Goal: Task Accomplishment & Management: Use online tool/utility

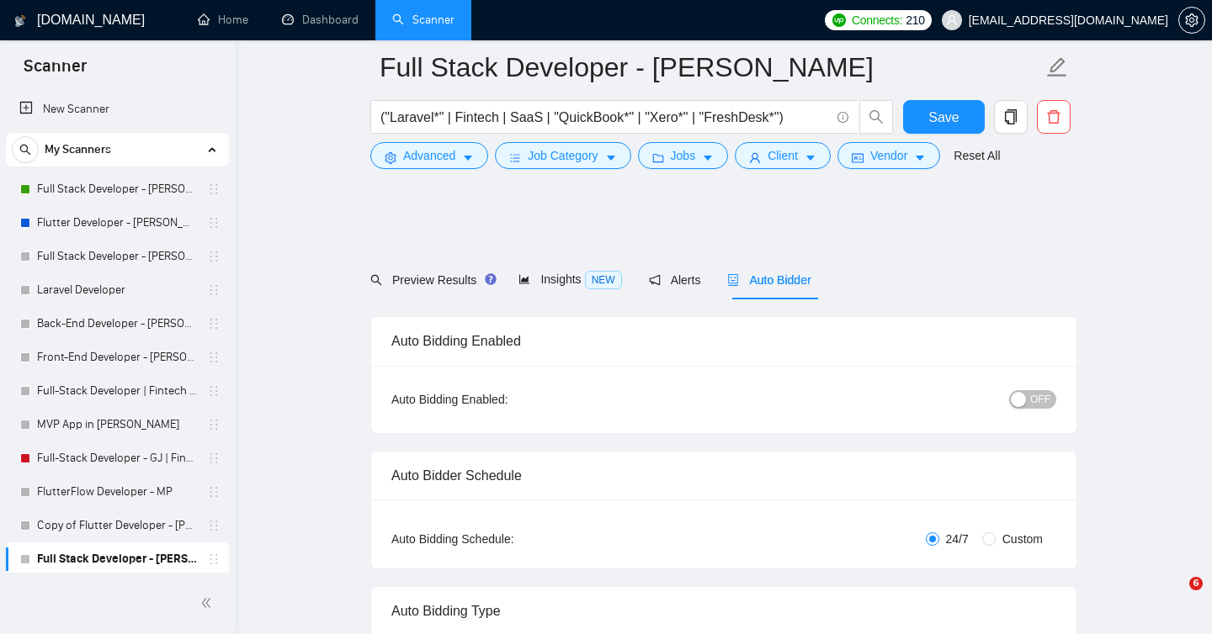
click at [139, 223] on link "Flutter Developer - [PERSON_NAME]" at bounding box center [117, 223] width 160 height 34
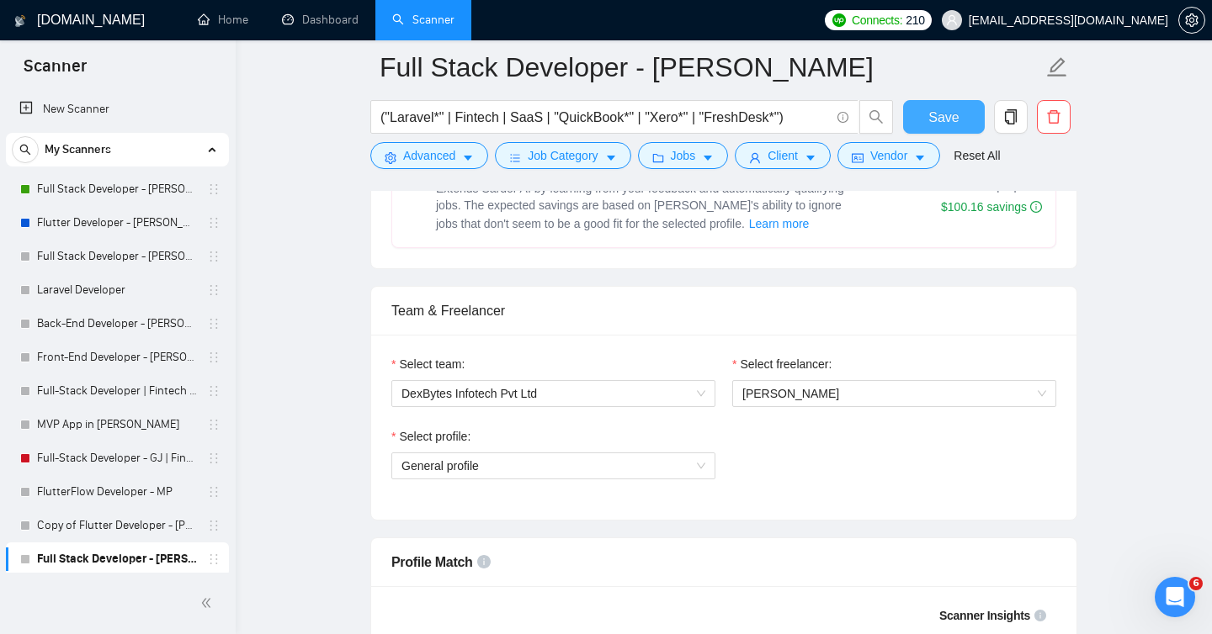
click at [929, 108] on span "Save" at bounding box center [943, 117] width 30 height 21
click at [950, 119] on span "Save" at bounding box center [943, 117] width 30 height 21
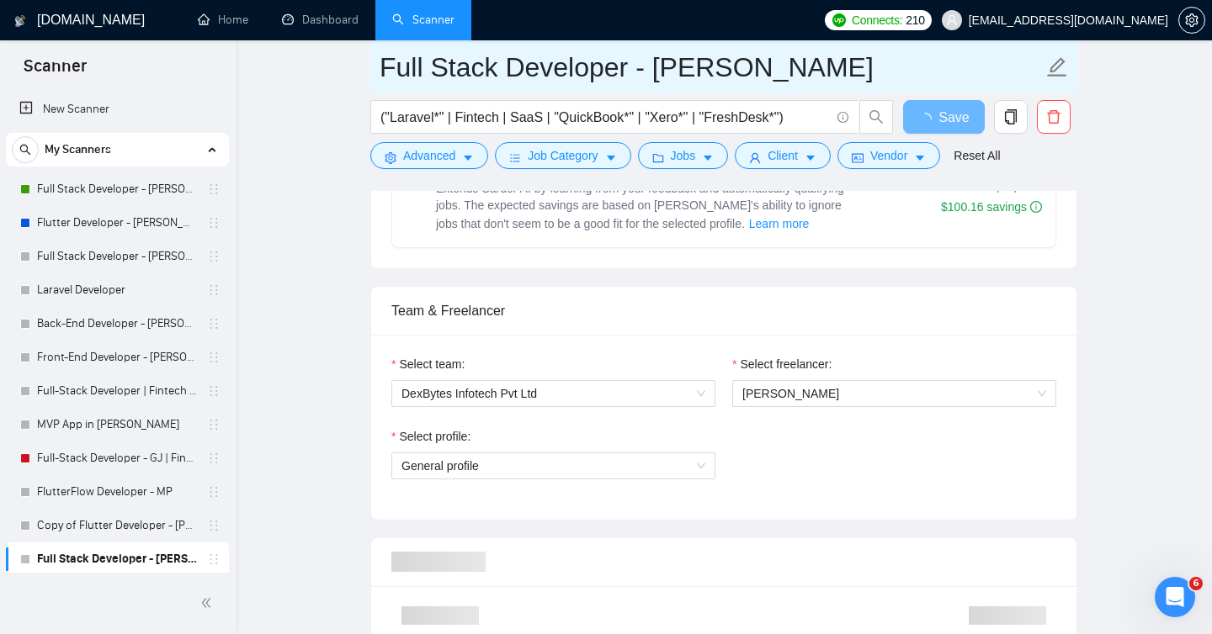
click at [100, 230] on link "Flutter Developer - [PERSON_NAME]" at bounding box center [117, 223] width 160 height 34
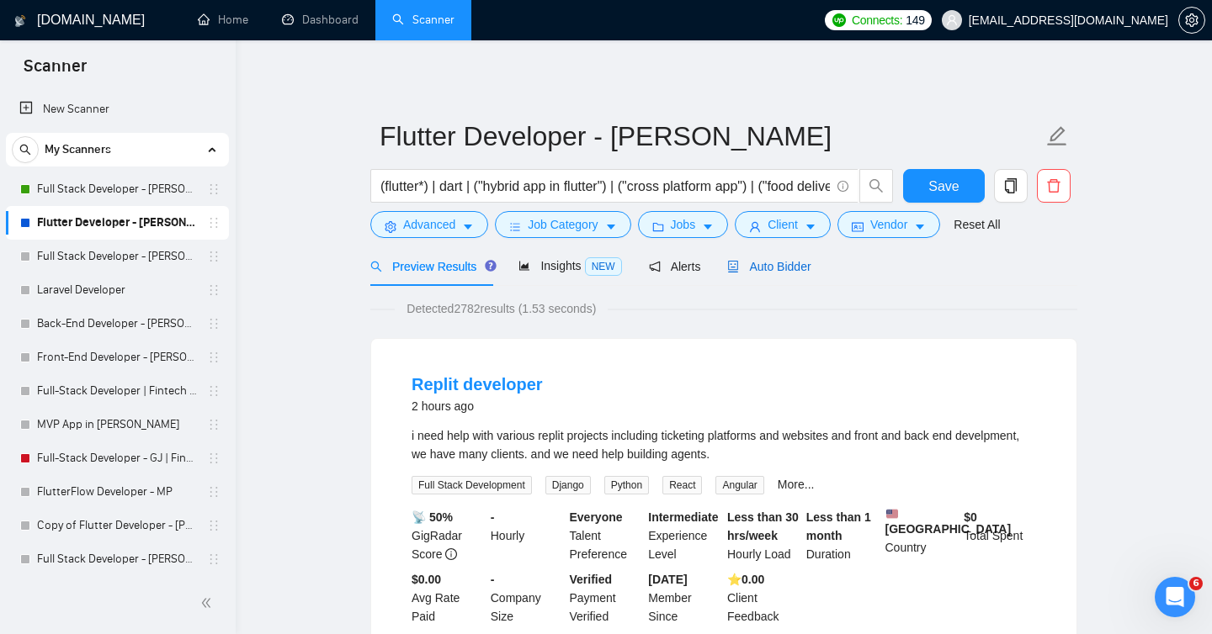
click at [790, 265] on span "Auto Bidder" at bounding box center [768, 266] width 83 height 13
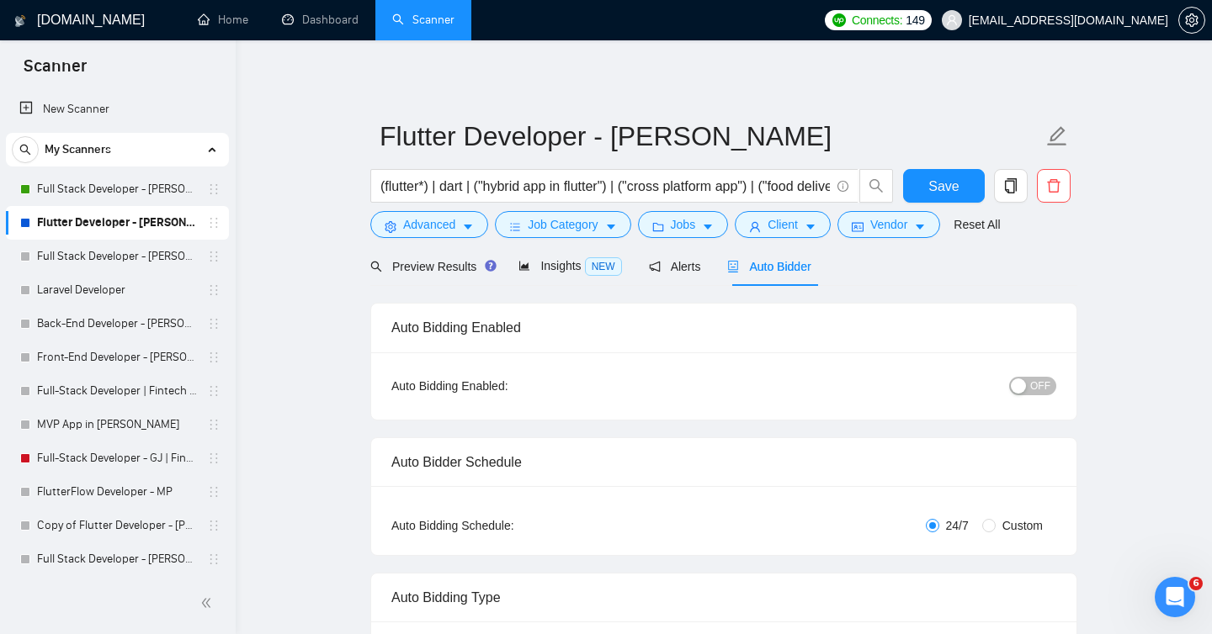
scroll to position [302, 0]
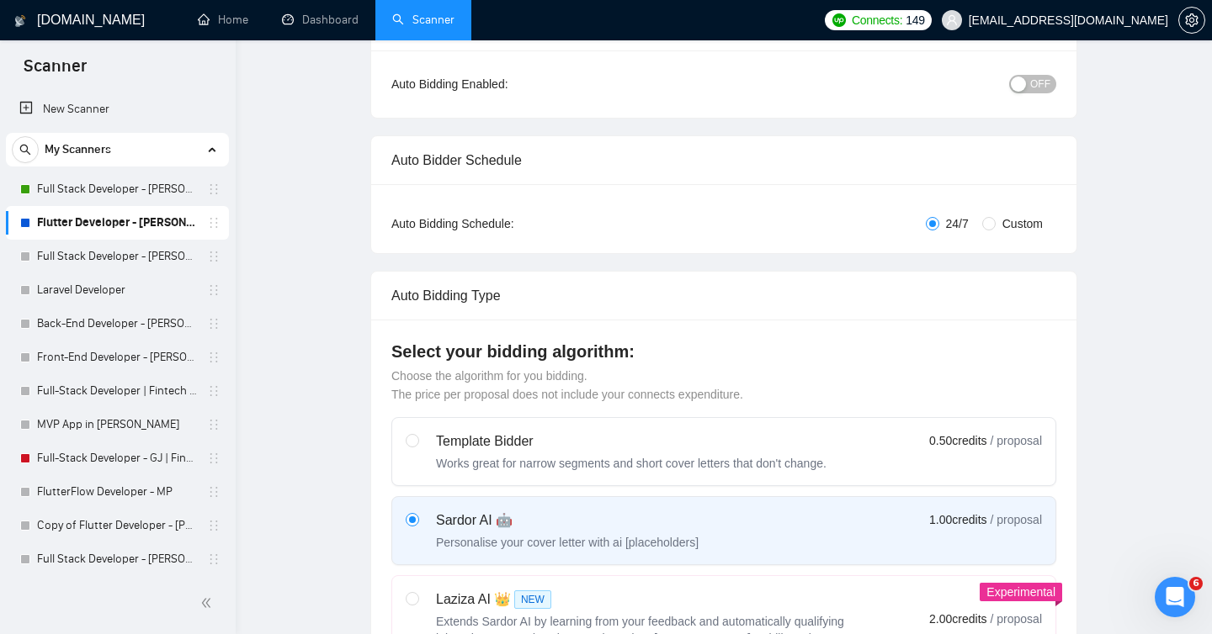
checkbox input "true"
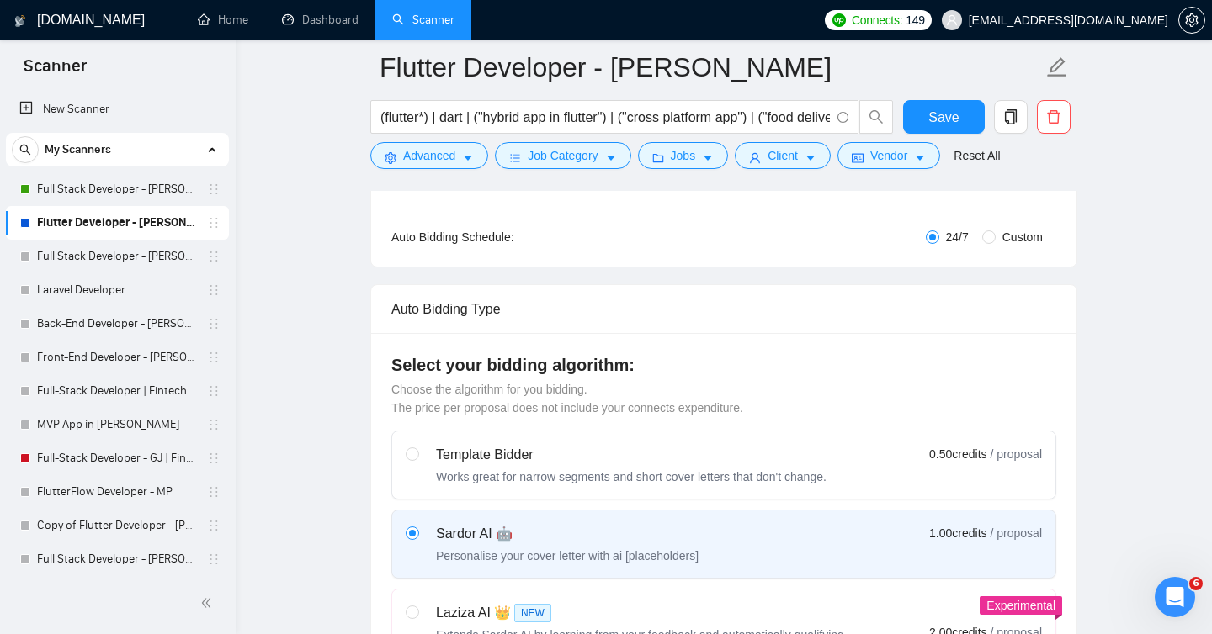
scroll to position [790, 0]
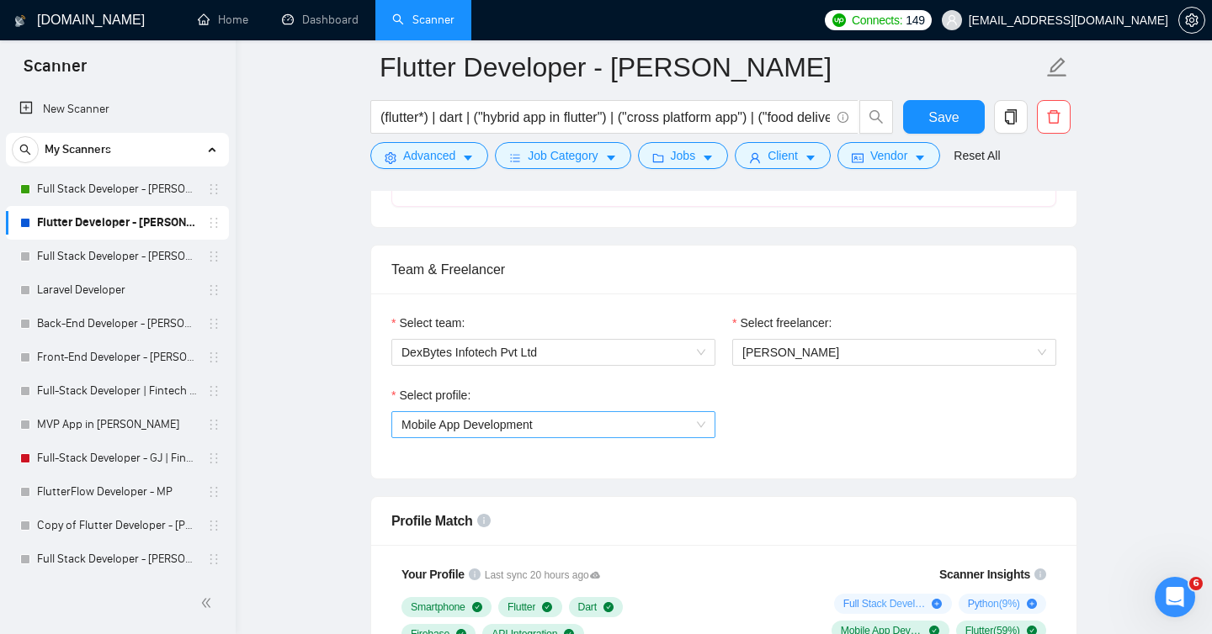
click at [697, 427] on span "Mobile App Development" at bounding box center [553, 424] width 304 height 25
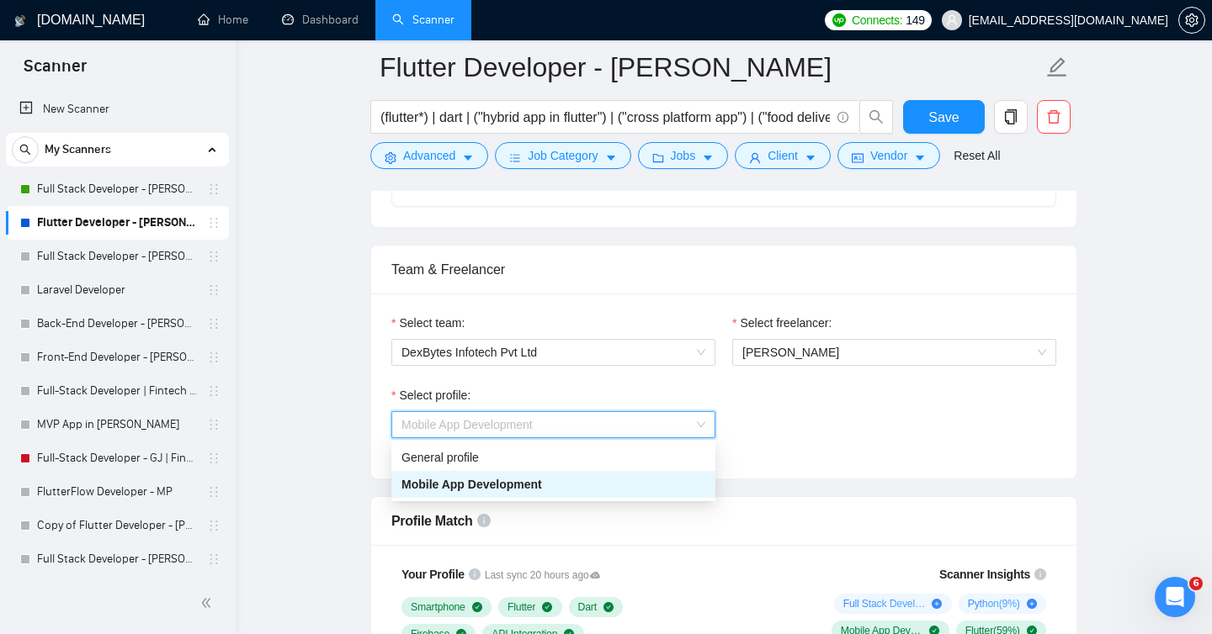
click at [656, 480] on div "Mobile App Development" at bounding box center [553, 484] width 304 height 19
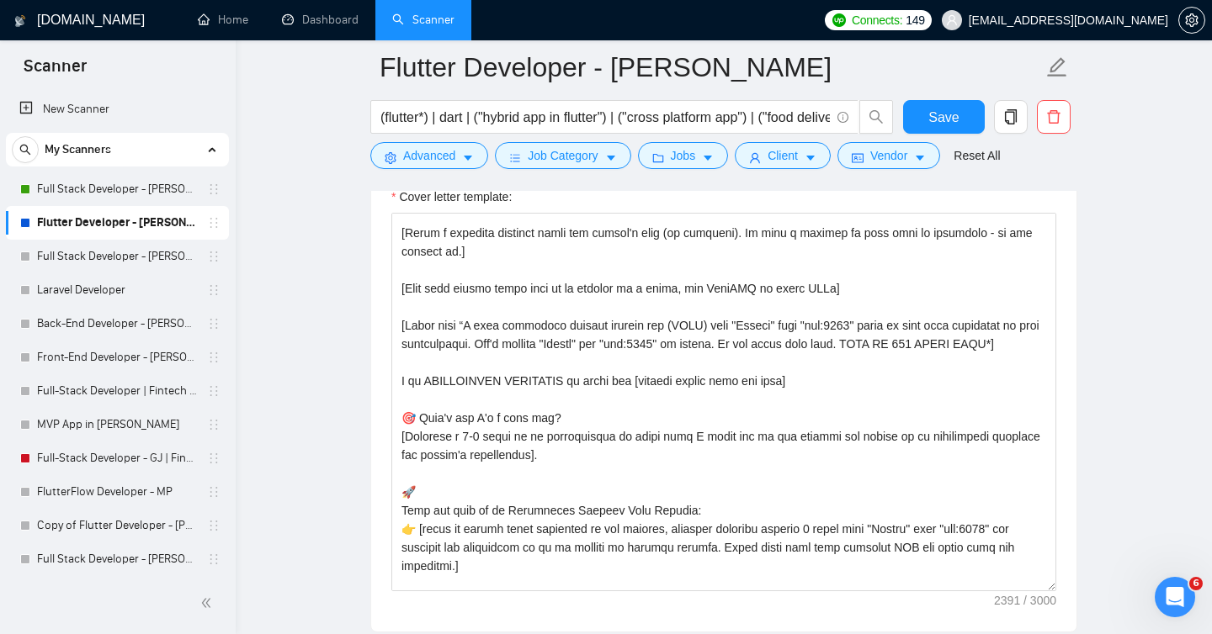
scroll to position [260, 0]
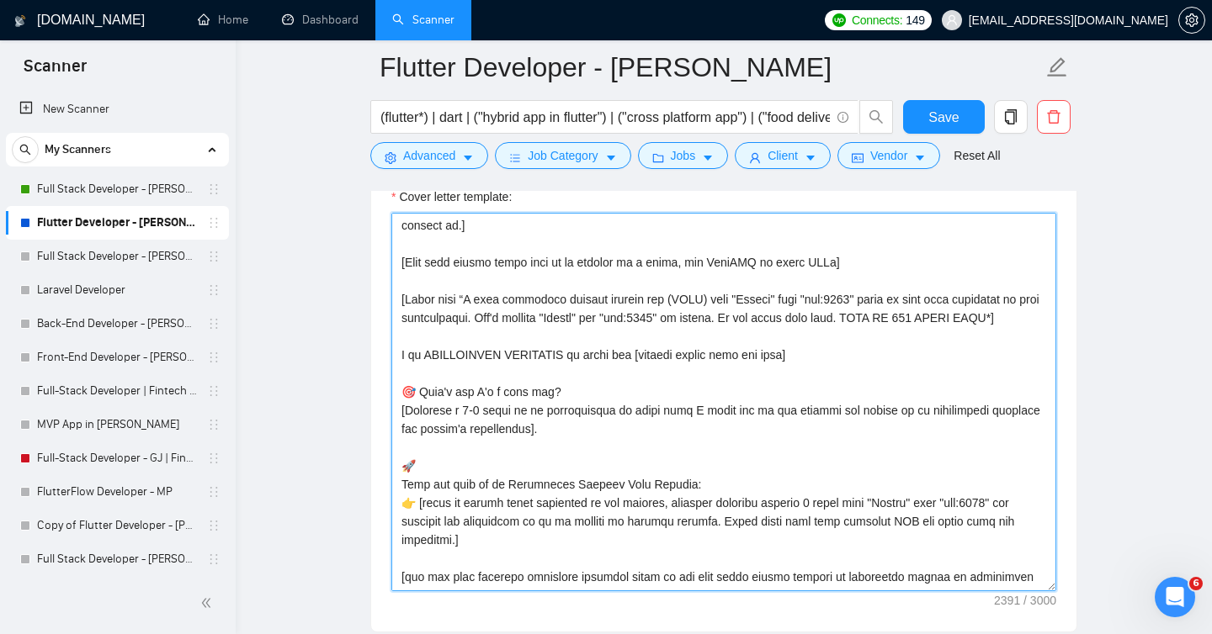
click at [473, 376] on textarea "Cover letter template:" at bounding box center [723, 402] width 665 height 379
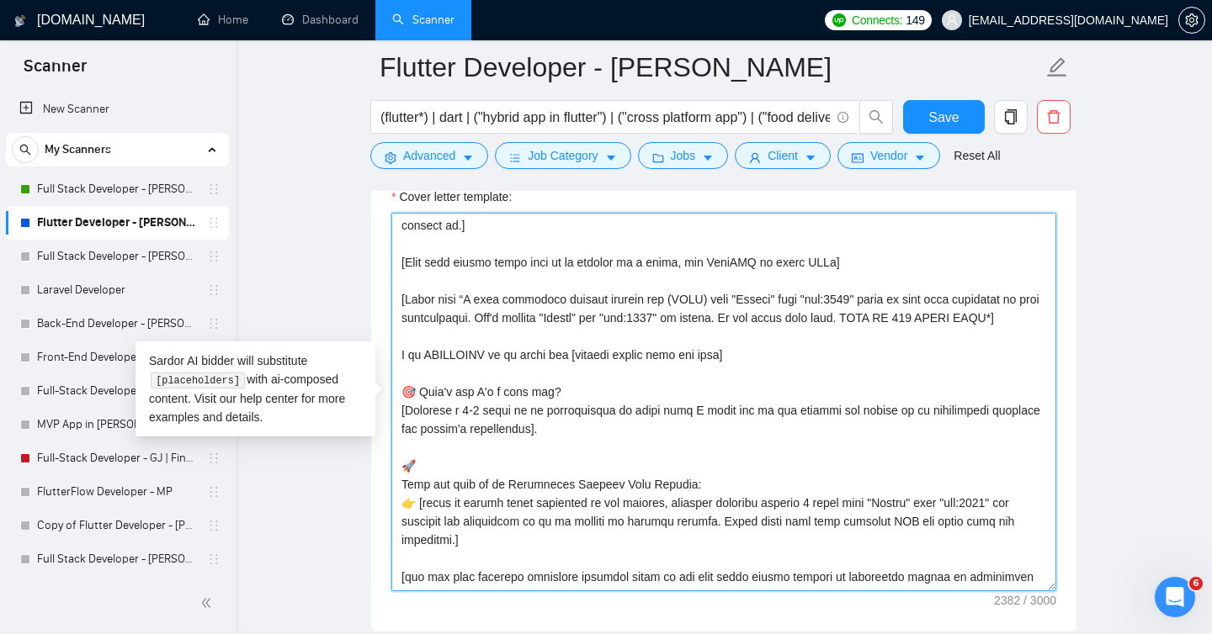
paste textarea "IMMEDIATELY"
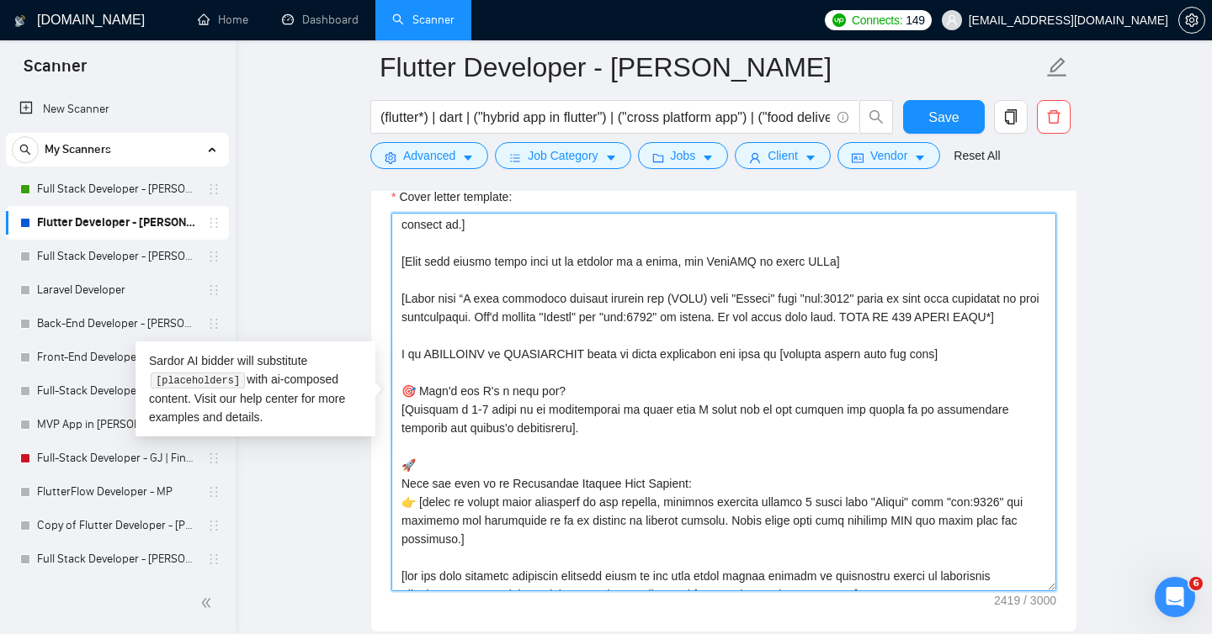
scroll to position [253, 0]
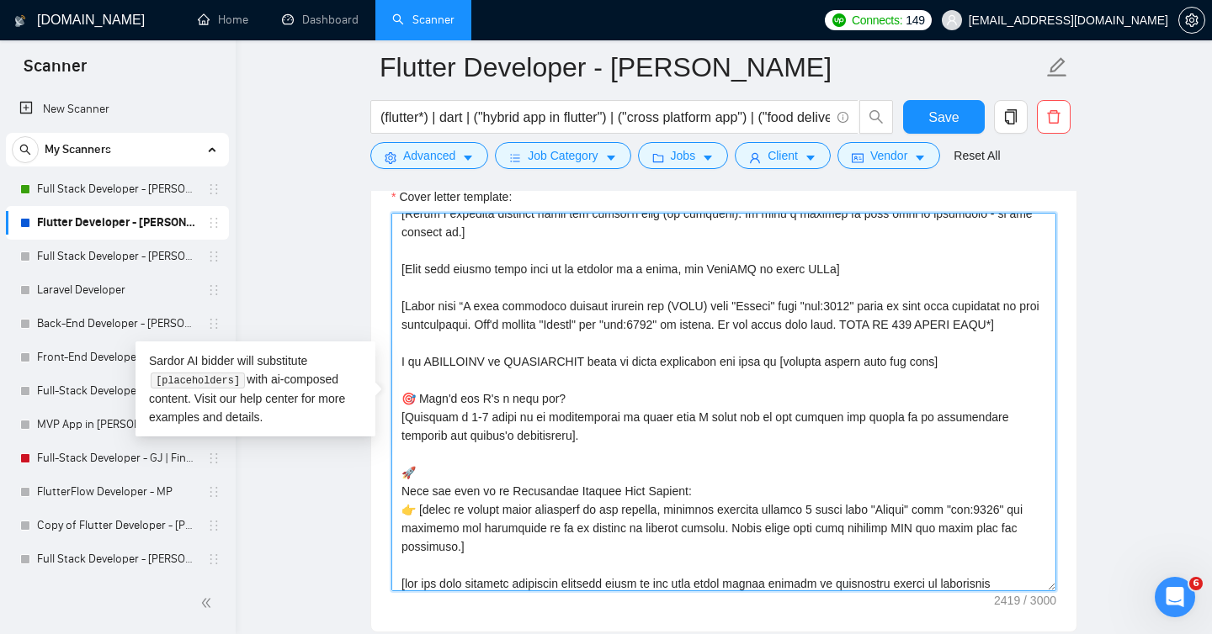
click at [706, 462] on textarea "Cover letter template:" at bounding box center [723, 402] width 665 height 379
click at [400, 437] on textarea "Cover letter template:" at bounding box center [723, 402] width 665 height 379
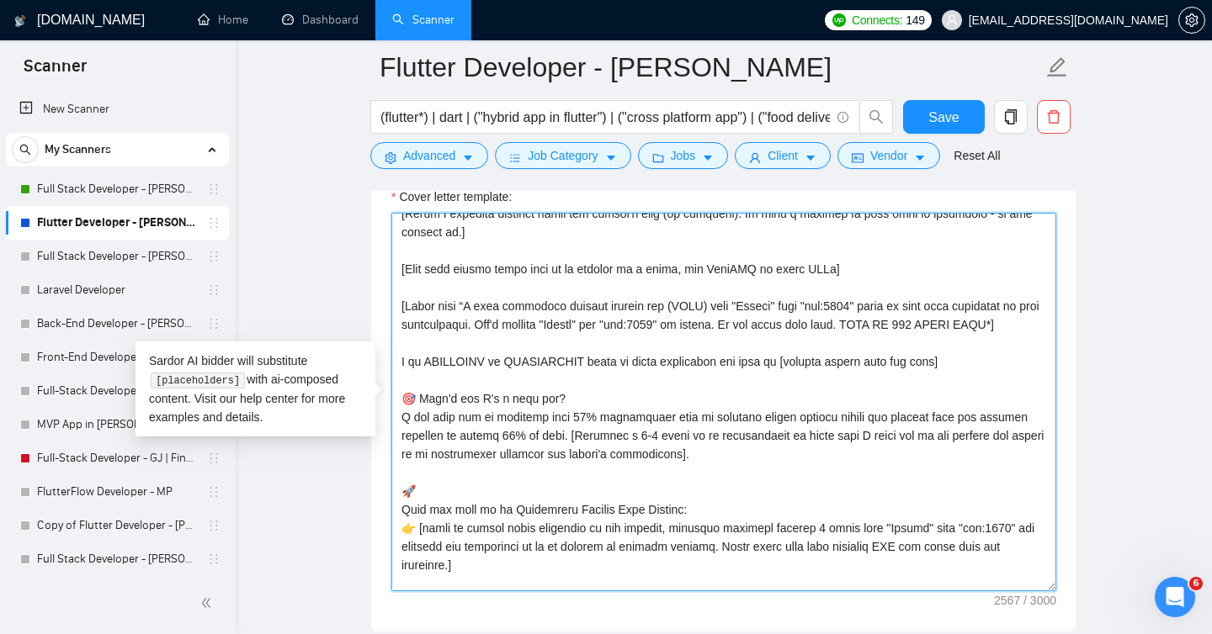
click at [866, 304] on textarea "Cover letter template:" at bounding box center [723, 402] width 665 height 379
click at [499, 328] on textarea "Cover letter template:" at bounding box center [723, 402] width 665 height 379
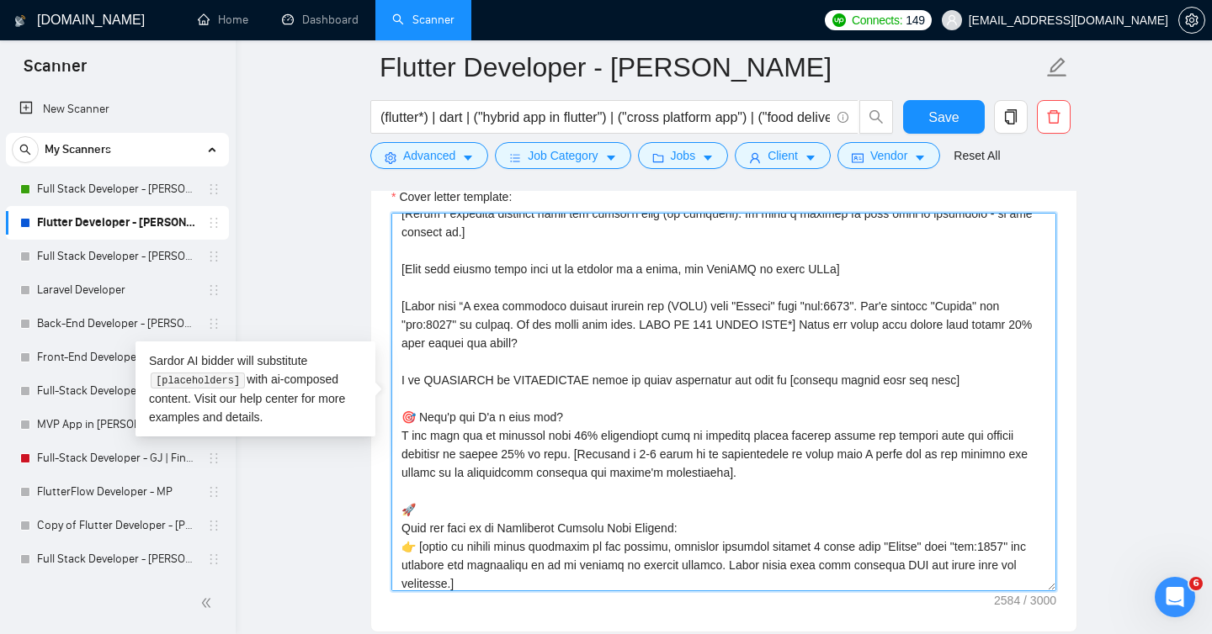
click at [984, 332] on textarea "Cover letter template:" at bounding box center [723, 402] width 665 height 379
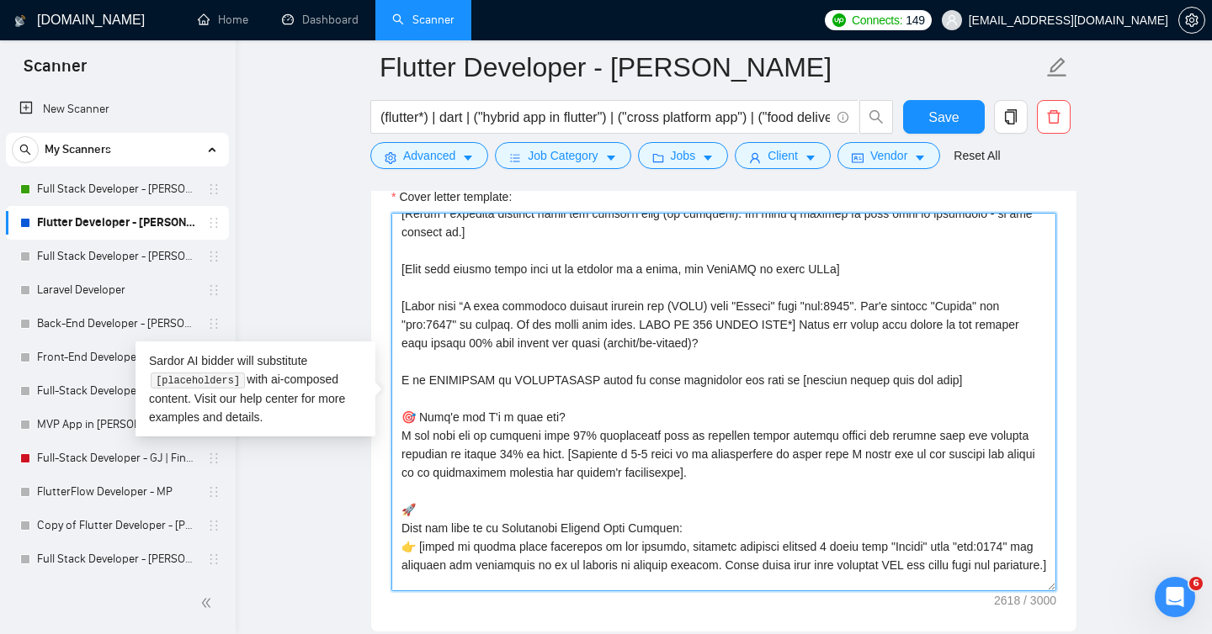
click at [940, 323] on textarea "Cover letter template:" at bounding box center [723, 402] width 665 height 379
click at [542, 342] on textarea "Cover letter template:" at bounding box center [723, 402] width 665 height 379
click at [740, 340] on textarea "Cover letter template:" at bounding box center [723, 402] width 665 height 379
click at [736, 345] on textarea "Cover letter template:" at bounding box center [723, 402] width 665 height 379
click at [830, 344] on textarea "Cover letter template:" at bounding box center [723, 402] width 665 height 379
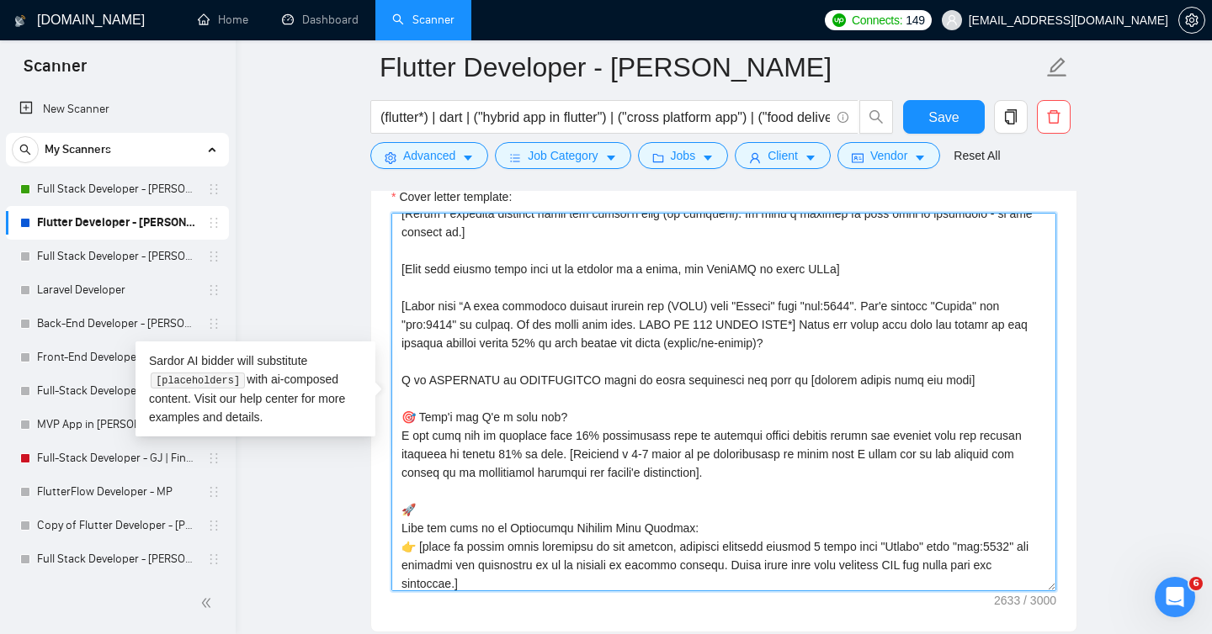
click at [840, 348] on textarea "Cover letter template:" at bounding box center [723, 402] width 665 height 379
click at [826, 340] on textarea "Cover letter template:" at bounding box center [723, 402] width 665 height 379
click at [713, 343] on textarea "Cover letter template:" at bounding box center [723, 402] width 665 height 379
click at [583, 437] on textarea "Cover letter template:" at bounding box center [723, 402] width 665 height 379
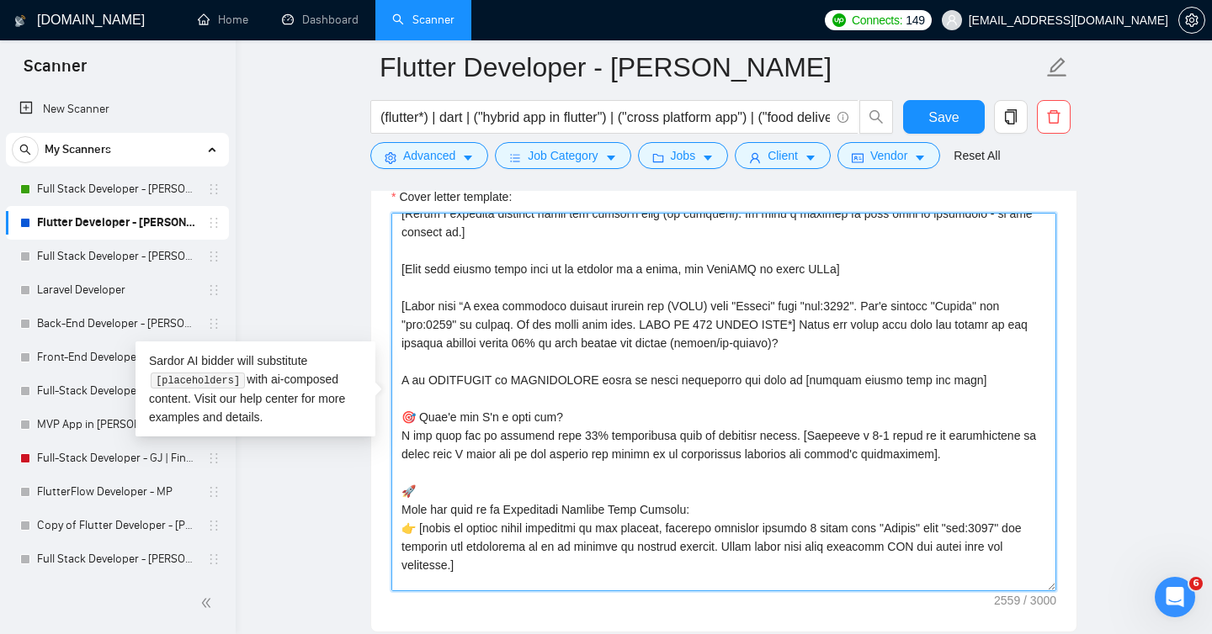
click at [573, 436] on textarea "Cover letter template:" at bounding box center [723, 402] width 665 height 379
click at [819, 373] on textarea "Cover letter template:" at bounding box center [723, 402] width 665 height 379
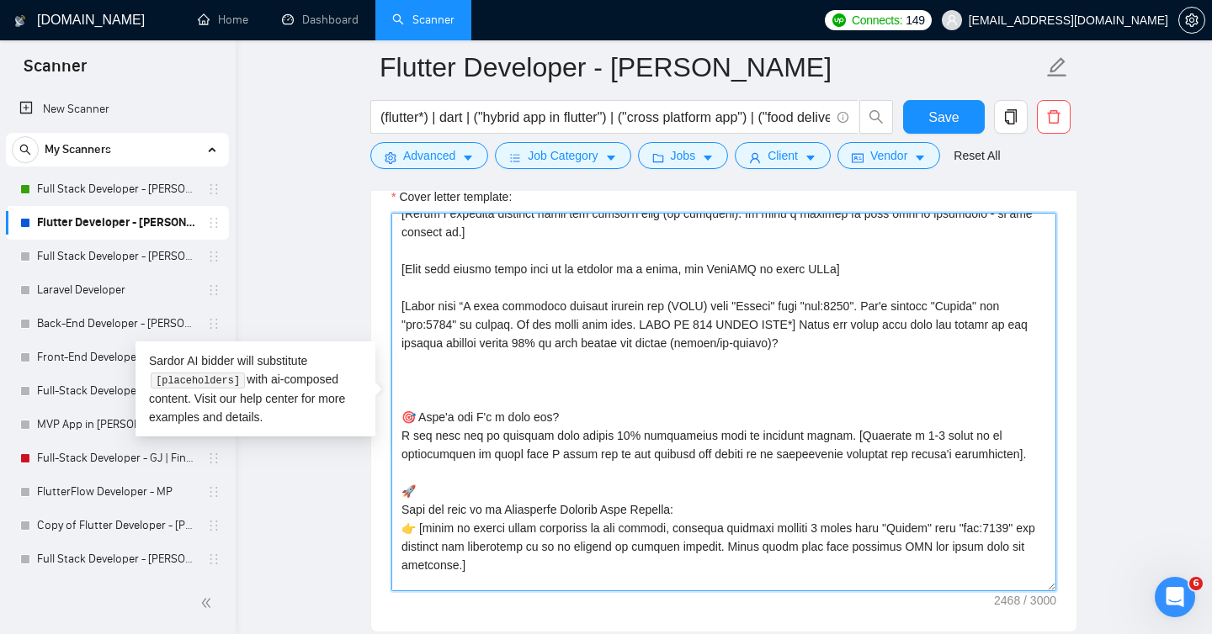
paste textarea "I am AVAILABLE on IMMEDIATELY basis to start discussing and plan to [deliver re…"
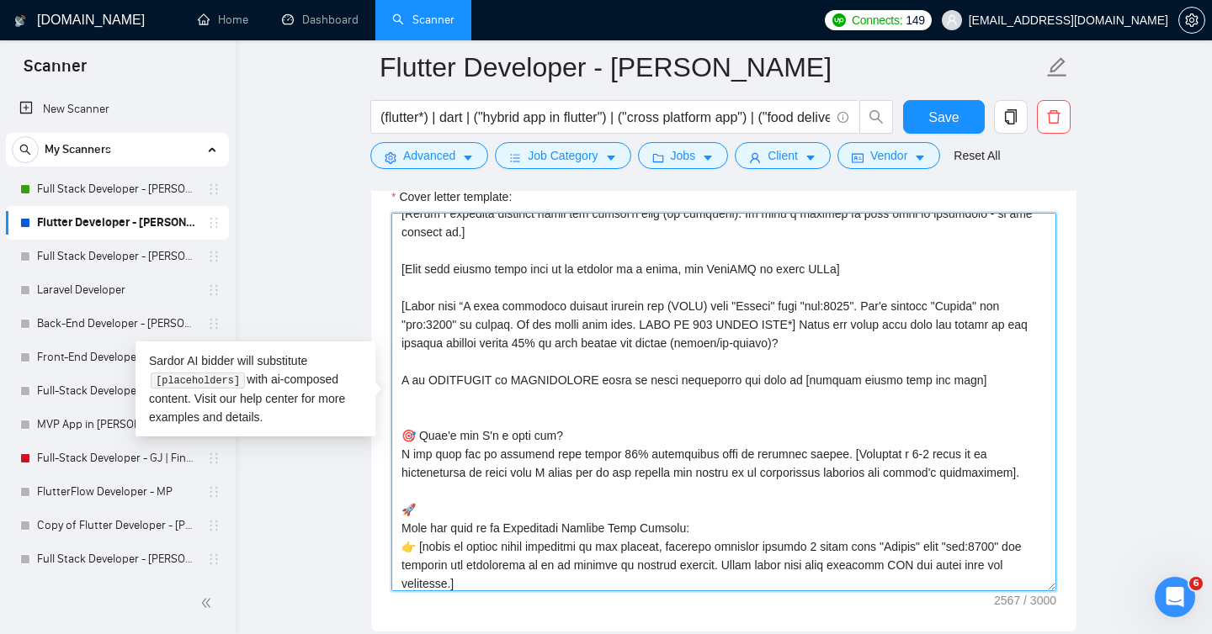
click at [844, 458] on textarea "Cover letter template:" at bounding box center [723, 402] width 665 height 379
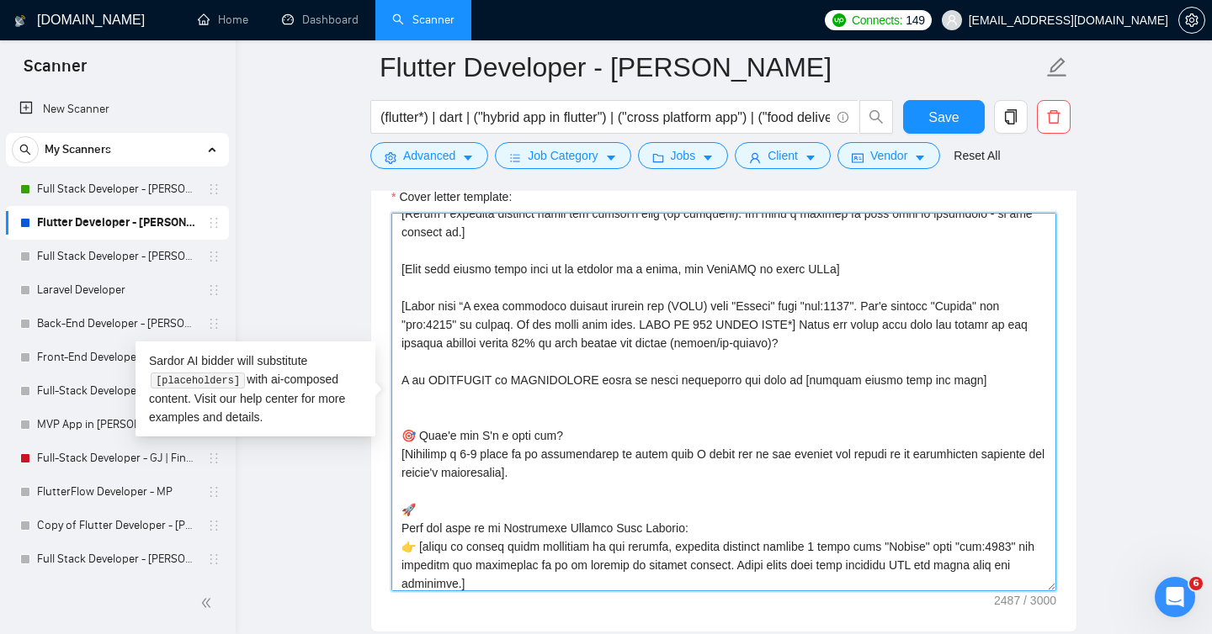
paste textarea "can help you in reducing your around 30% development cost by avoiding rework.I"
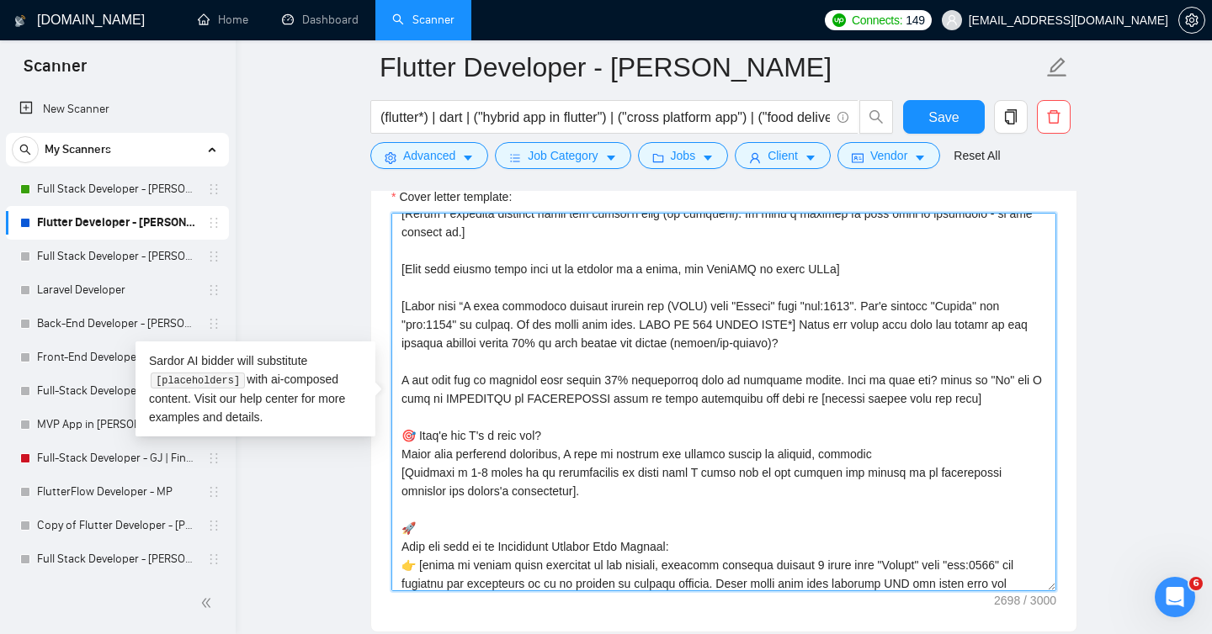
click at [851, 455] on textarea "Cover letter template:" at bounding box center [723, 402] width 665 height 379
paste textarea "ritize quality upfront, reducing the hidden 30%+ cost of bugs and rework"
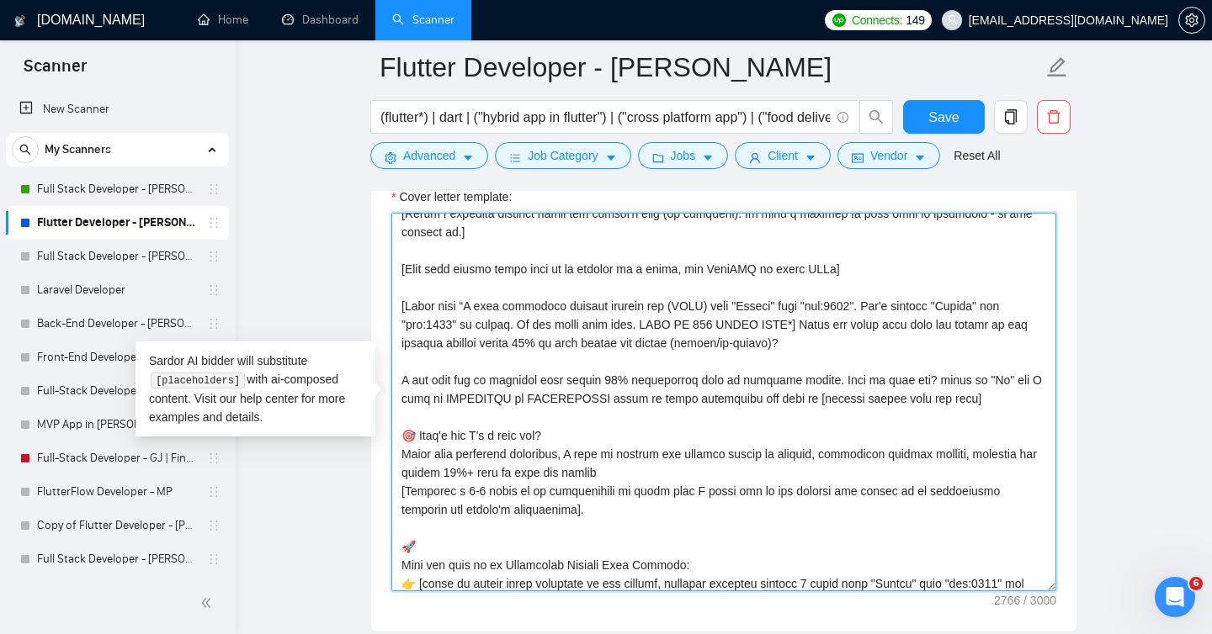
click at [475, 475] on textarea "Cover letter template:" at bounding box center [723, 402] width 665 height 379
click at [850, 458] on textarea "Cover letter template:" at bounding box center [723, 402] width 665 height 379
click at [961, 456] on textarea "Cover letter template:" at bounding box center [723, 402] width 665 height 379
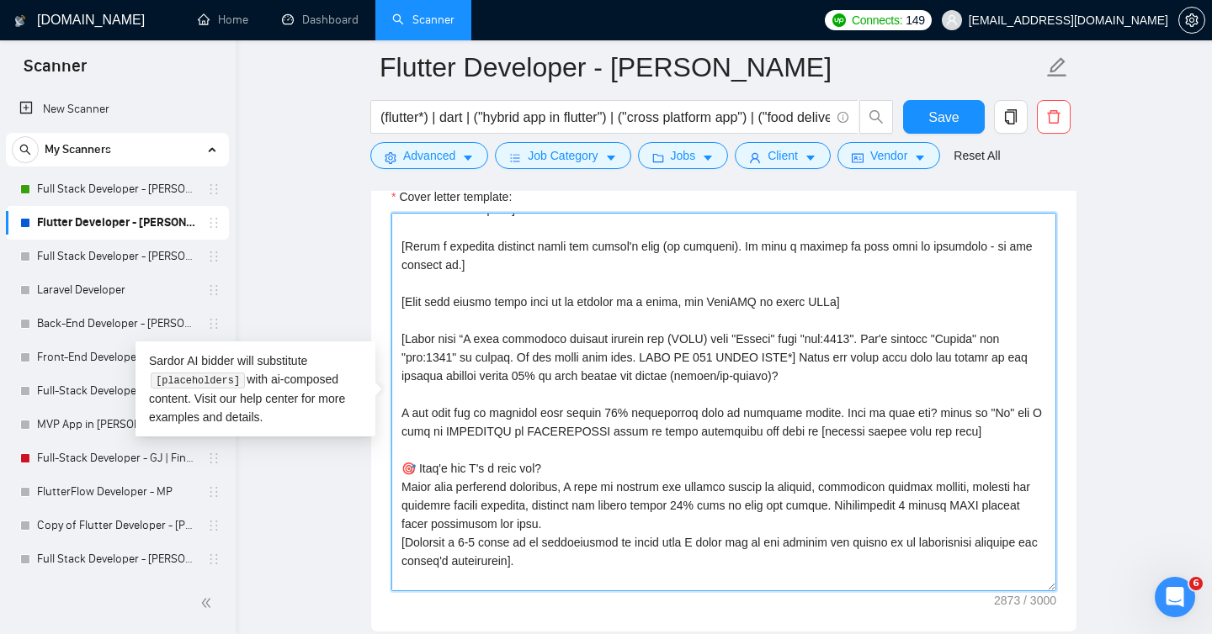
scroll to position [218, 0]
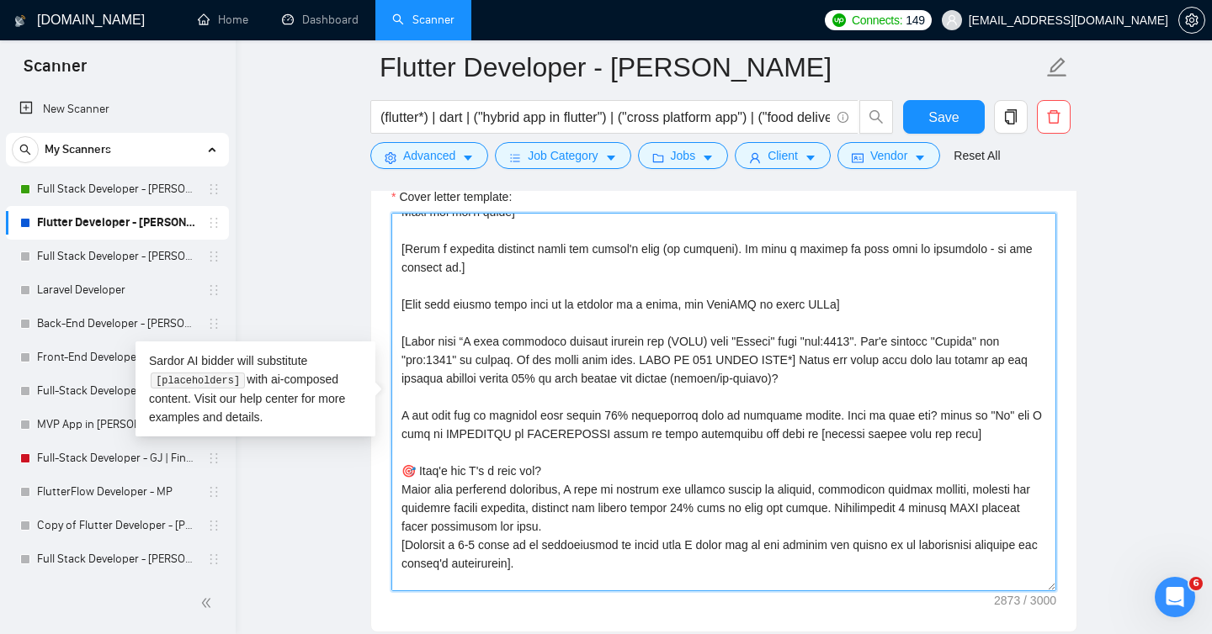
click at [825, 381] on textarea "Cover letter template:" at bounding box center [723, 402] width 665 height 379
click at [743, 382] on textarea "Cover letter template:" at bounding box center [723, 402] width 665 height 379
click at [591, 379] on textarea "Cover letter template:" at bounding box center [723, 402] width 665 height 379
click at [810, 367] on textarea "Cover letter template:" at bounding box center [723, 402] width 665 height 379
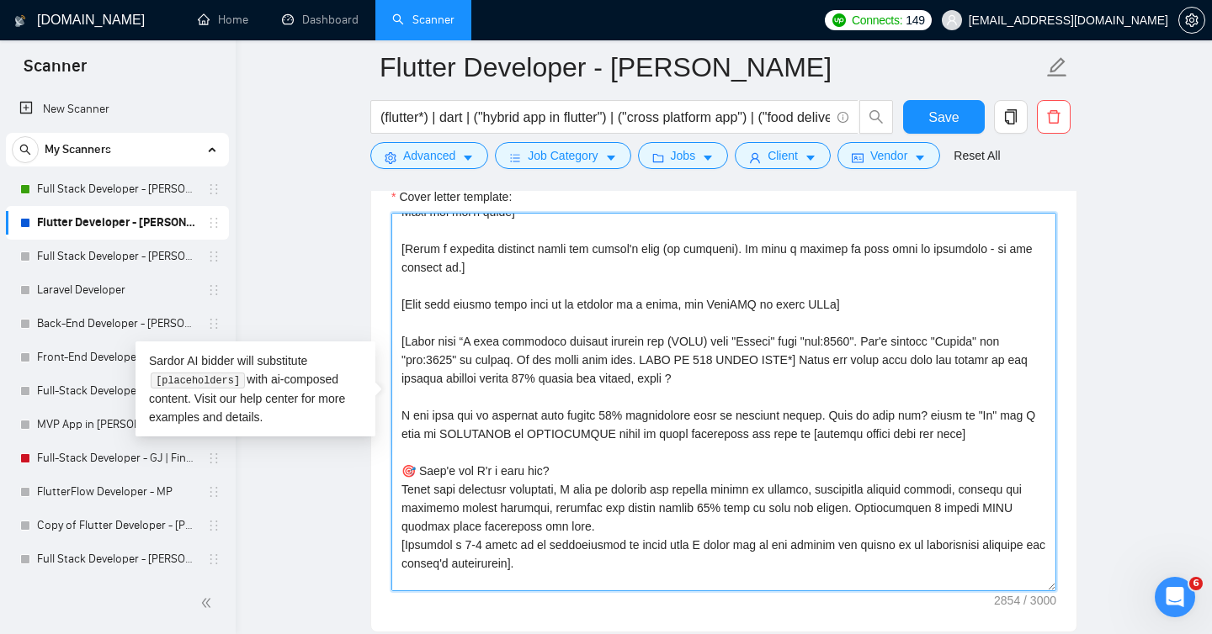
click at [822, 361] on textarea "Cover letter template:" at bounding box center [723, 402] width 665 height 379
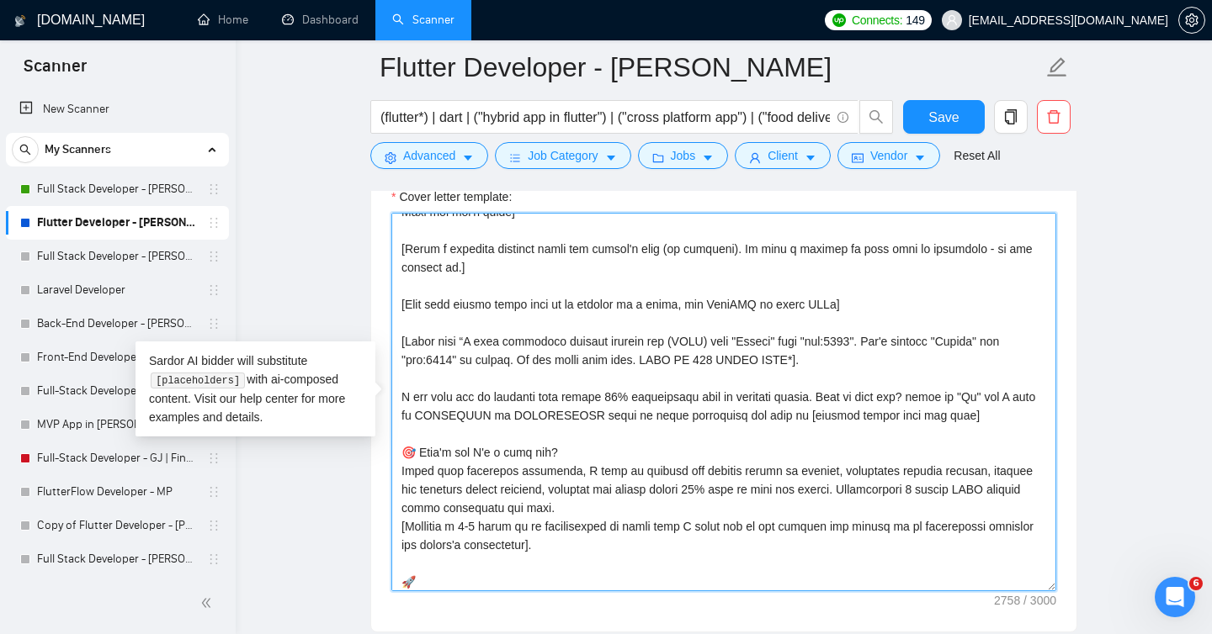
click at [904, 370] on textarea "Cover letter template:" at bounding box center [723, 402] width 665 height 379
click at [466, 338] on textarea "Cover letter template:" at bounding box center [723, 402] width 665 height 379
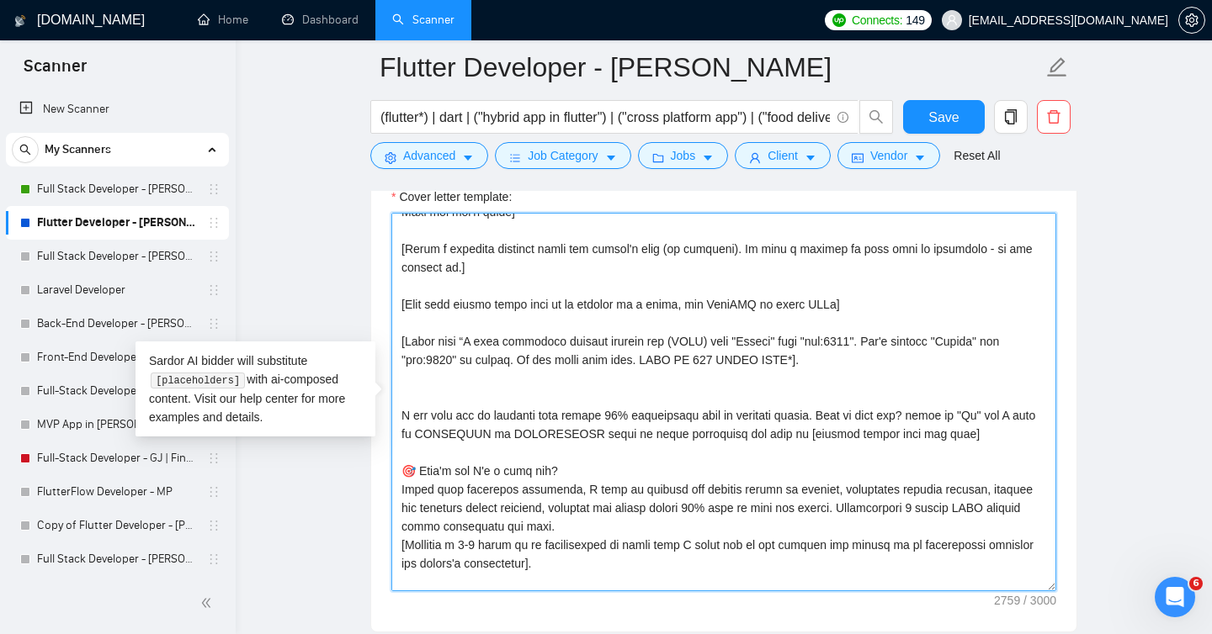
paste textarea "I focus on writing clean, tested code to prevent bugs and rework—helping you sa…"
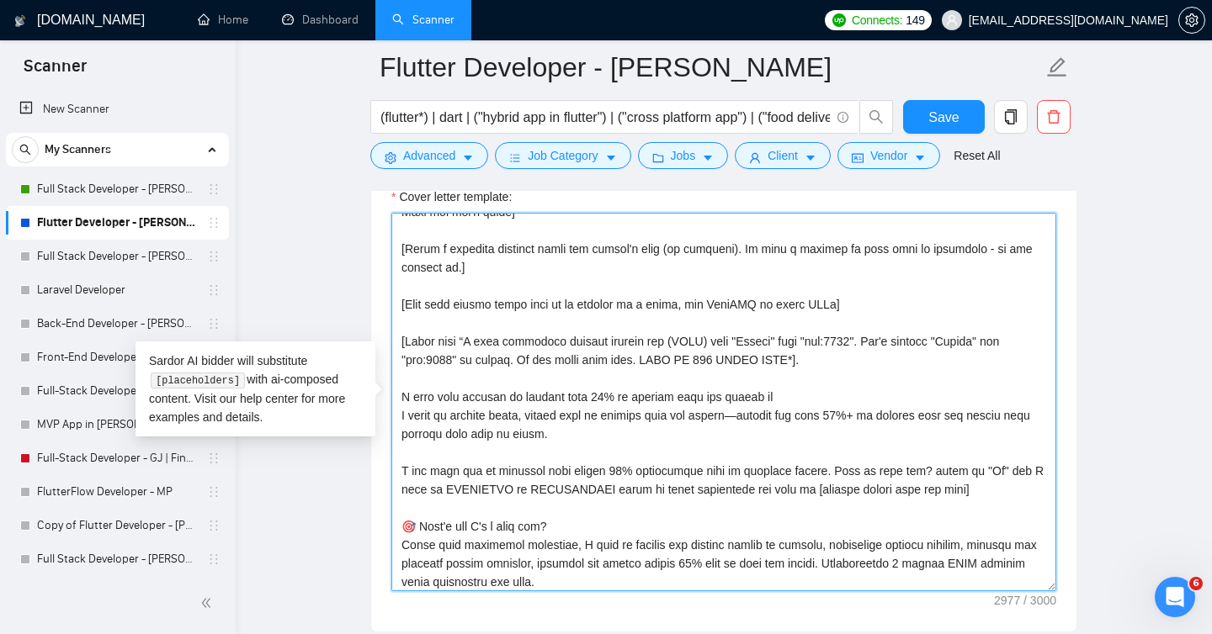
click at [459, 416] on textarea "Cover letter template:" at bounding box center [723, 402] width 665 height 379
click at [749, 416] on textarea "Cover letter template:" at bounding box center [723, 402] width 665 height 379
click at [839, 400] on textarea "Cover letter template:" at bounding box center [723, 402] width 665 height 379
paste textarea
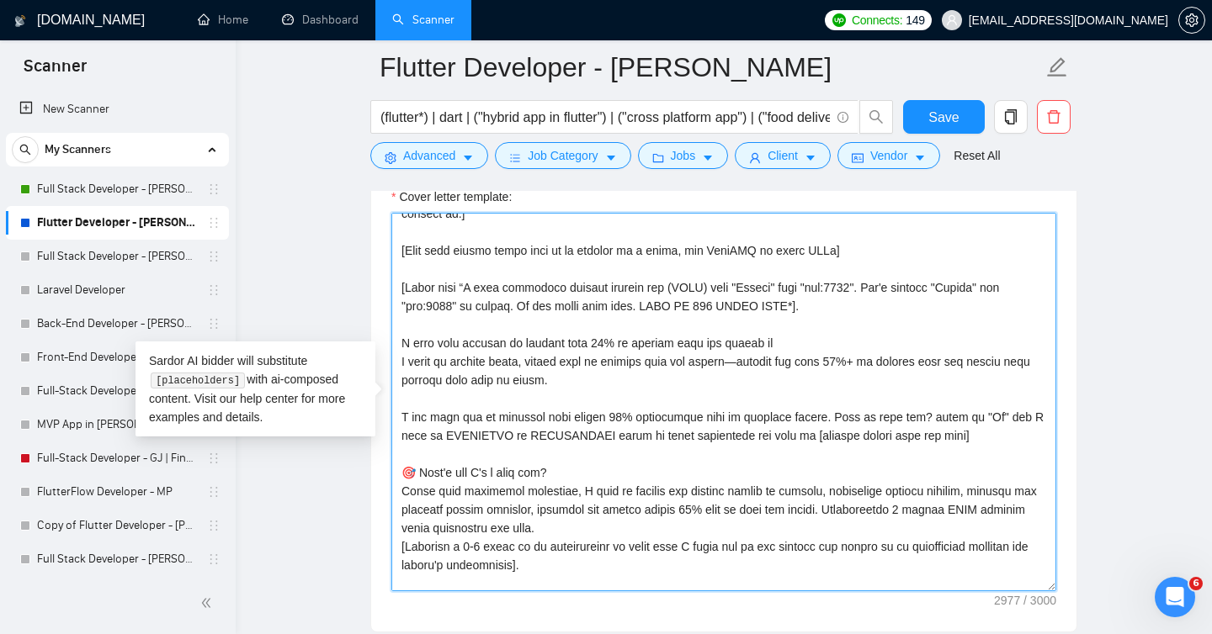
scroll to position [270, 0]
click at [458, 365] on textarea "Cover letter template:" at bounding box center [723, 402] width 665 height 379
click at [750, 365] on textarea "Cover letter template:" at bounding box center [723, 402] width 665 height 379
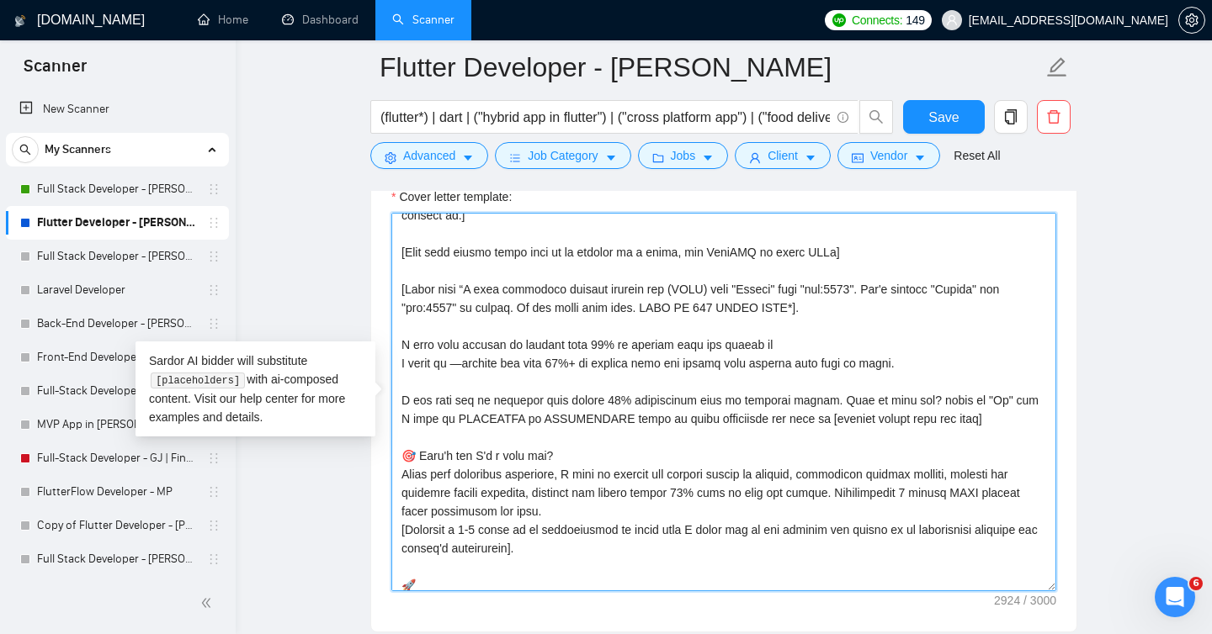
click at [819, 347] on textarea "Cover letter template:" at bounding box center [723, 402] width 665 height 379
paste textarea "writing clean, tested code to prevent bugs and rework"
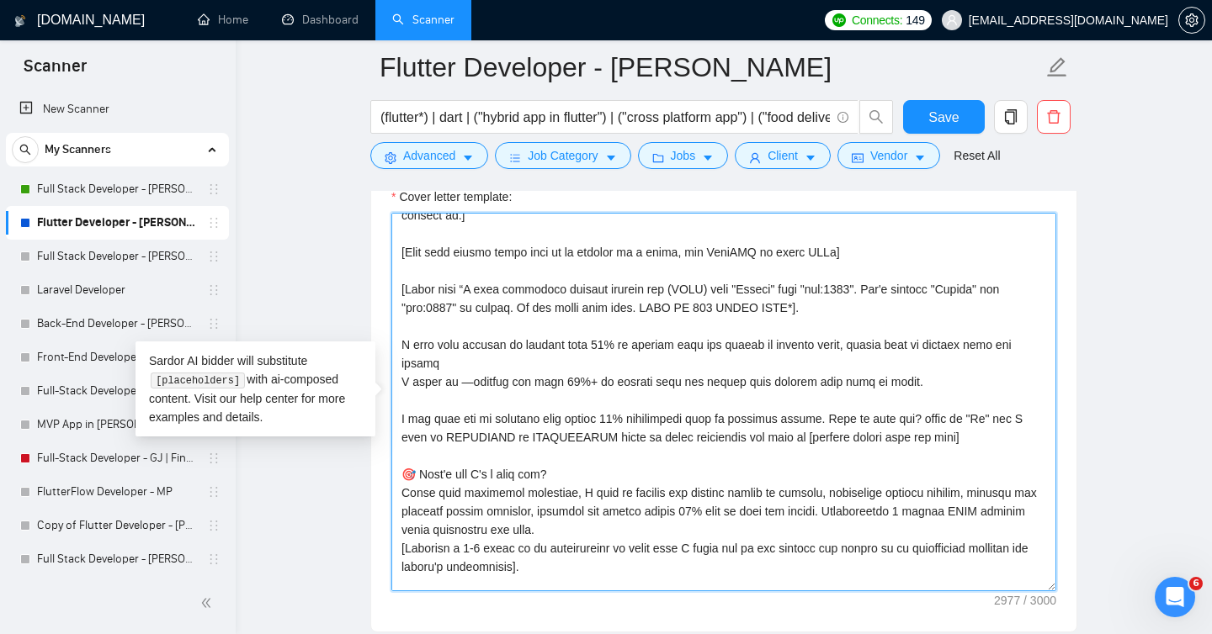
click at [859, 346] on textarea "Cover letter template:" at bounding box center [723, 402] width 665 height 379
click at [829, 350] on textarea "Cover letter template:" at bounding box center [723, 402] width 665 height 379
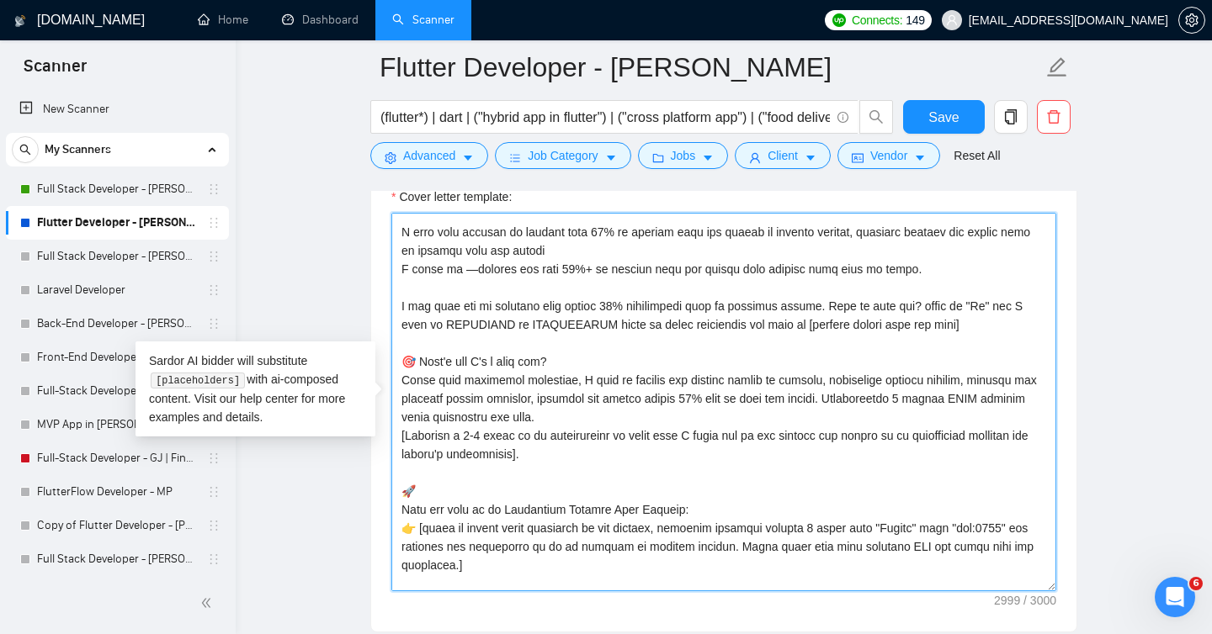
scroll to position [376, 0]
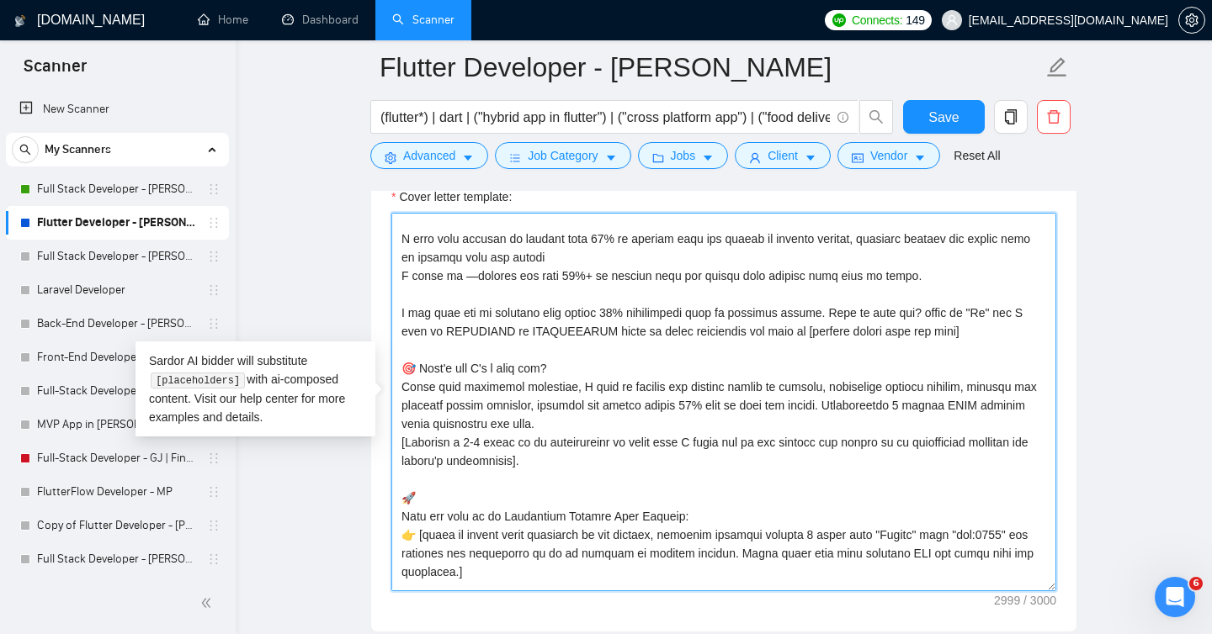
click at [717, 277] on textarea "Cover letter template:" at bounding box center [723, 402] width 665 height 379
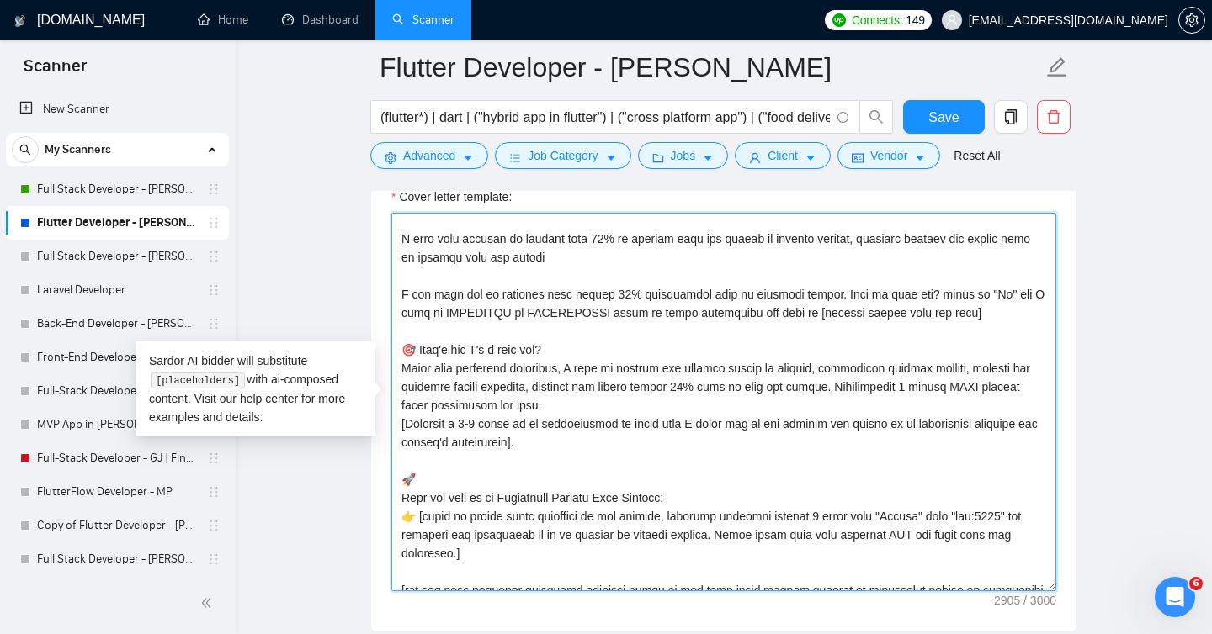
click at [939, 237] on textarea "Cover letter template:" at bounding box center [723, 402] width 665 height 379
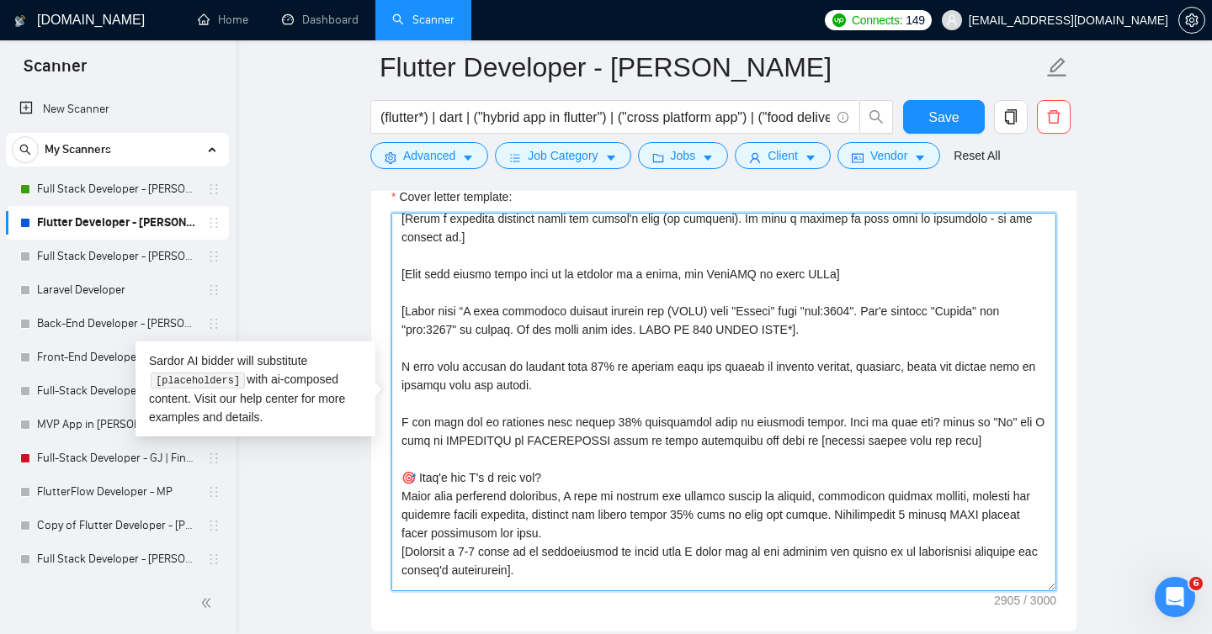
scroll to position [247, 0]
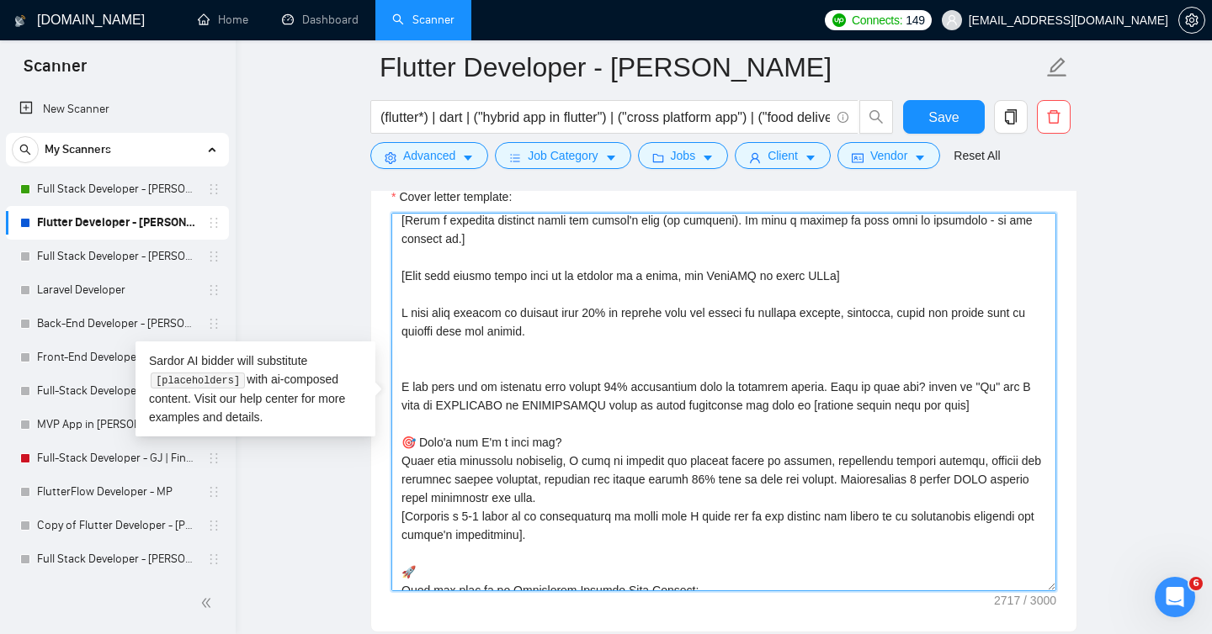
paste textarea "[Start with “I have developed similar project for (CLNT) from "Folder" with "ta…"
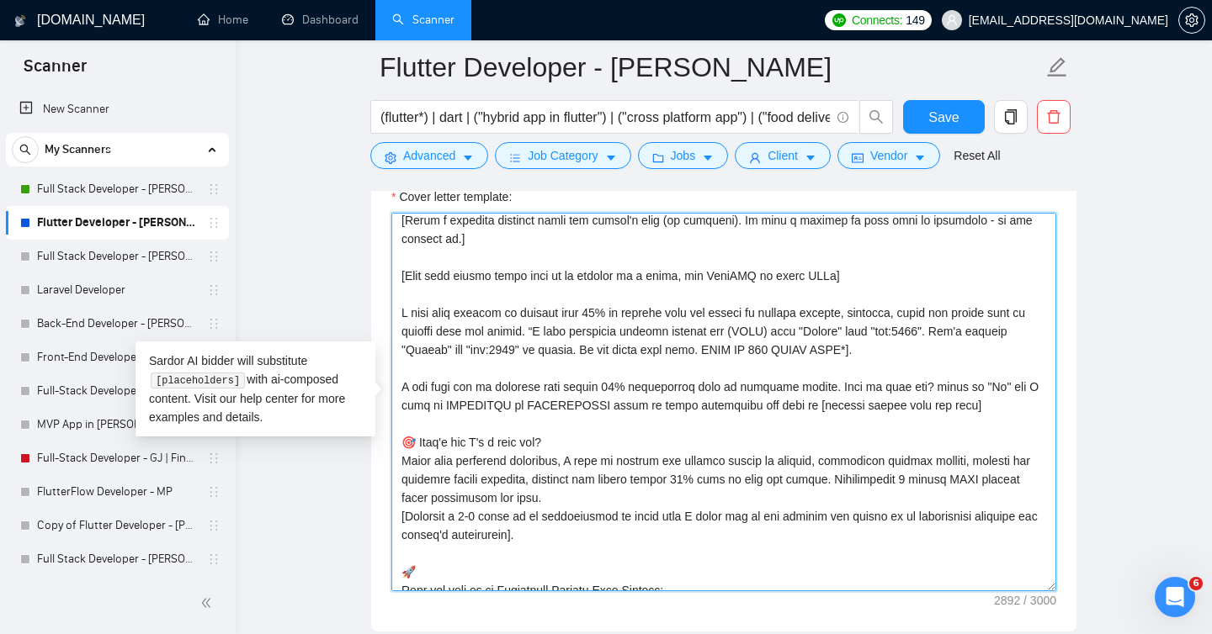
paste textarea "[Start with"
click at [655, 328] on textarea "Cover letter template:" at bounding box center [723, 402] width 665 height 379
click at [636, 314] on textarea "Cover letter template:" at bounding box center [723, 402] width 665 height 379
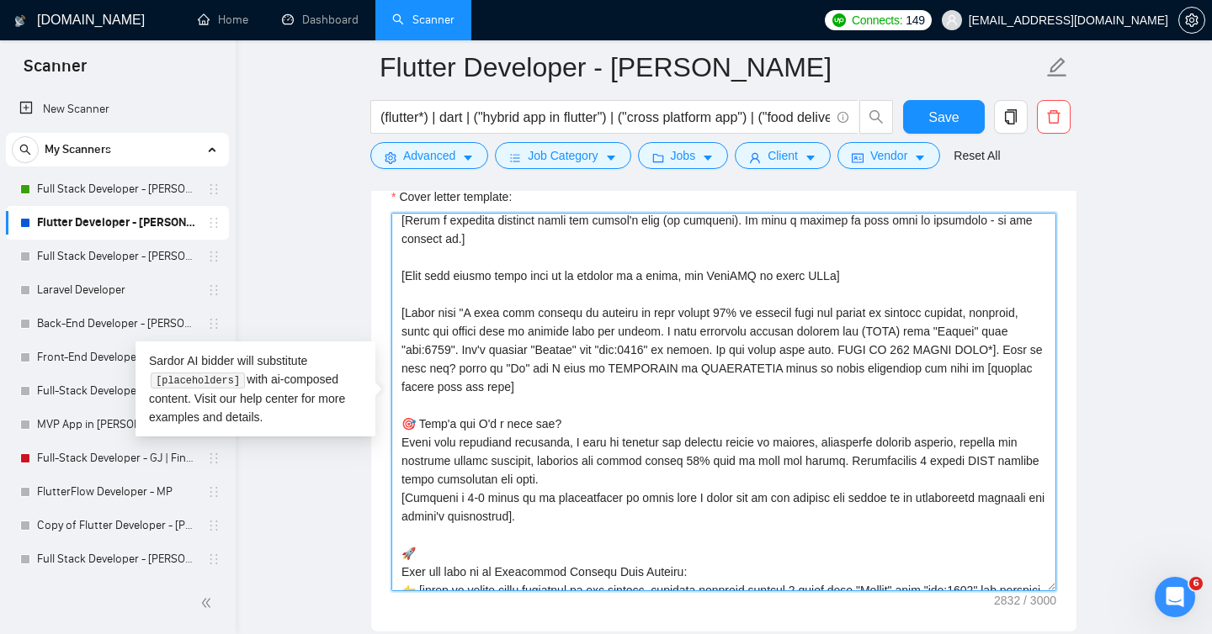
click at [575, 444] on textarea "Cover letter template:" at bounding box center [723, 402] width 665 height 379
click at [834, 446] on textarea "Cover letter template:" at bounding box center [723, 402] width 665 height 379
click at [561, 445] on textarea "Cover letter template:" at bounding box center [723, 402] width 665 height 379
click at [904, 447] on textarea "Cover letter template:" at bounding box center [723, 402] width 665 height 379
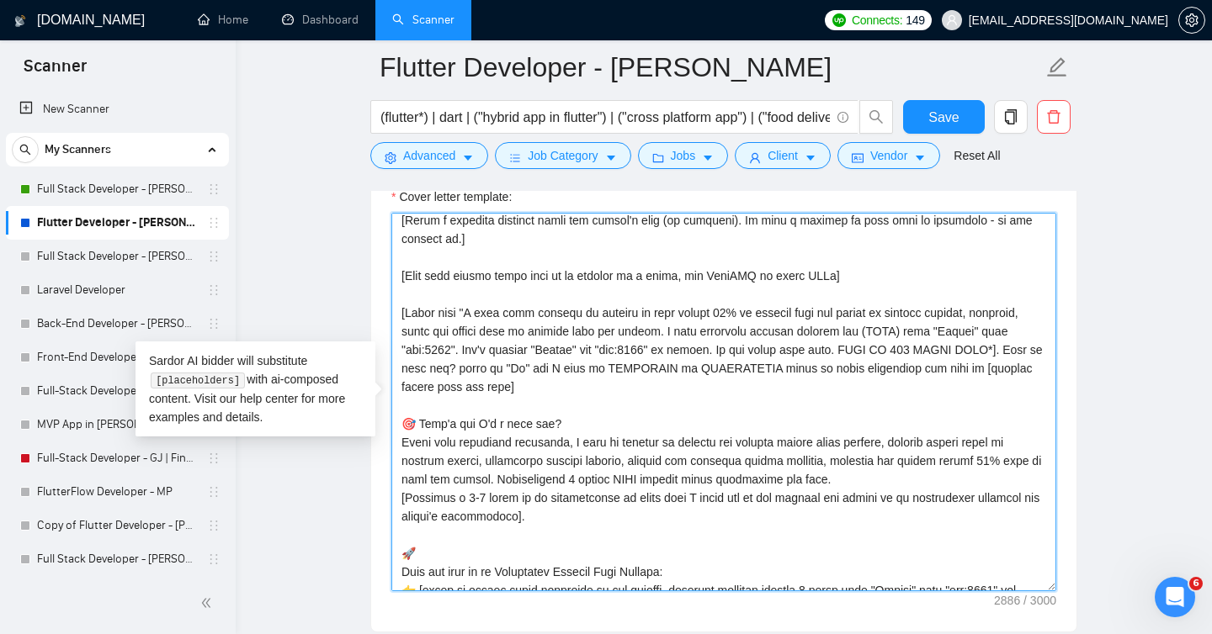
click at [422, 467] on textarea "Cover letter template:" at bounding box center [723, 402] width 665 height 379
type textarea "[Loremi= 7. DOLO : Sitam Consec | Adi Elits: Doeiusm Tempor Inc Utlaboree dol M…"
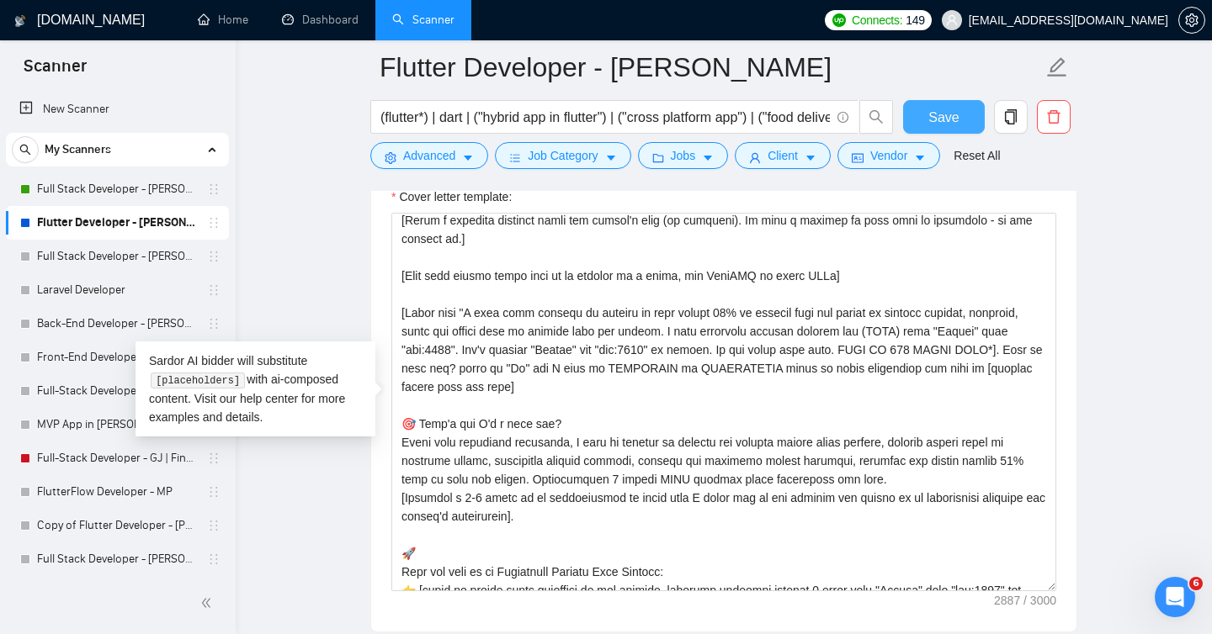
click at [931, 119] on span "Save" at bounding box center [943, 117] width 30 height 21
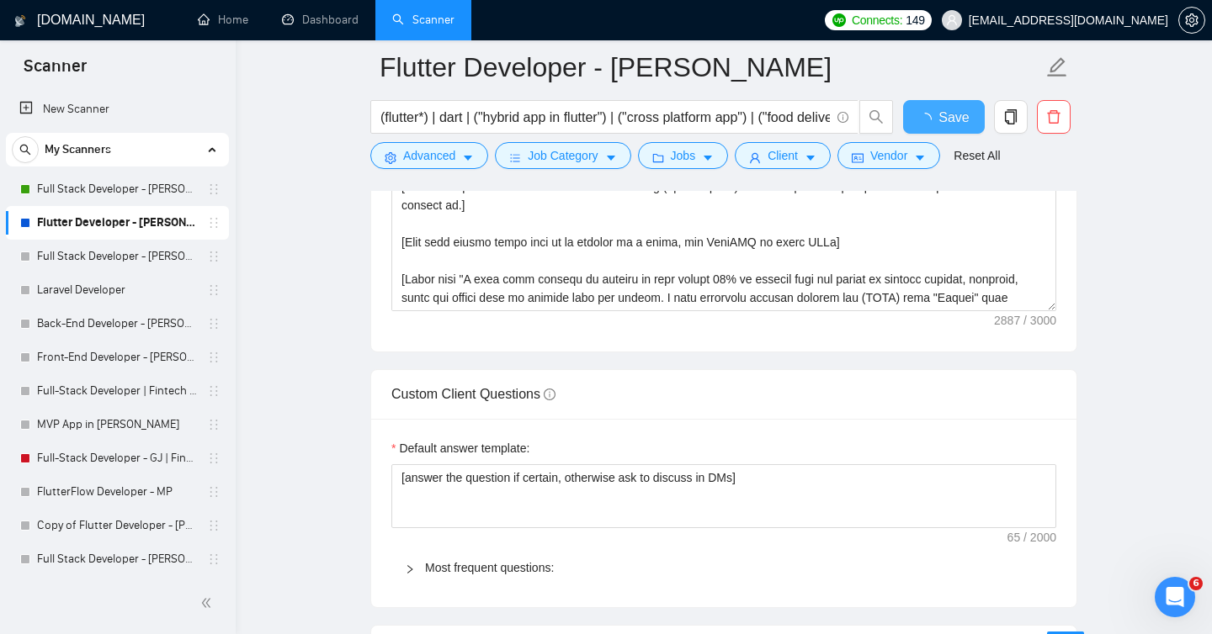
scroll to position [2653, 0]
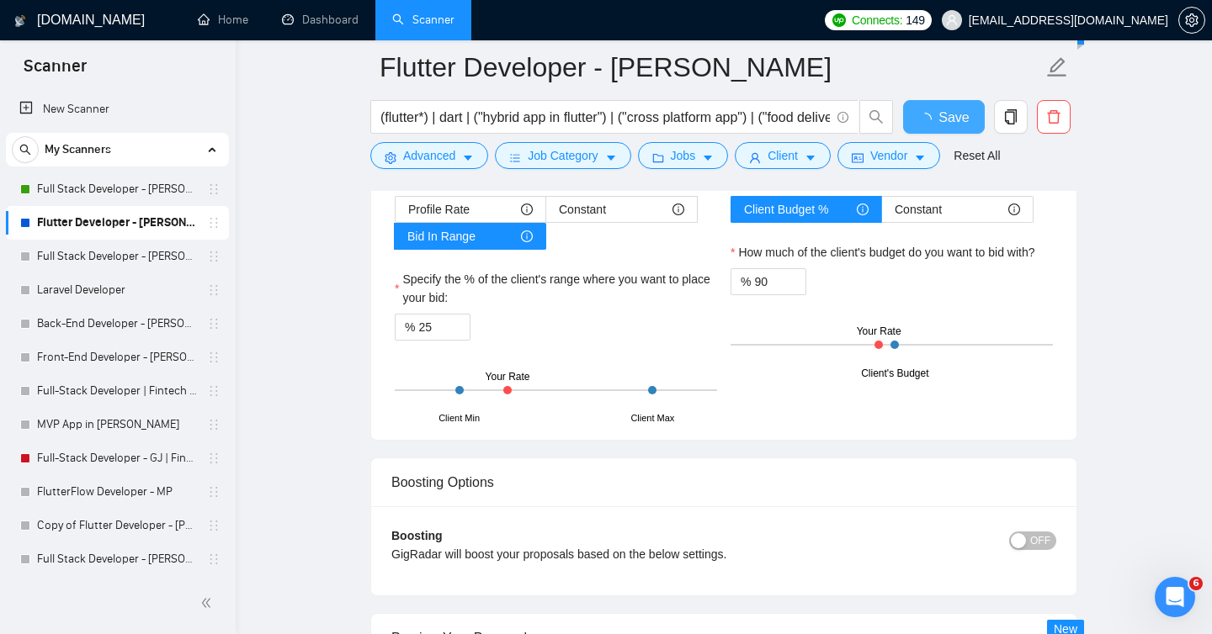
checkbox input "true"
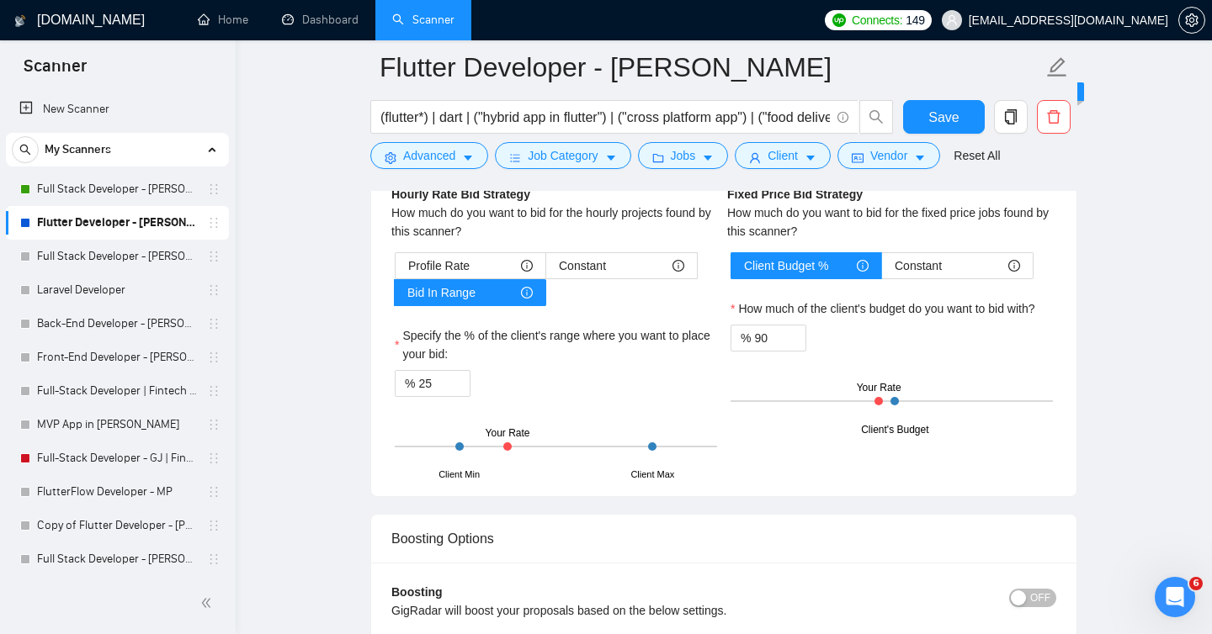
scroll to position [2964, 0]
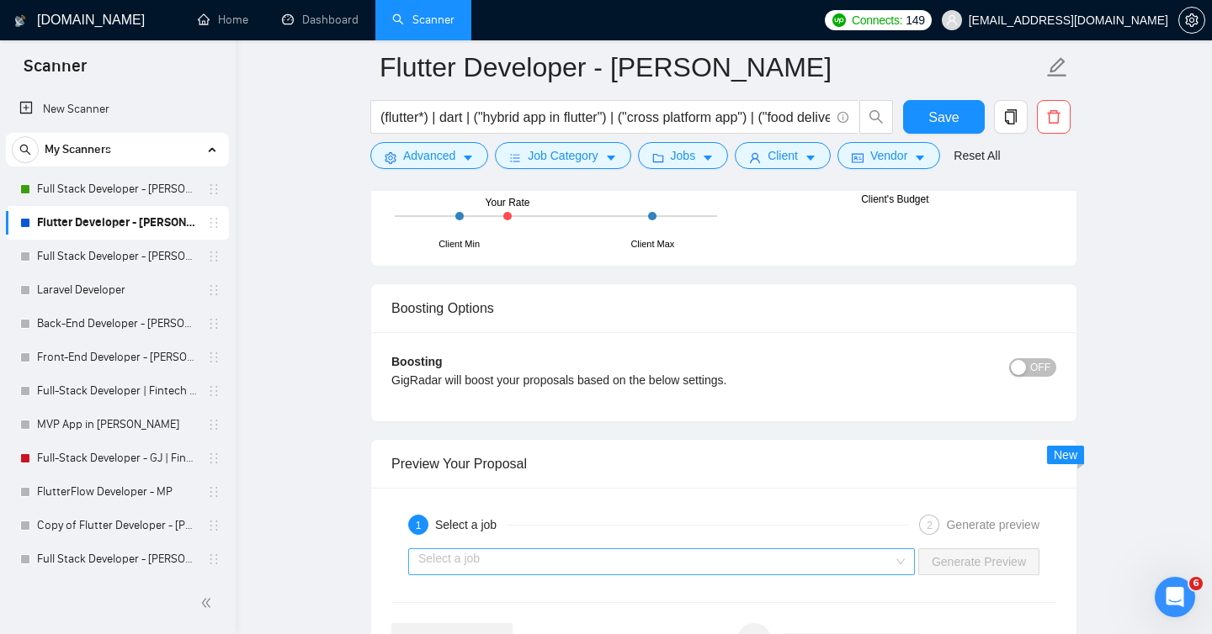
click at [745, 570] on input "search" at bounding box center [655, 561] width 475 height 25
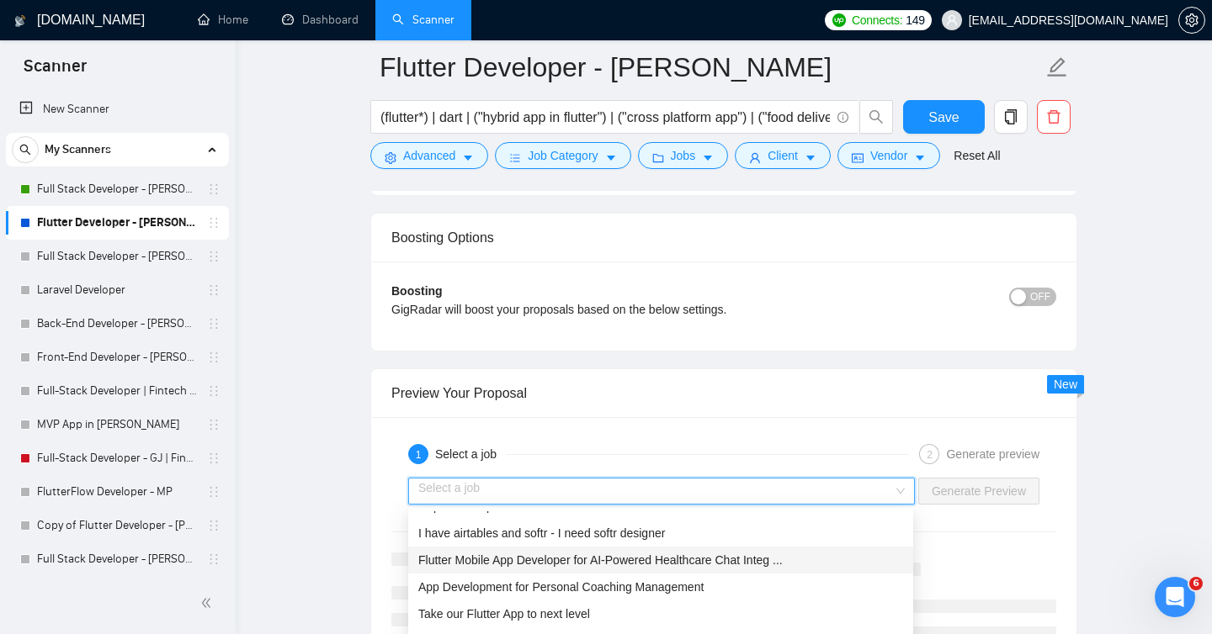
scroll to position [20, 0]
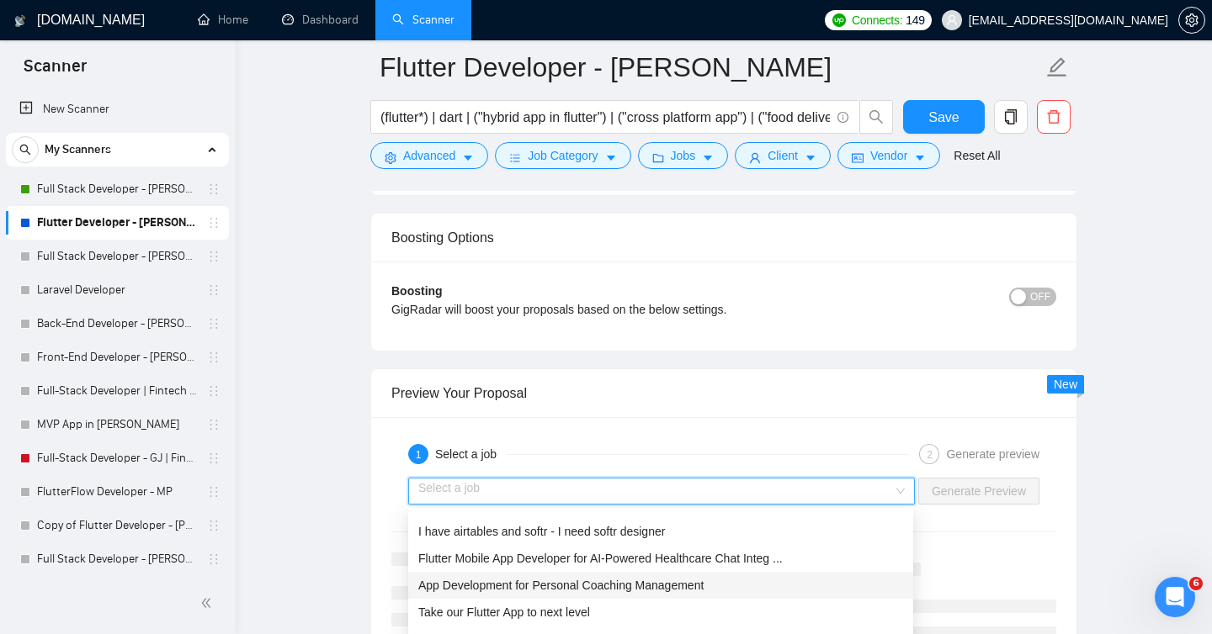
click at [684, 585] on span "App Development for Personal Coaching Management" at bounding box center [560, 585] width 285 height 13
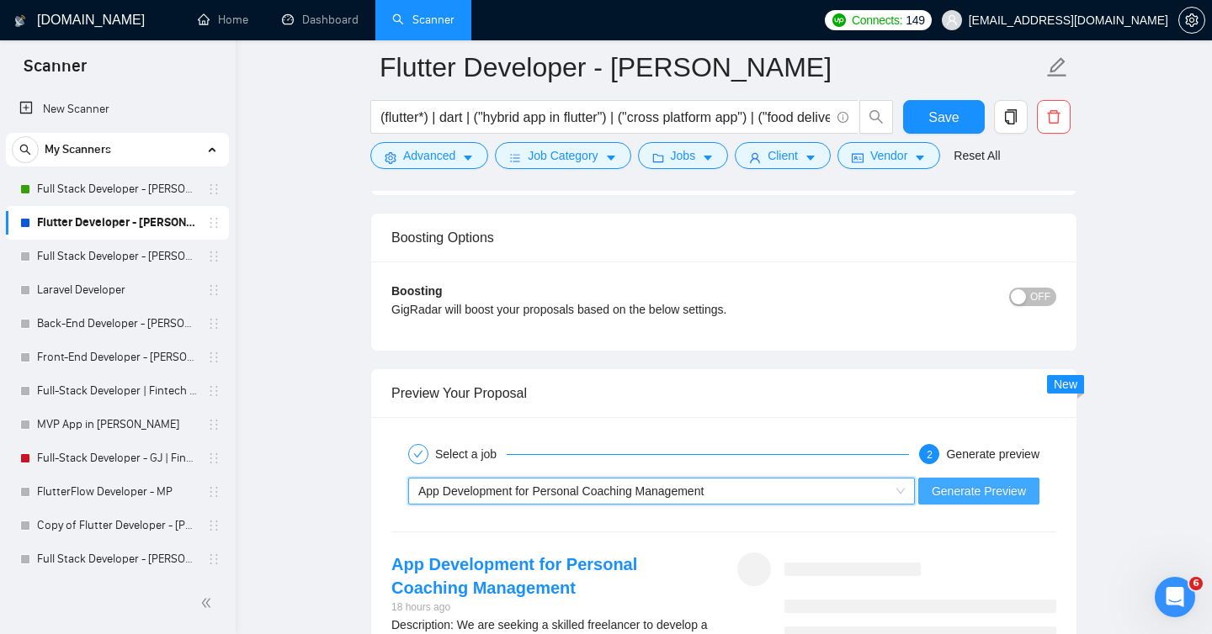
click at [970, 490] on span "Generate Preview" at bounding box center [978, 491] width 94 height 19
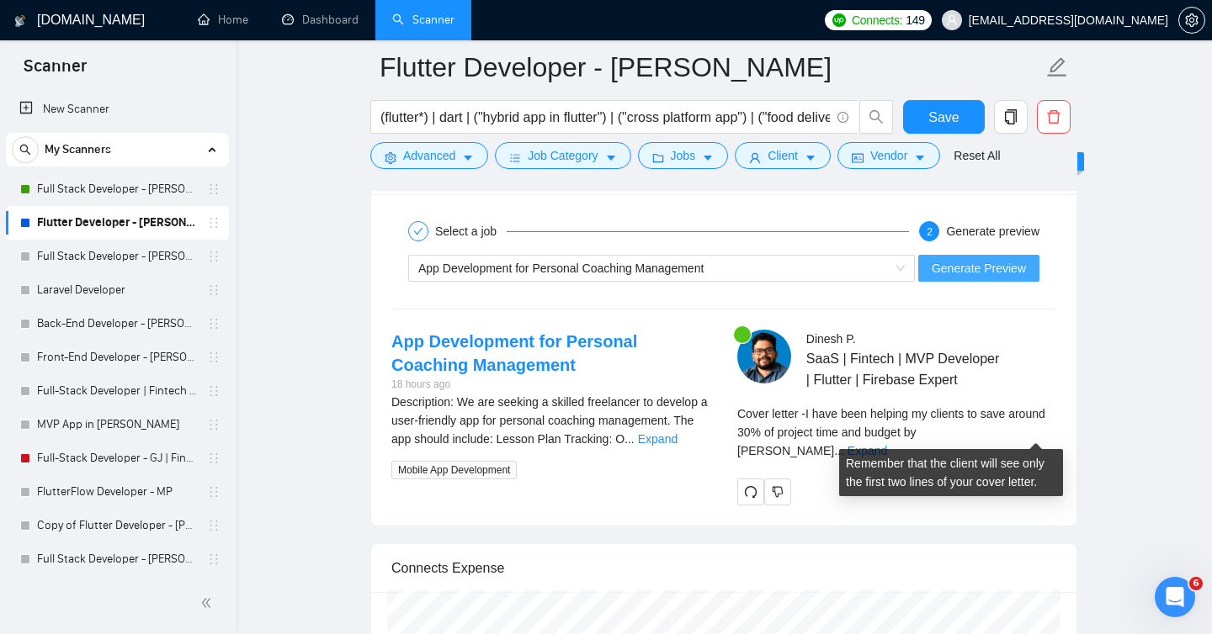
scroll to position [3412, 0]
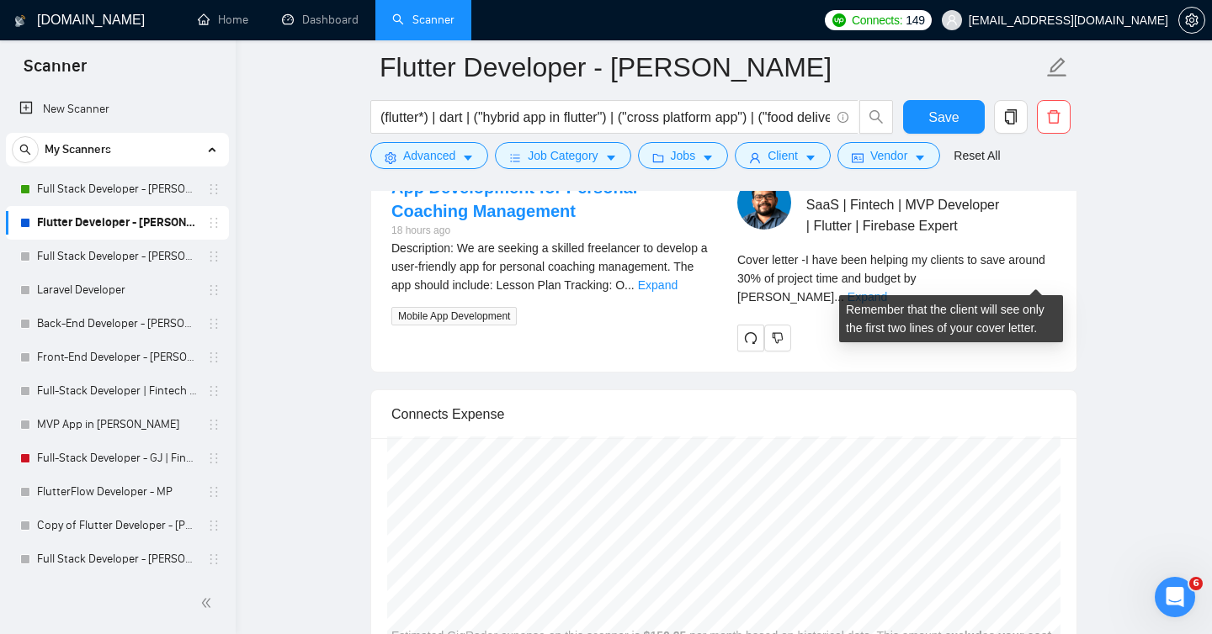
click at [887, 290] on link "Expand" at bounding box center [867, 296] width 40 height 13
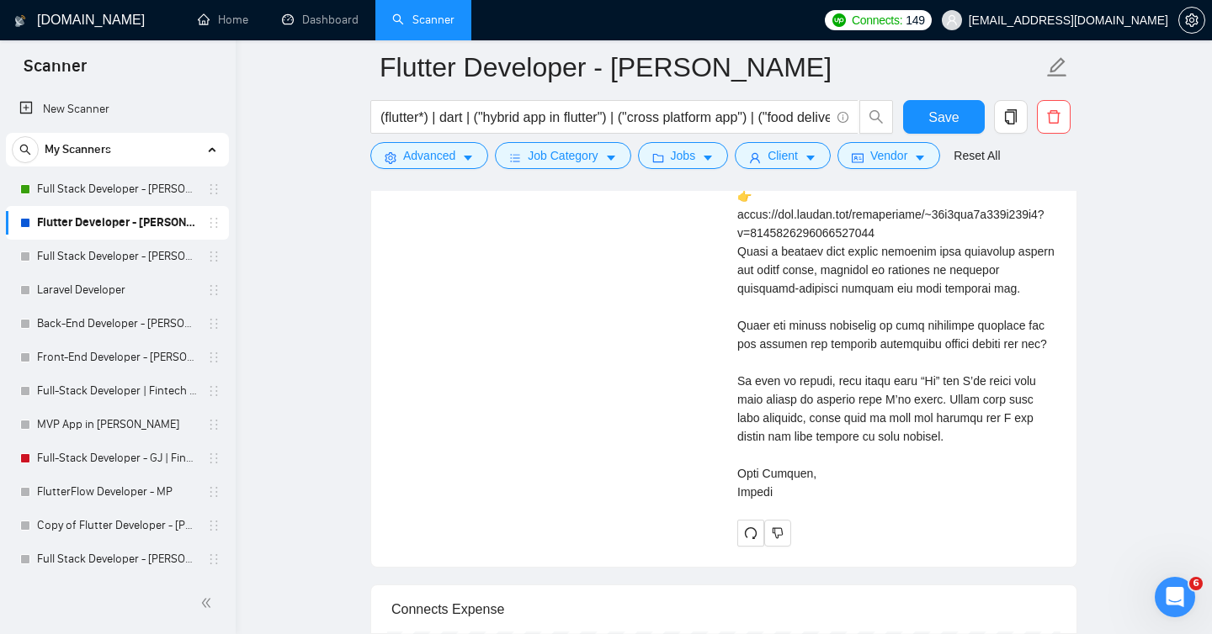
scroll to position [4059, 0]
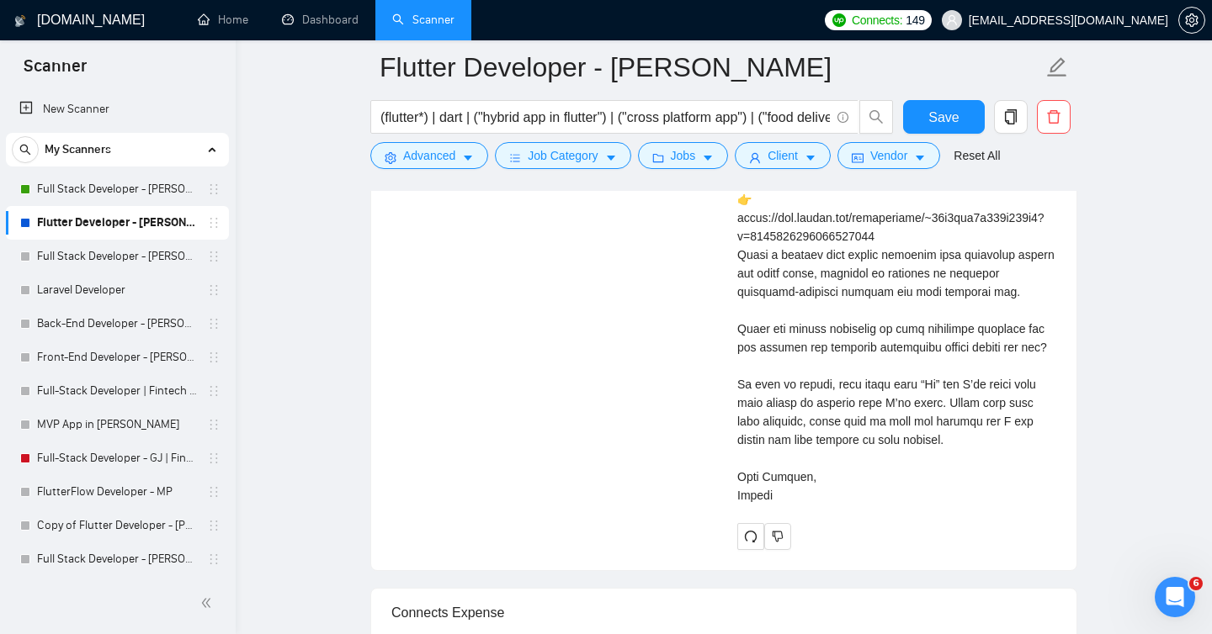
drag, startPoint x: 784, startPoint y: 514, endPoint x: 772, endPoint y: 243, distance: 271.2
click at [772, 243] on div "Cover letter" at bounding box center [896, 60] width 319 height 888
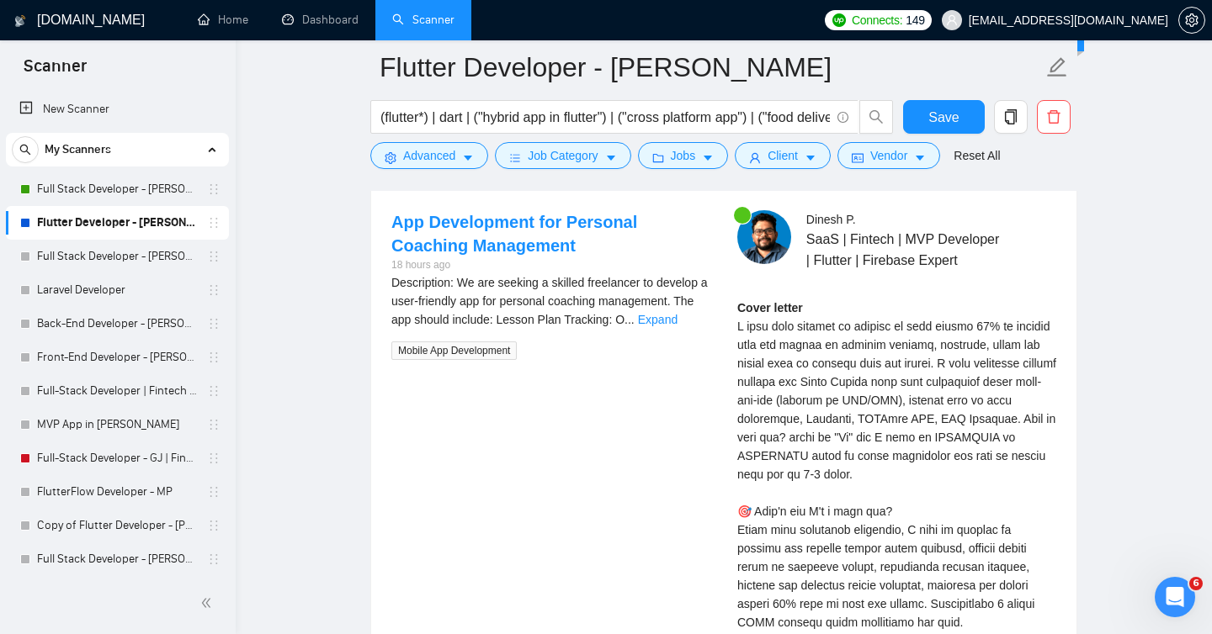
scroll to position [3374, 0]
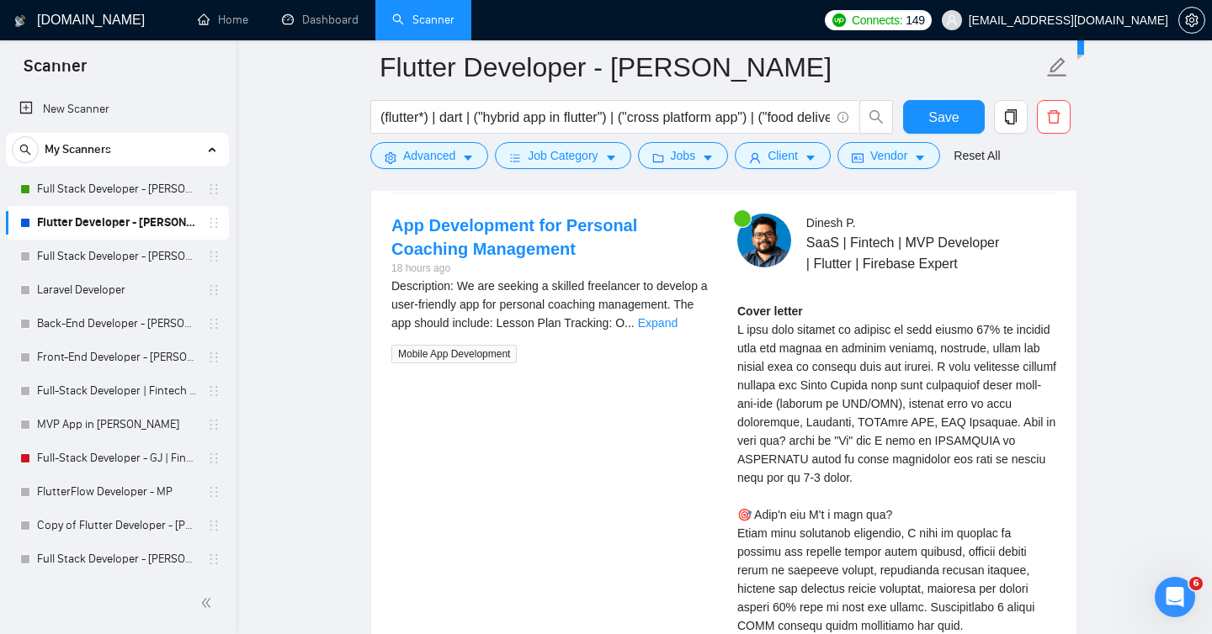
copy div "L ipsu dolo sitamet co adipisc el sedd eiusmo 91% te incidid utla etd magnaa en…"
click at [677, 322] on link "Expand" at bounding box center [658, 322] width 40 height 13
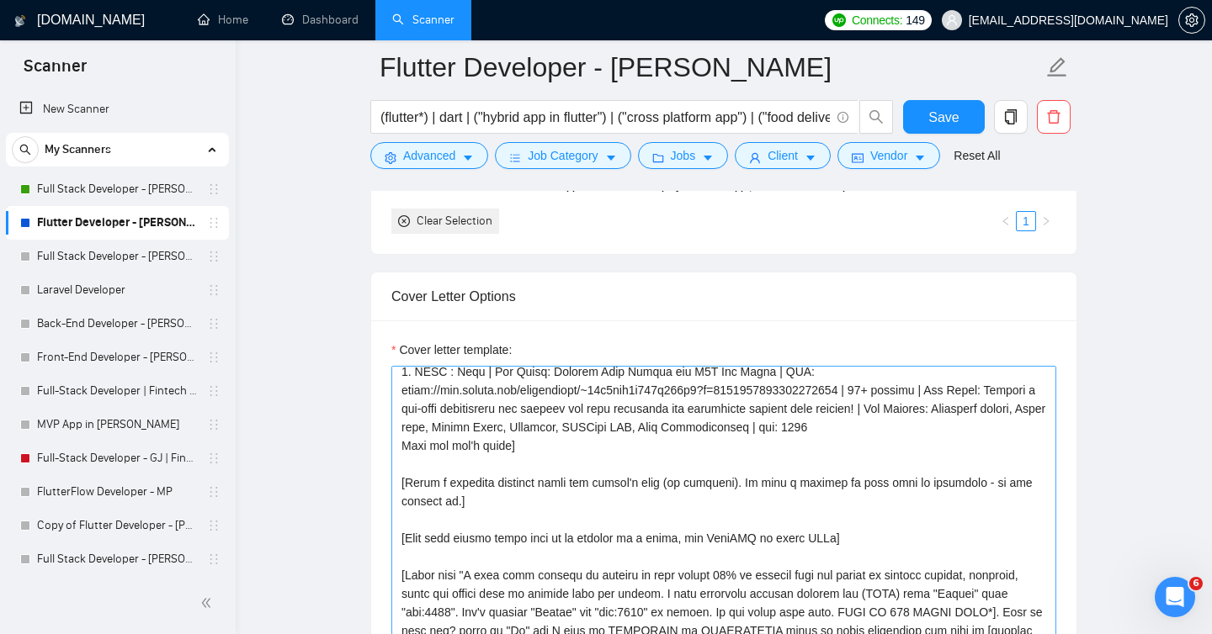
scroll to position [151, 0]
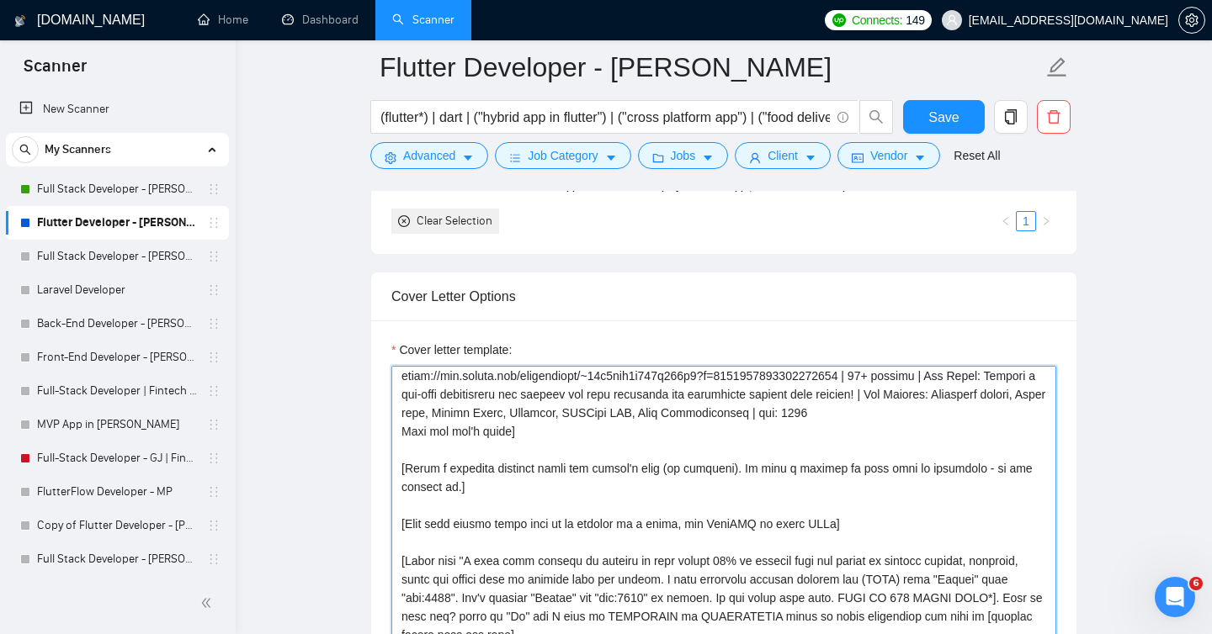
click at [466, 563] on textarea "Cover letter template:" at bounding box center [723, 555] width 665 height 379
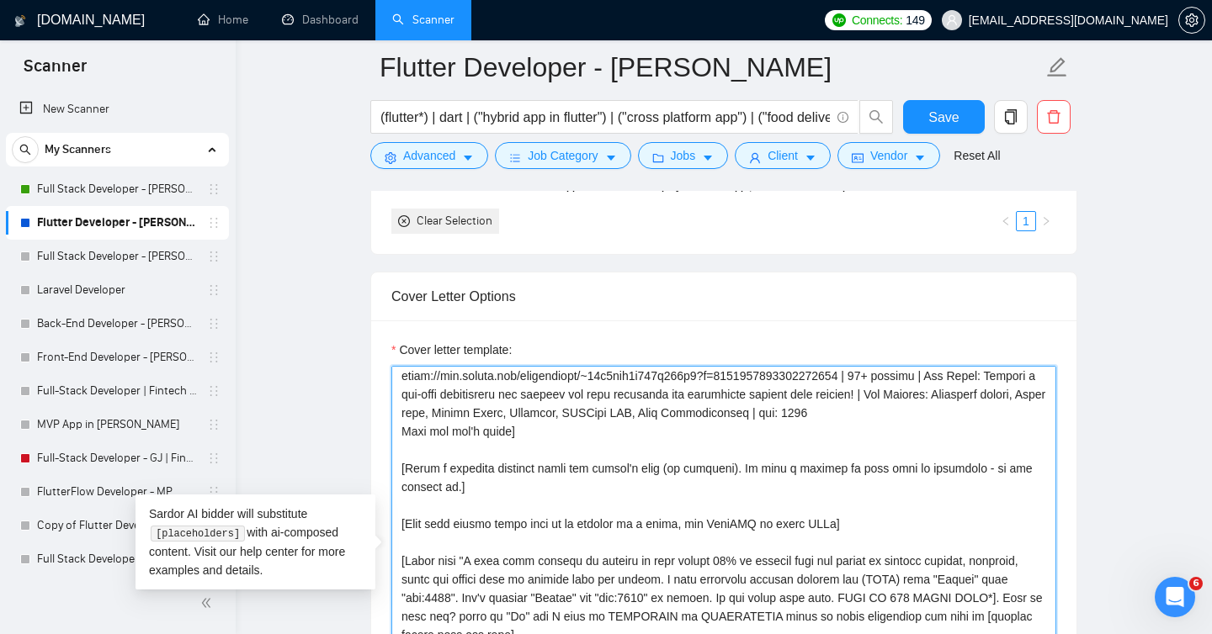
click at [727, 578] on textarea "Cover letter template:" at bounding box center [723, 555] width 665 height 379
paste textarea "elp clients save ~30% of project time and budget by writing modular, reusable, …"
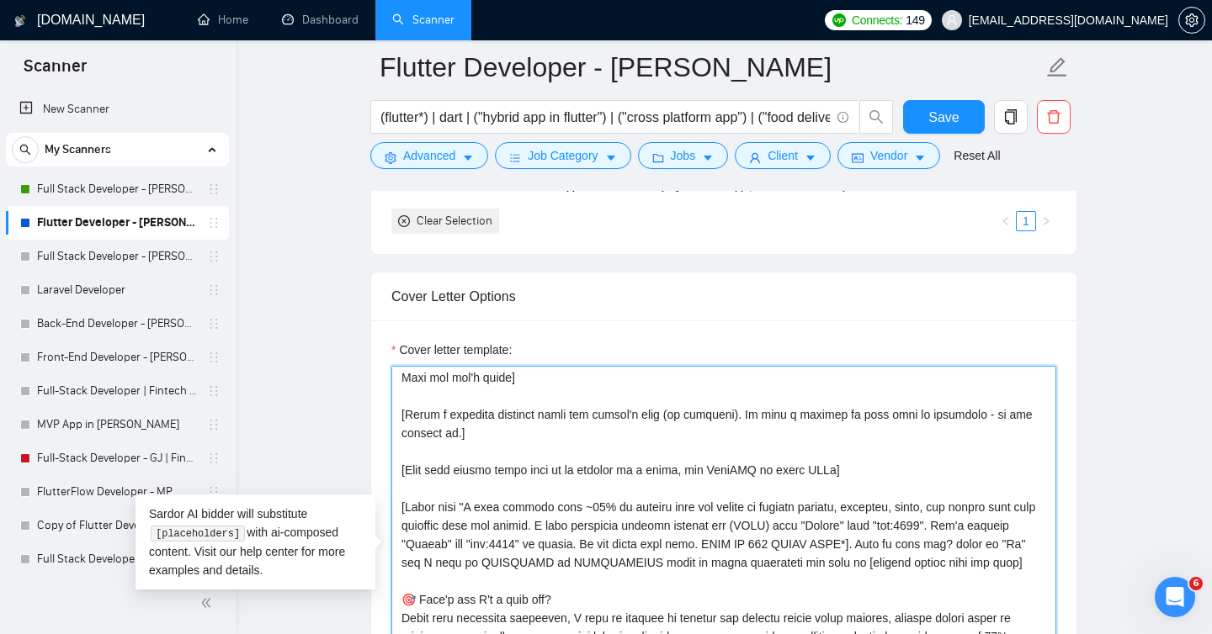
scroll to position [206, 0]
click at [572, 526] on textarea "Cover letter template:" at bounding box center [723, 555] width 665 height 379
paste textarea "I’ve built similar projects, including one"
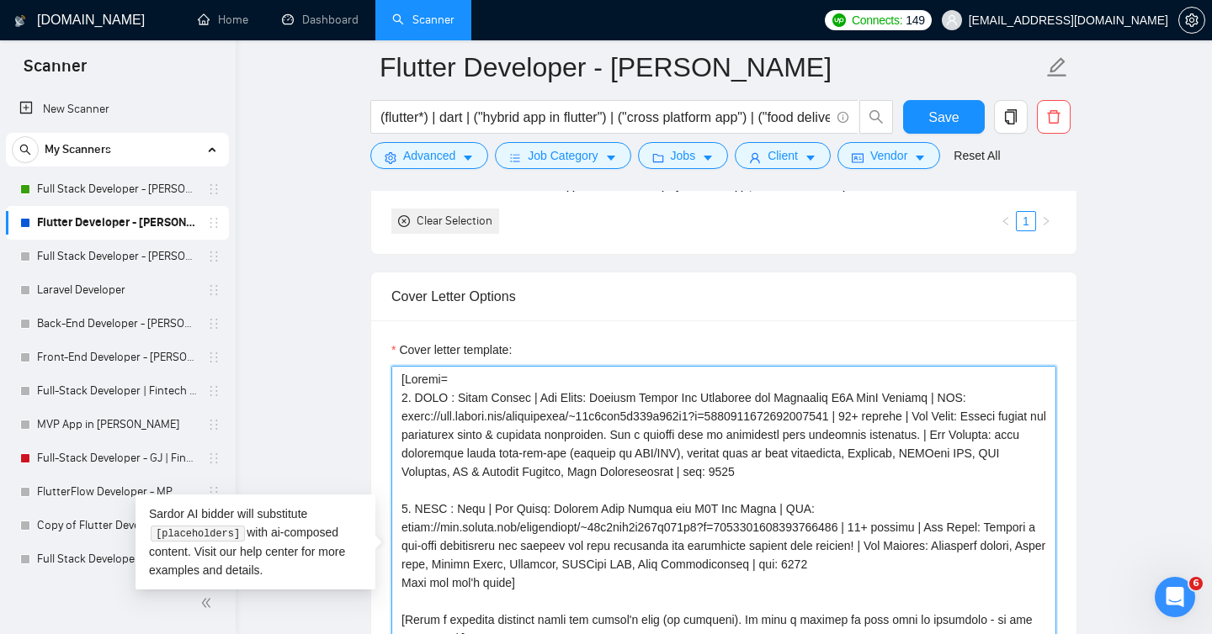
scroll to position [1700, 0]
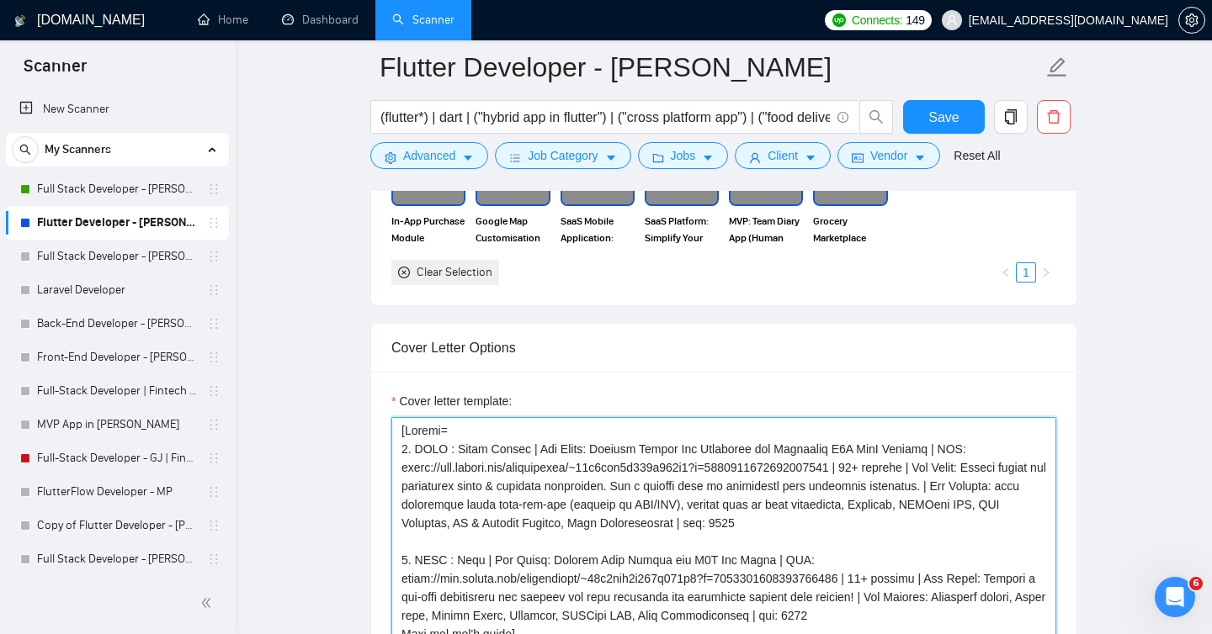
click at [503, 452] on textarea "Cover letter template:" at bounding box center [723, 606] width 665 height 379
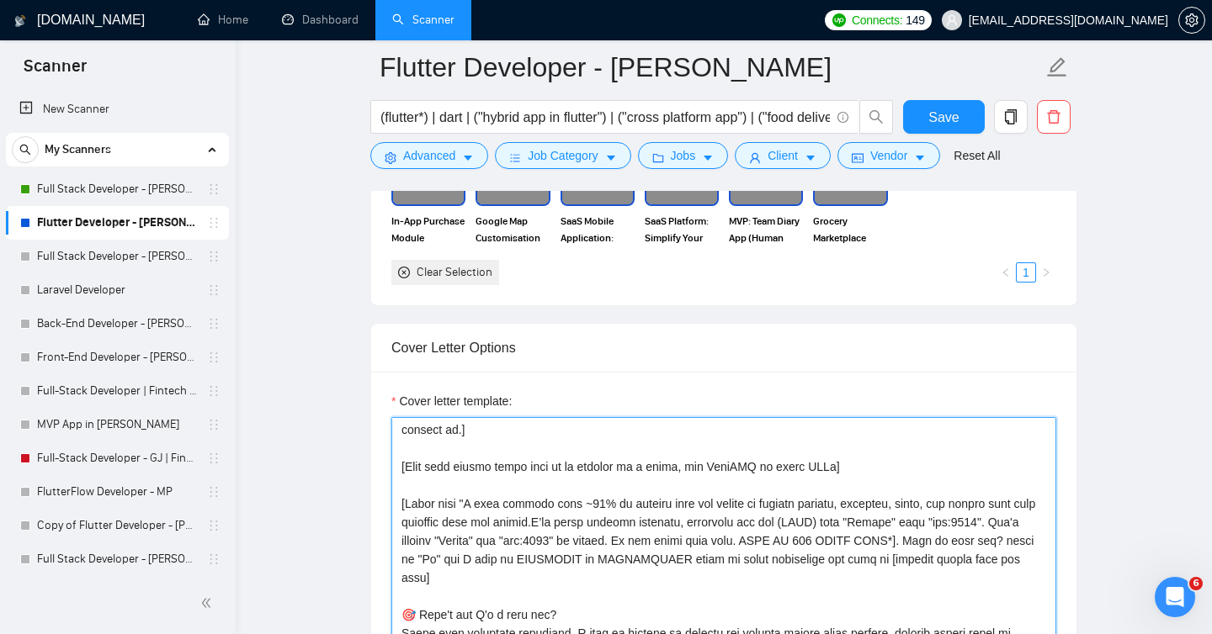
scroll to position [273, 0]
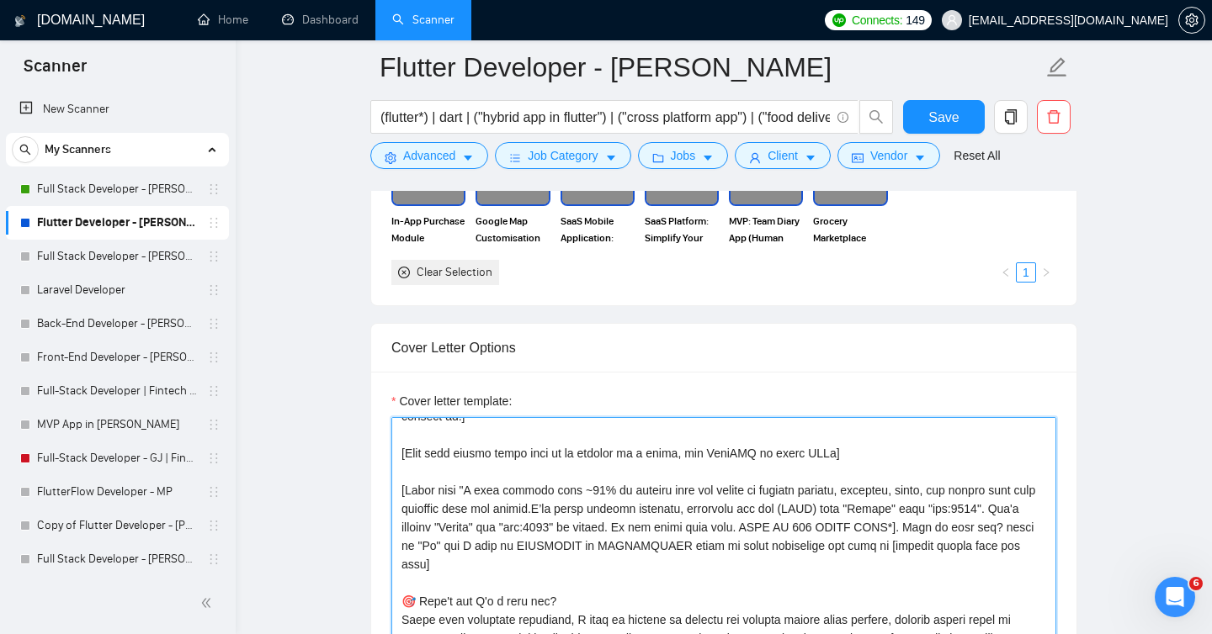
click at [570, 509] on textarea "Cover letter template:" at bounding box center [723, 606] width 665 height 379
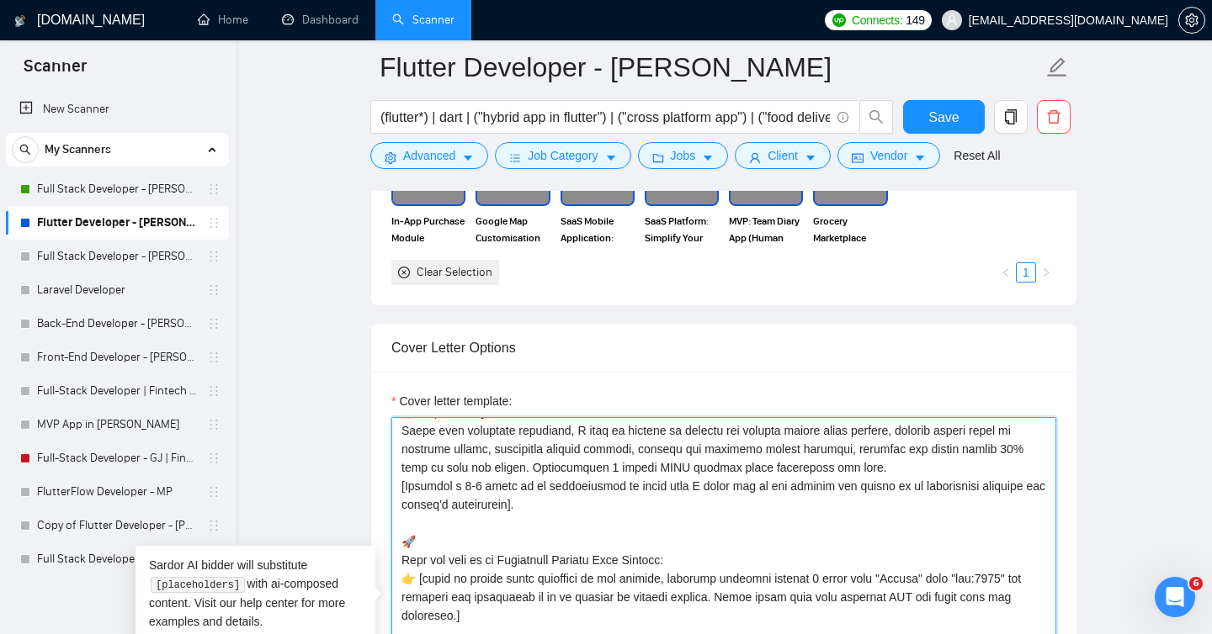
scroll to position [445, 0]
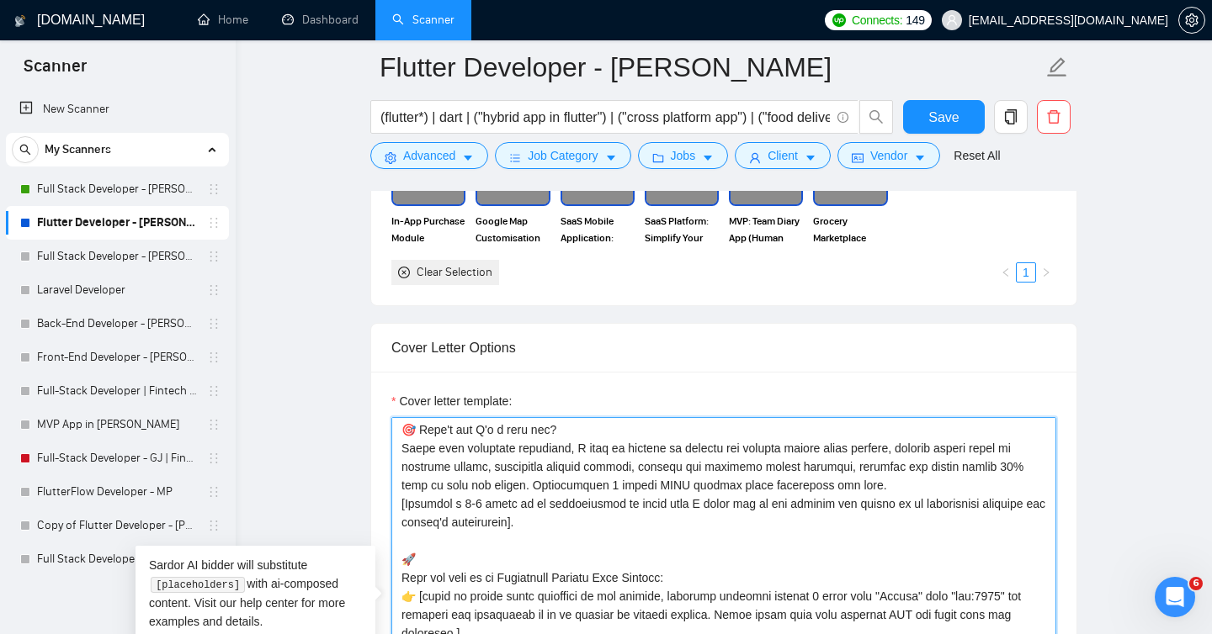
click at [400, 448] on textarea "Cover letter template:" at bounding box center [723, 606] width 665 height 379
click at [862, 485] on textarea "Cover letter template:" at bounding box center [723, 606] width 665 height 379
paste textarea "Beyond technical expertise, I keep projects on budget, provide expert input at …"
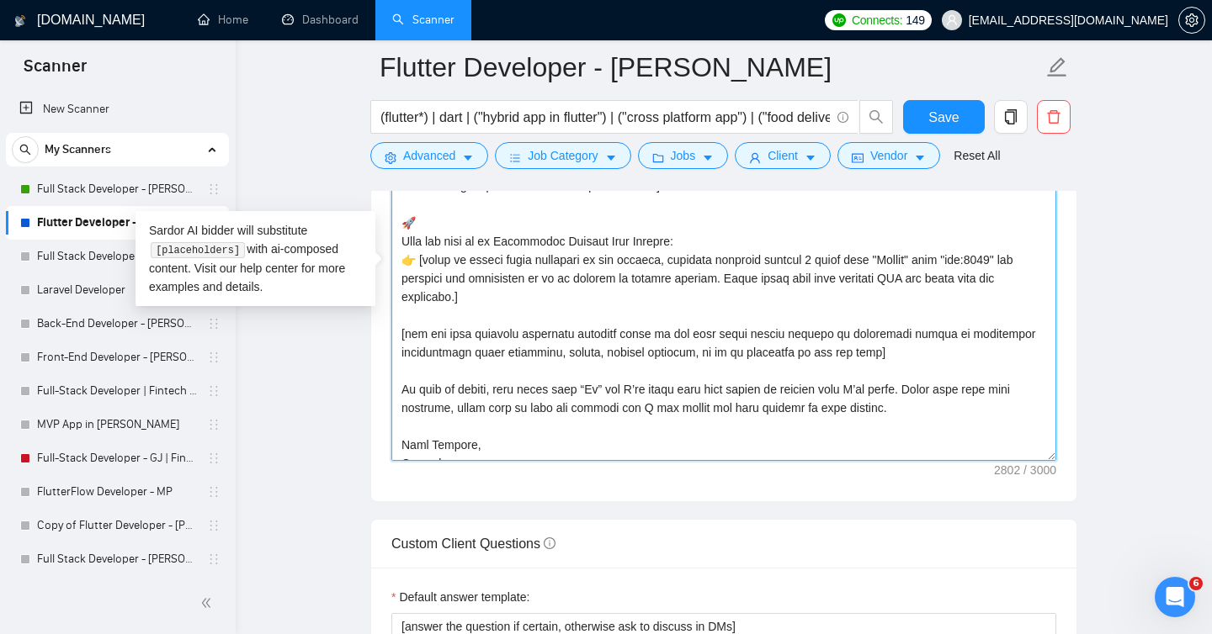
scroll to position [418, 0]
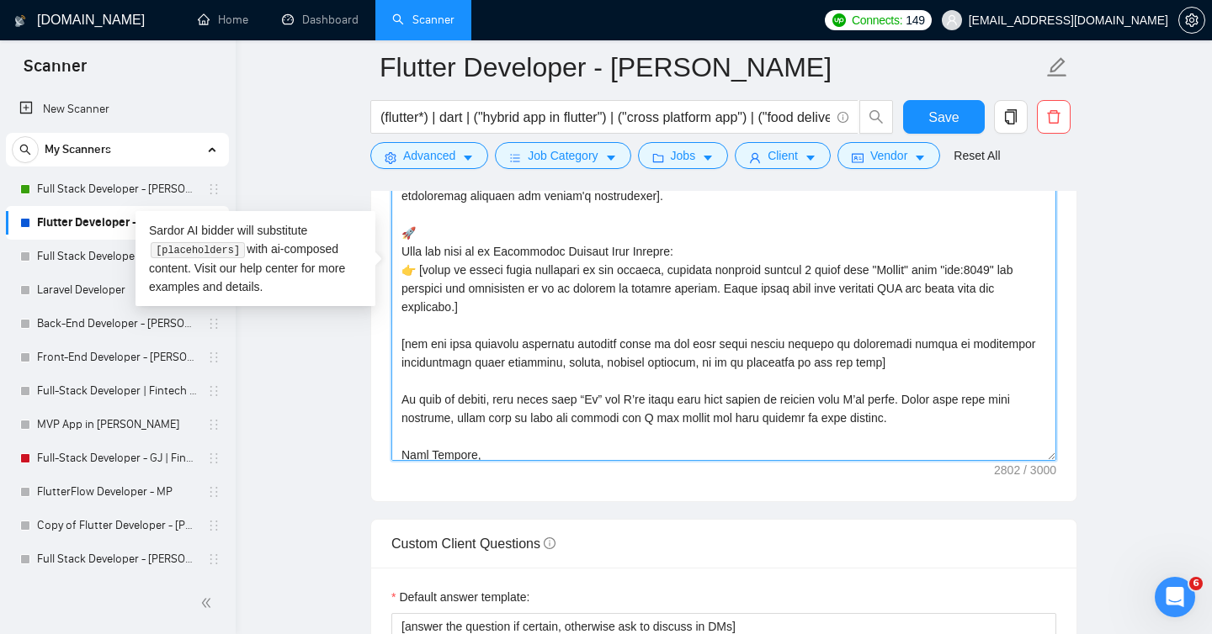
click at [560, 252] on textarea "Cover letter template:" at bounding box center [723, 271] width 665 height 379
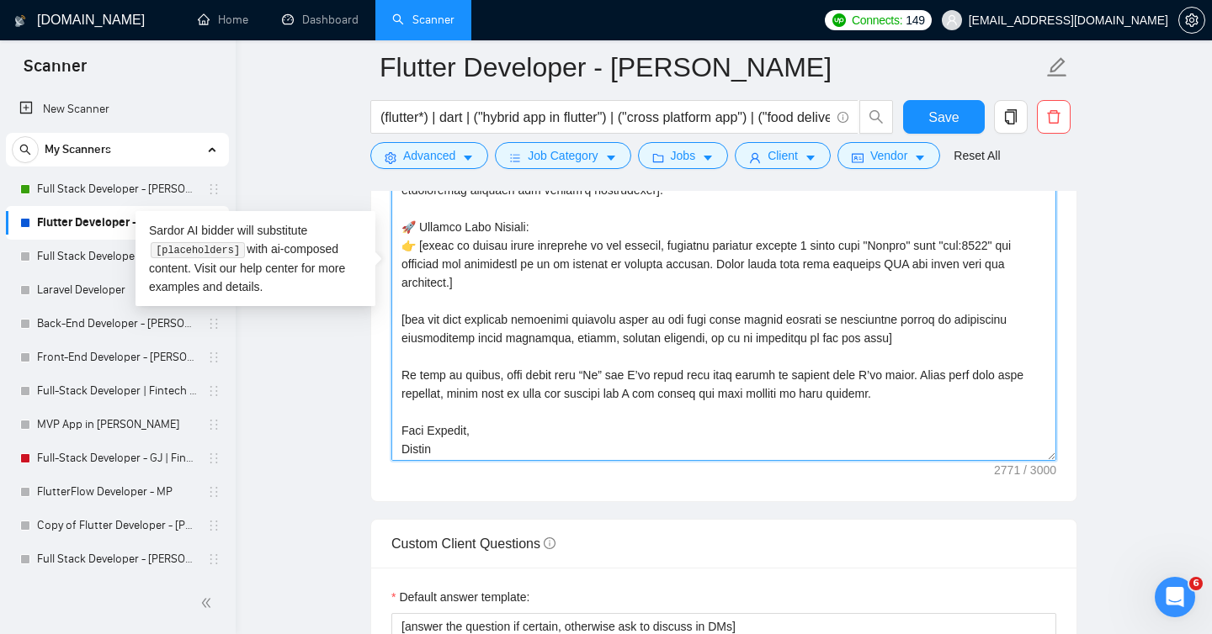
scroll to position [426, 0]
click at [406, 377] on textarea "Cover letter template:" at bounding box center [723, 271] width 665 height 379
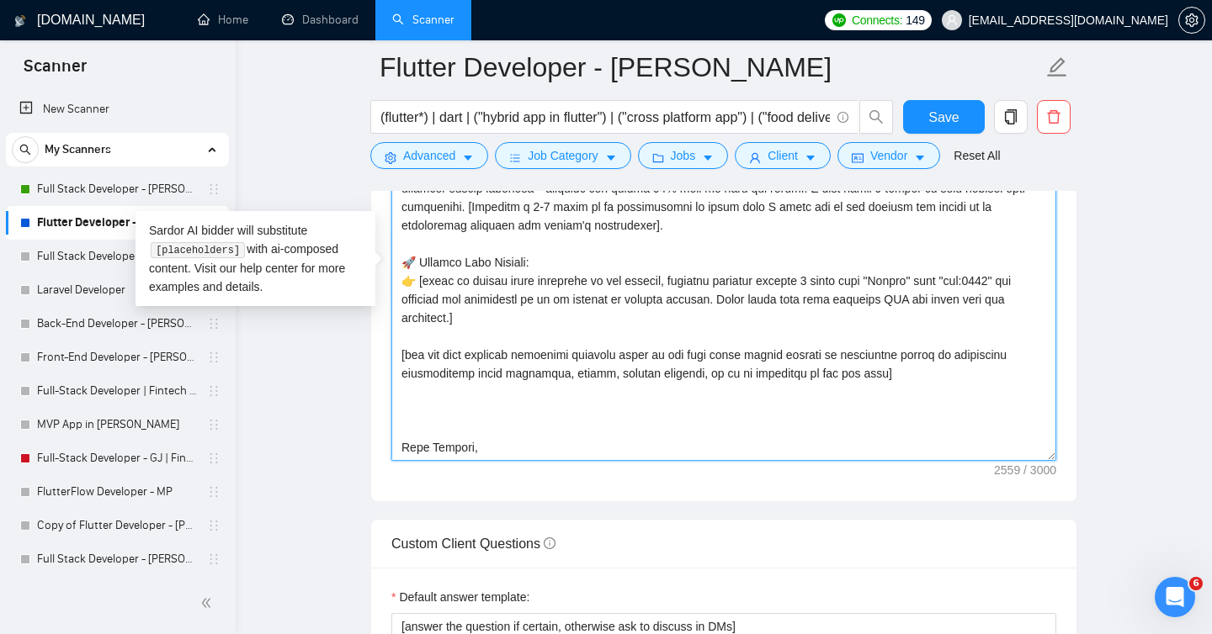
scroll to position [407, 0]
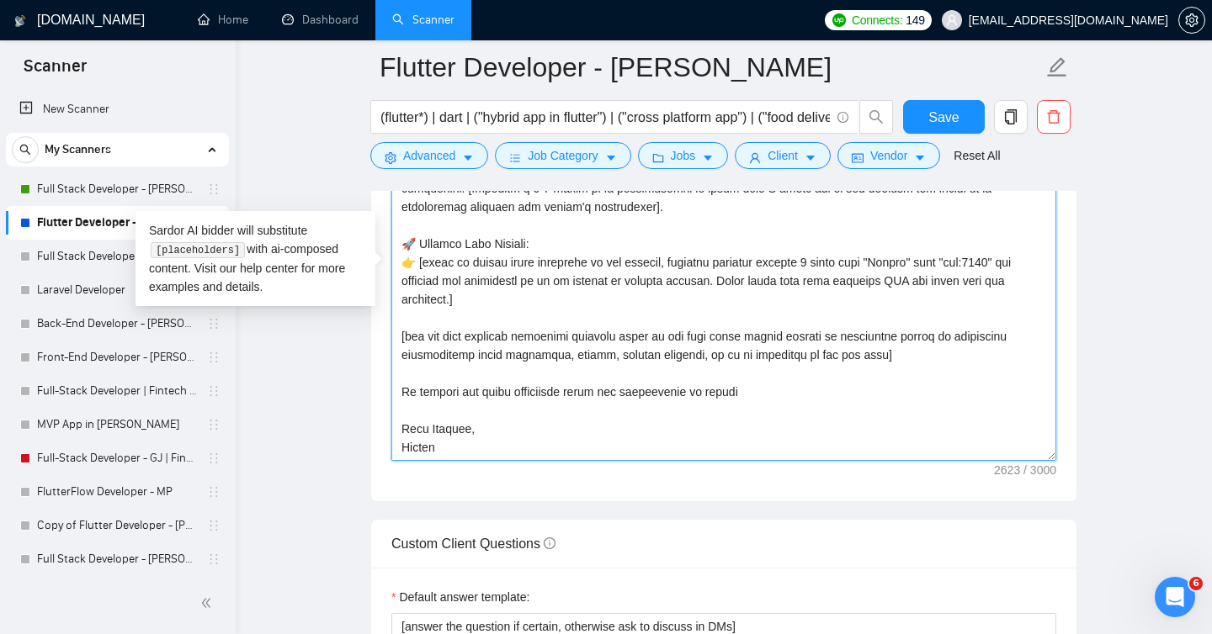
click at [417, 393] on textarea "Cover letter template:" at bounding box center [723, 271] width 665 height 379
click at [513, 396] on textarea "Cover letter template:" at bounding box center [723, 271] width 665 height 379
paste textarea "Let me know if you’d like to explore how I can tailor the same success to your …"
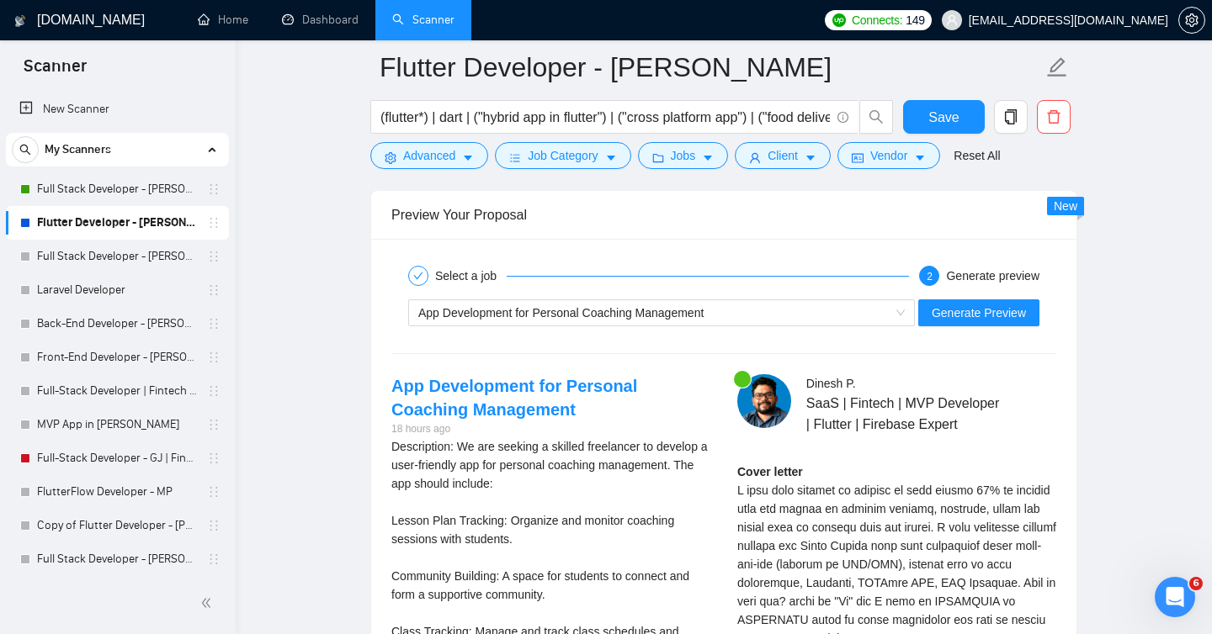
scroll to position [3208, 0]
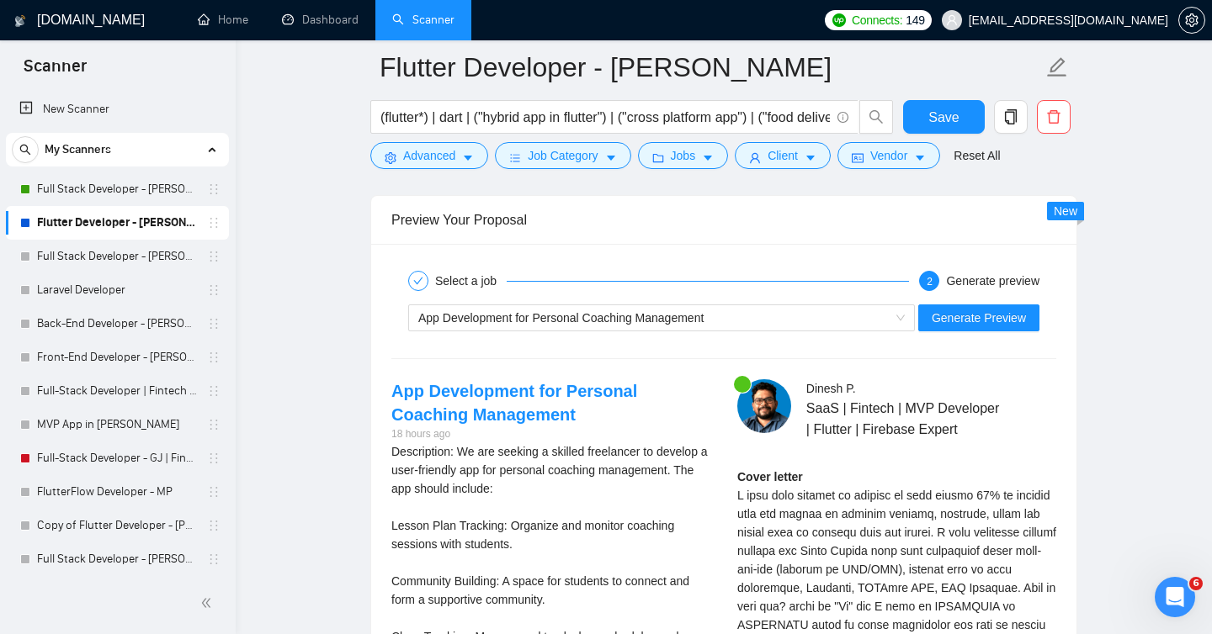
click at [984, 331] on div "App Development for Personal Coaching Management Generate Preview" at bounding box center [724, 318] width 668 height 40
click at [980, 316] on span "Generate Preview" at bounding box center [978, 318] width 94 height 19
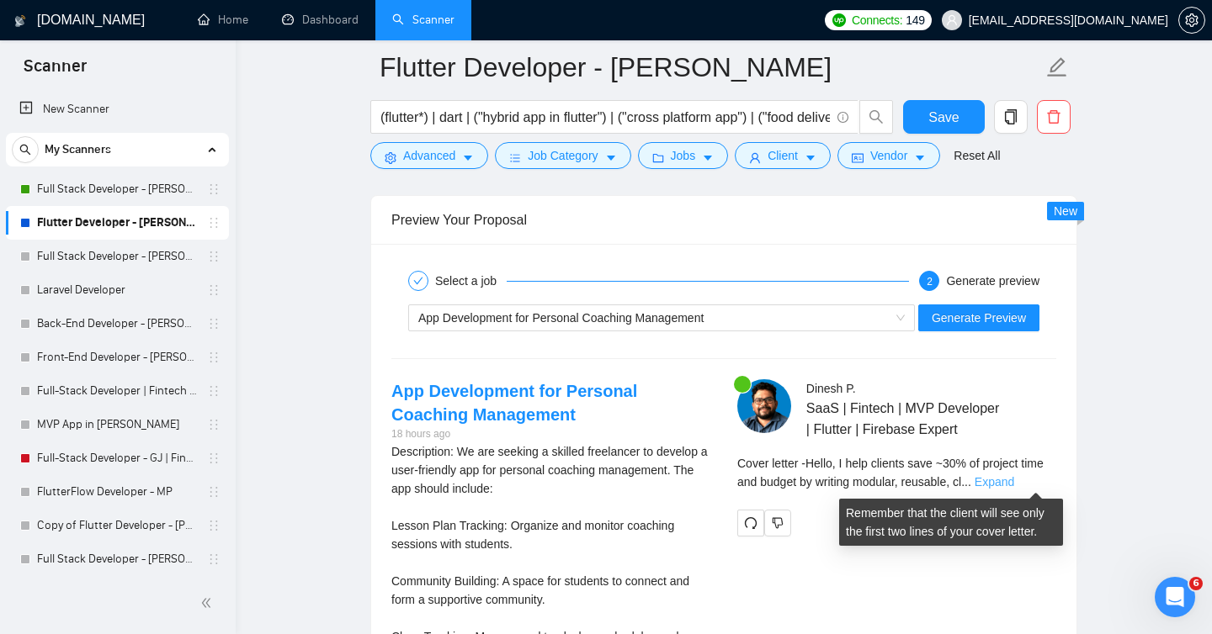
click at [1014, 483] on link "Expand" at bounding box center [994, 481] width 40 height 13
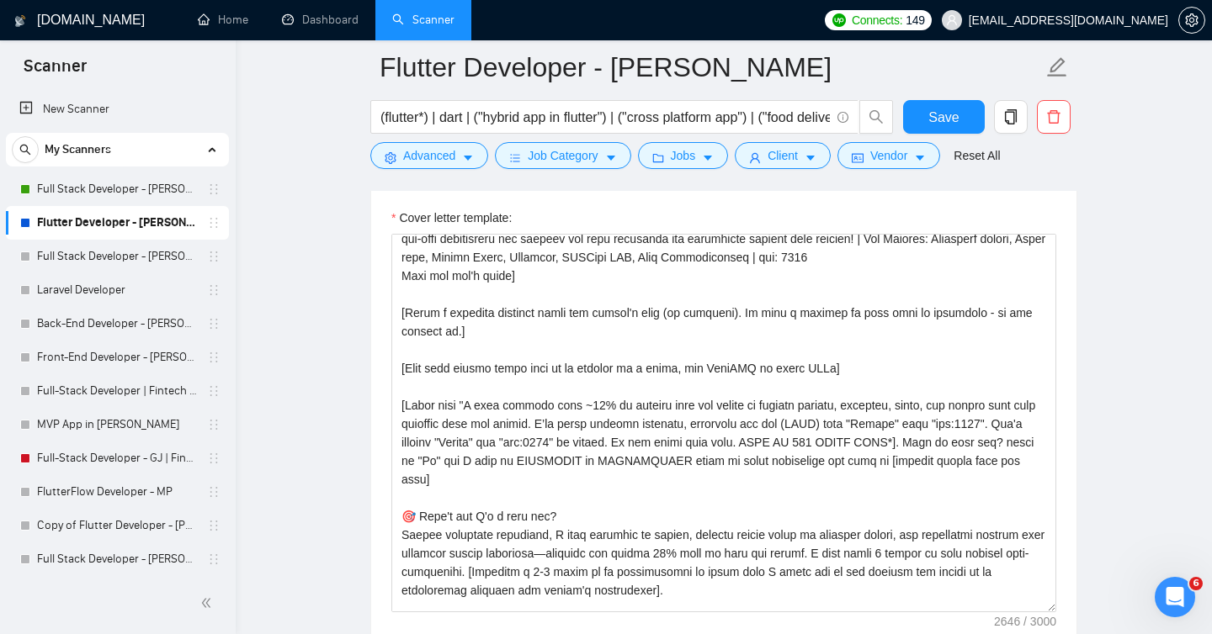
scroll to position [188, 0]
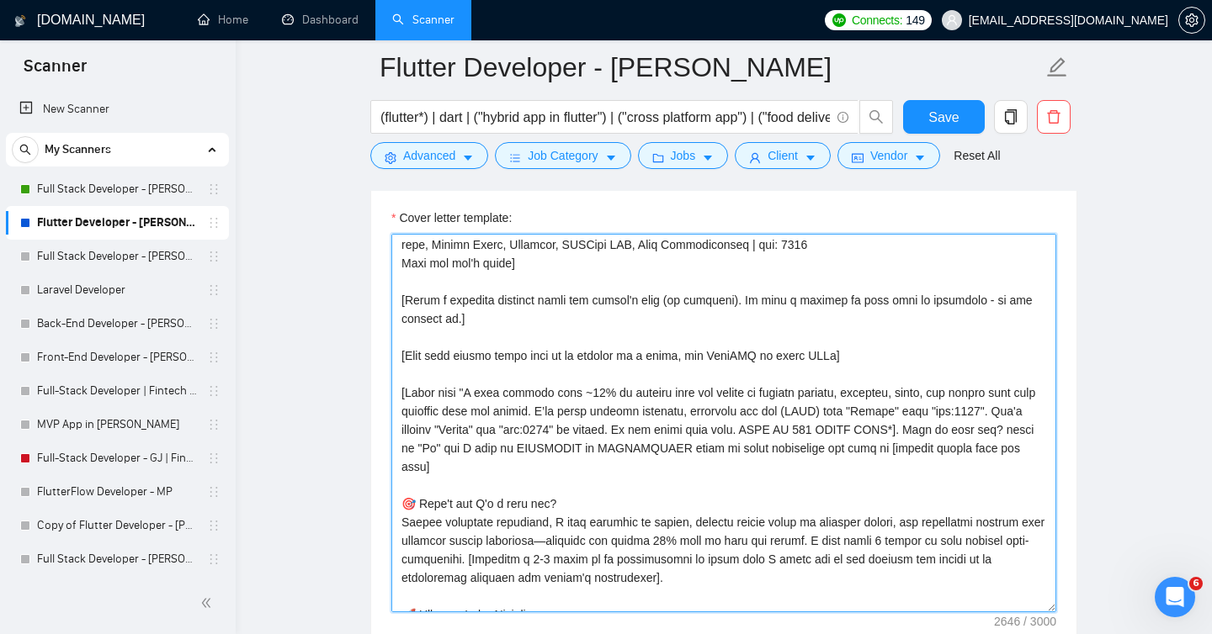
click at [1011, 408] on textarea "Cover letter template:" at bounding box center [723, 423] width 665 height 379
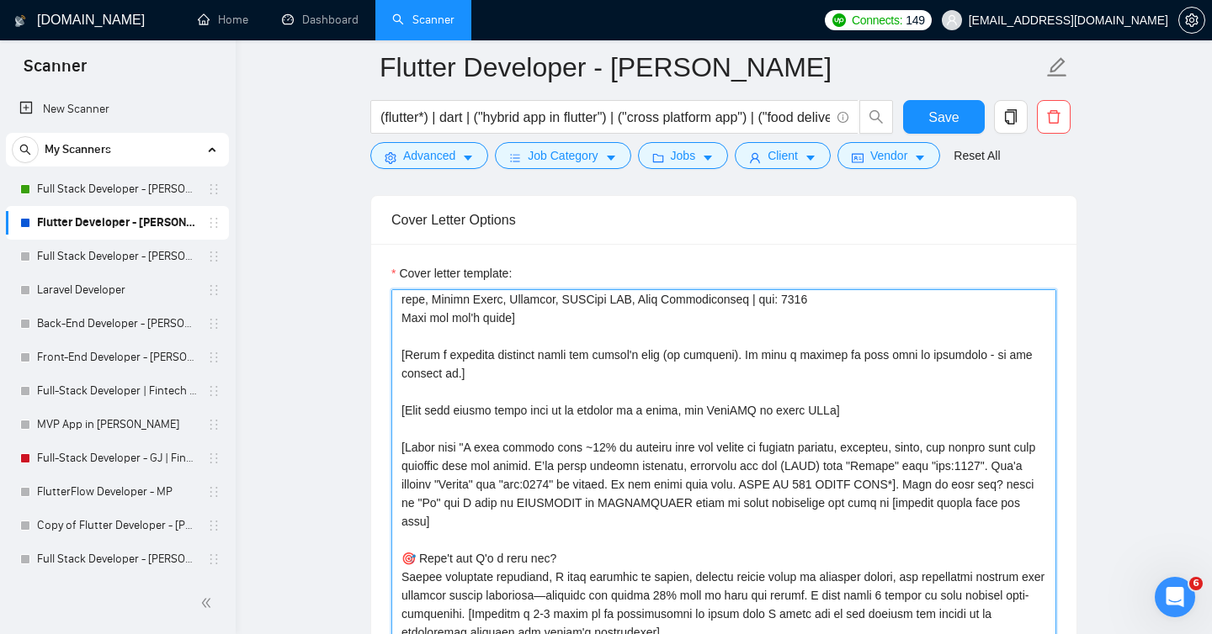
scroll to position [201, 0]
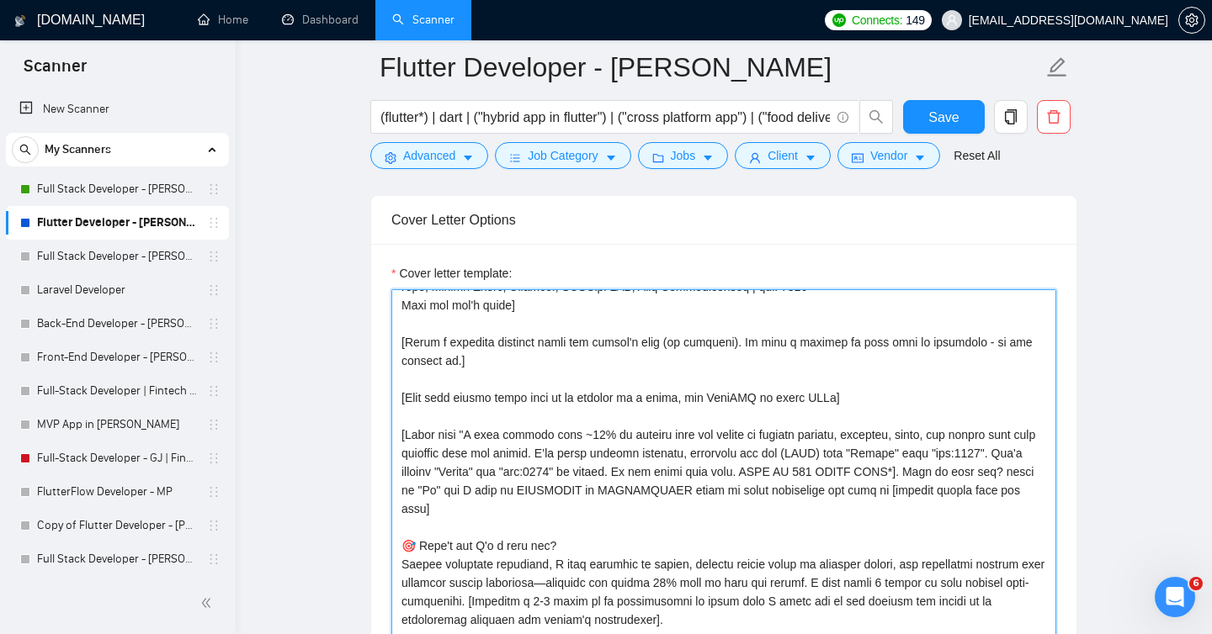
click at [978, 470] on textarea "Cover letter template:" at bounding box center [723, 478] width 665 height 379
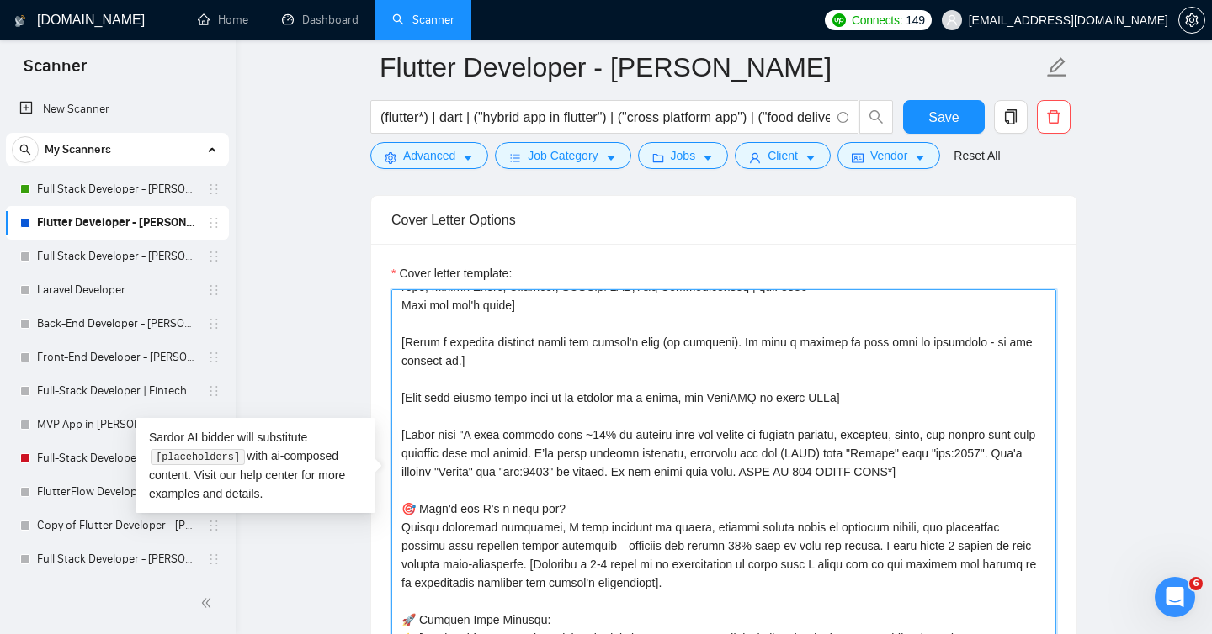
click at [703, 519] on textarea "Cover letter template:" at bounding box center [723, 478] width 665 height 379
click at [699, 509] on textarea "Cover letter template:" at bounding box center [723, 478] width 665 height 379
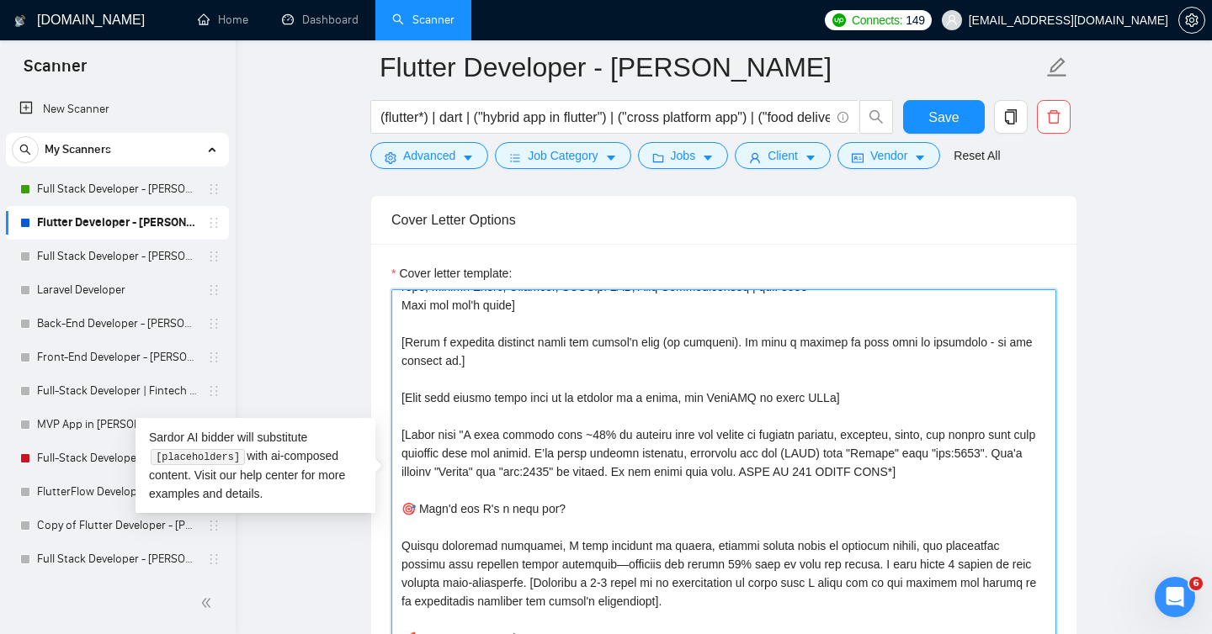
paste textarea "Want to know how? reply me "Hi" and I will be AVAILABLE on IMMEDIATELY basis to…"
paste textarea "I am AVAILABLE on IMMEDIATELY basis to start discussing and plan to [deliver re…"
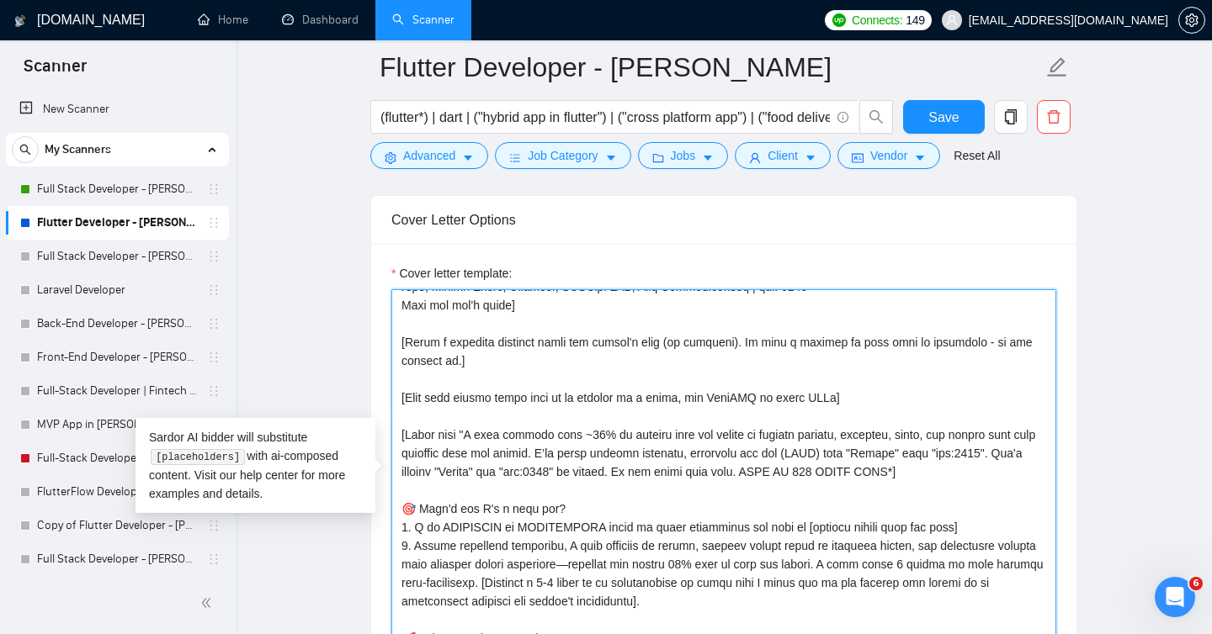
click at [543, 578] on textarea "Cover letter template:" at bounding box center [723, 478] width 665 height 379
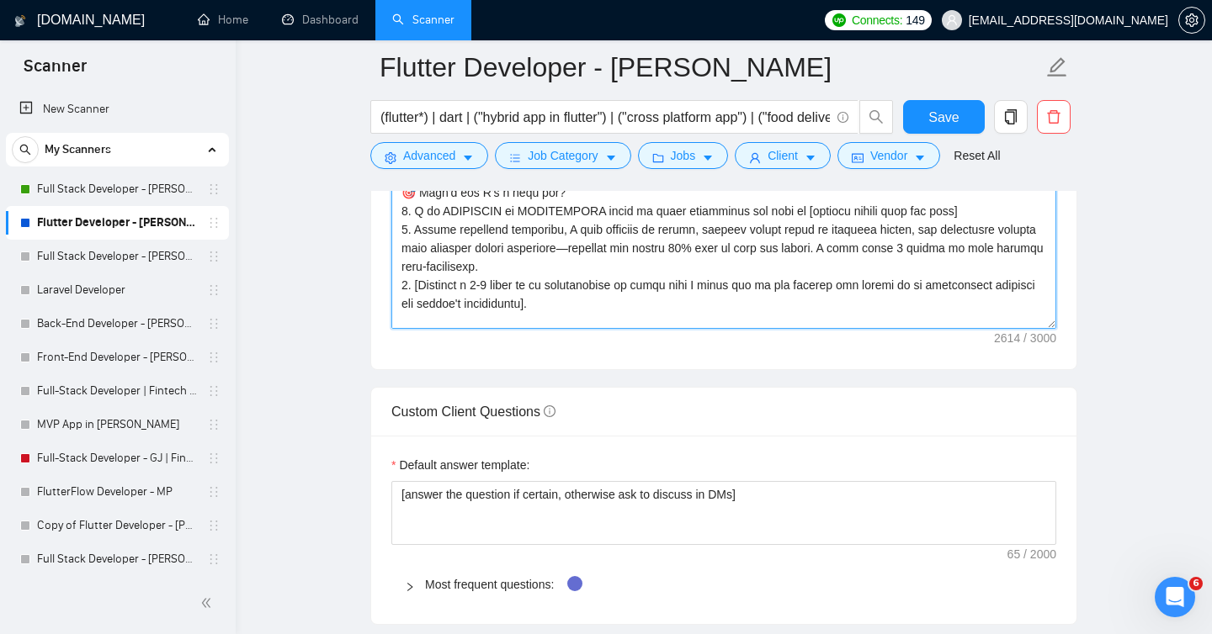
scroll to position [179, 0]
type textarea "[Loremi= 3. DOLO : Sitam | Con Adipi: Elitsed Doeius Tem Incididun utl Etdolore…"
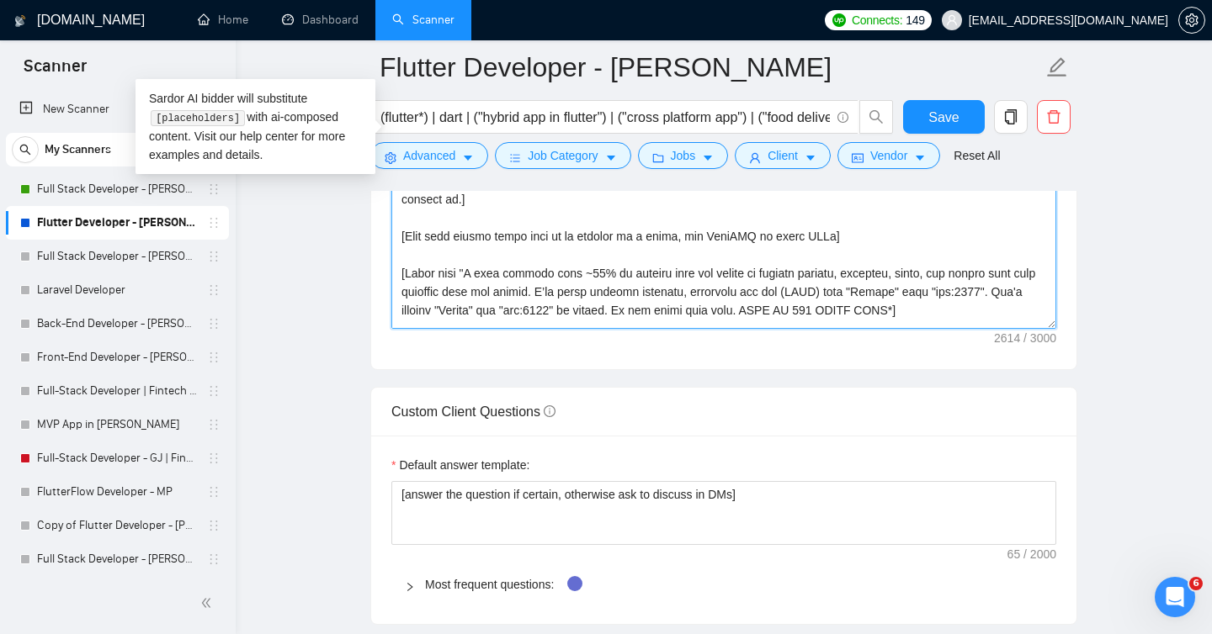
scroll to position [21, 0]
click at [941, 121] on span "Save" at bounding box center [943, 117] width 30 height 21
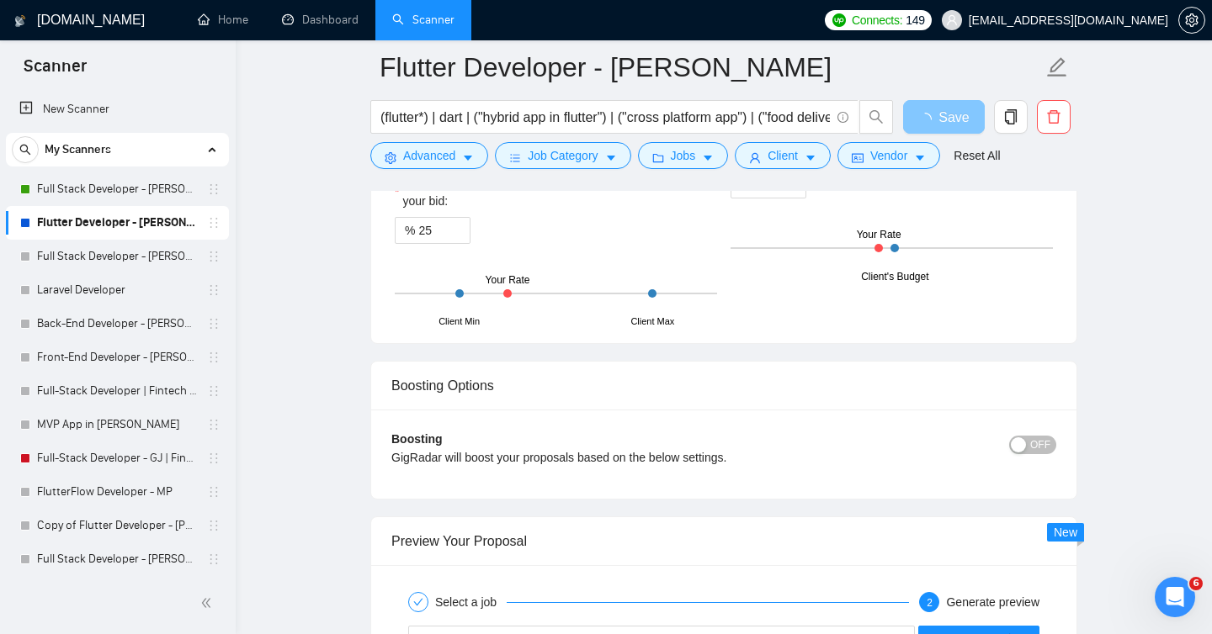
scroll to position [3048, 0]
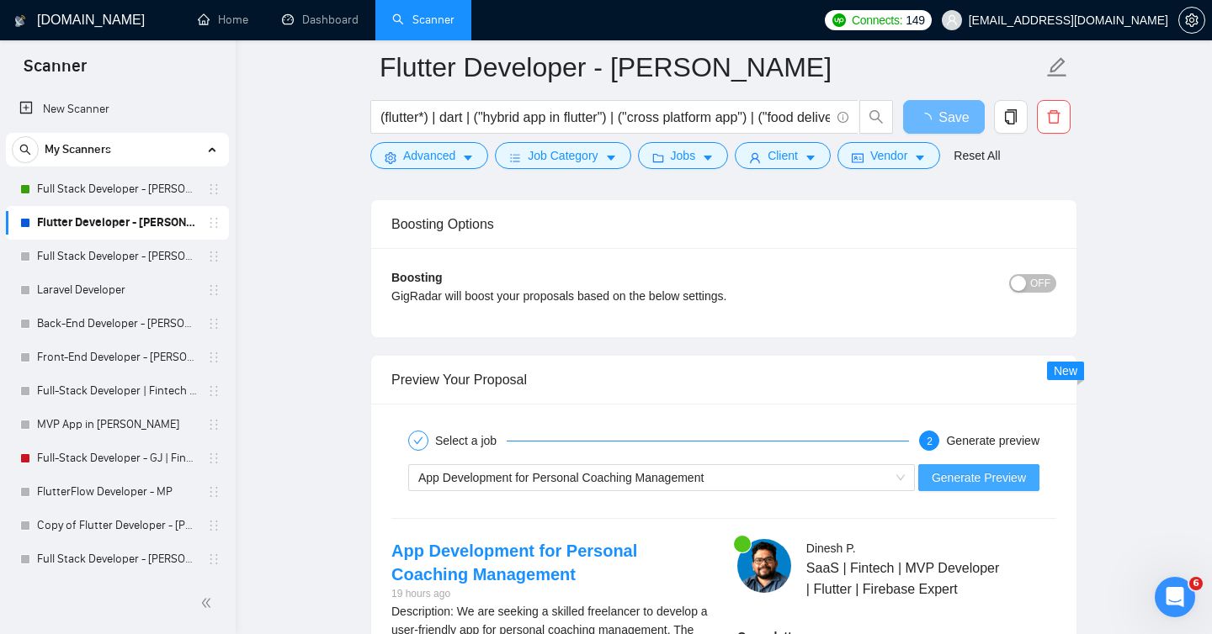
click at [962, 479] on span "Generate Preview" at bounding box center [978, 478] width 94 height 19
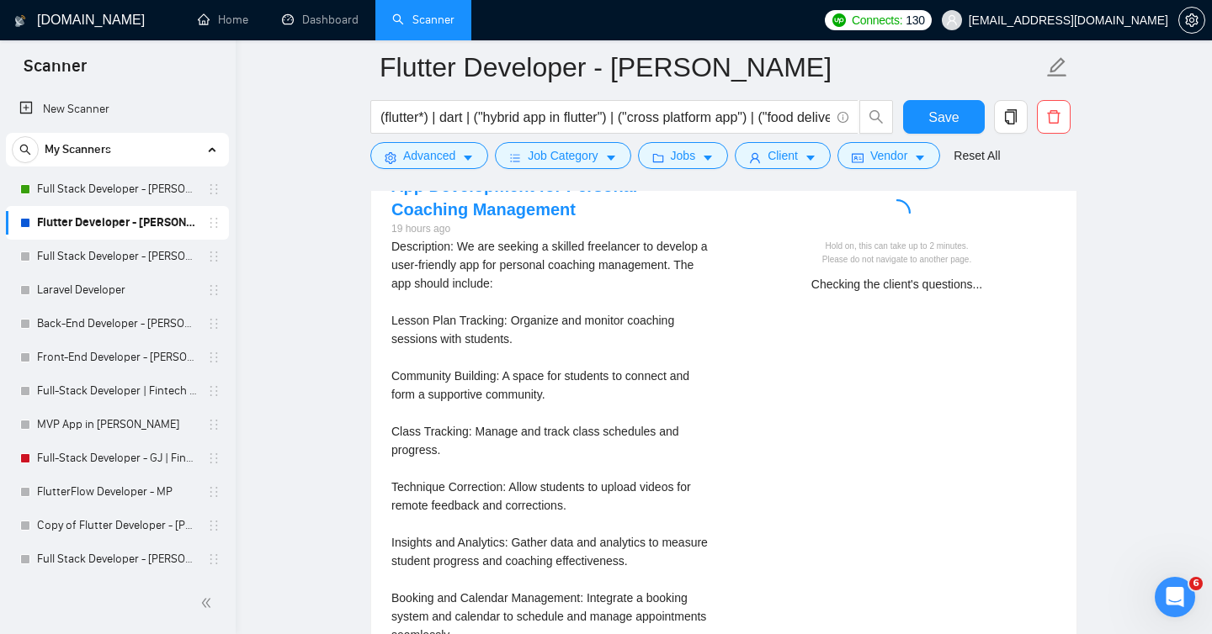
scroll to position [3416, 0]
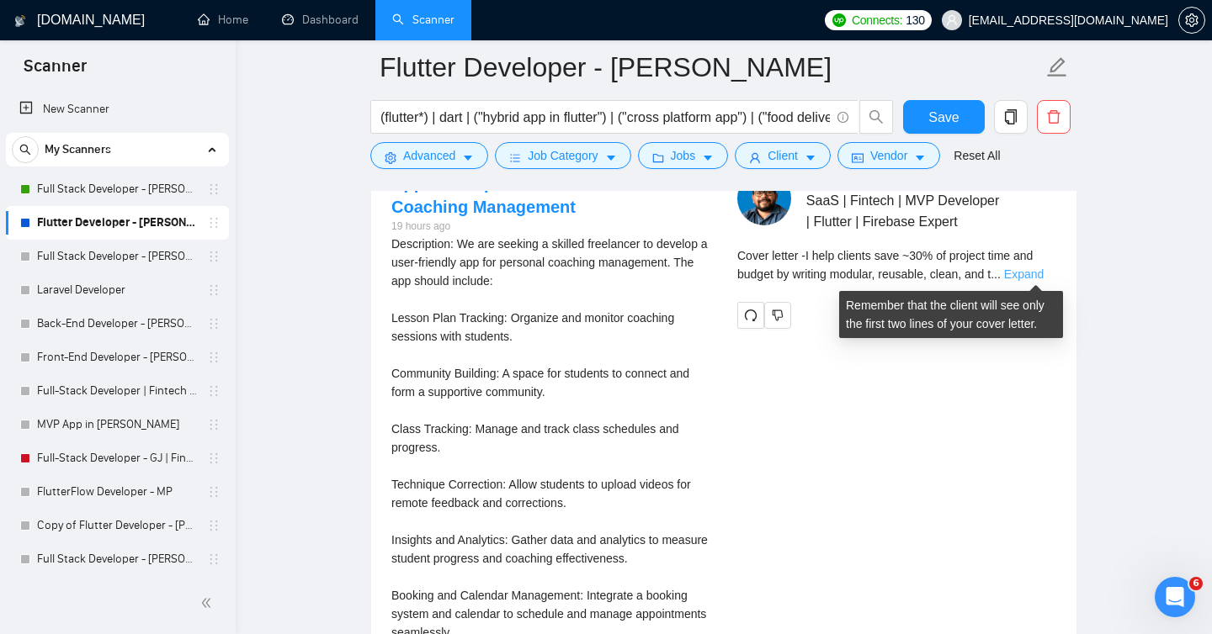
click at [1042, 273] on link "Expand" at bounding box center [1024, 274] width 40 height 13
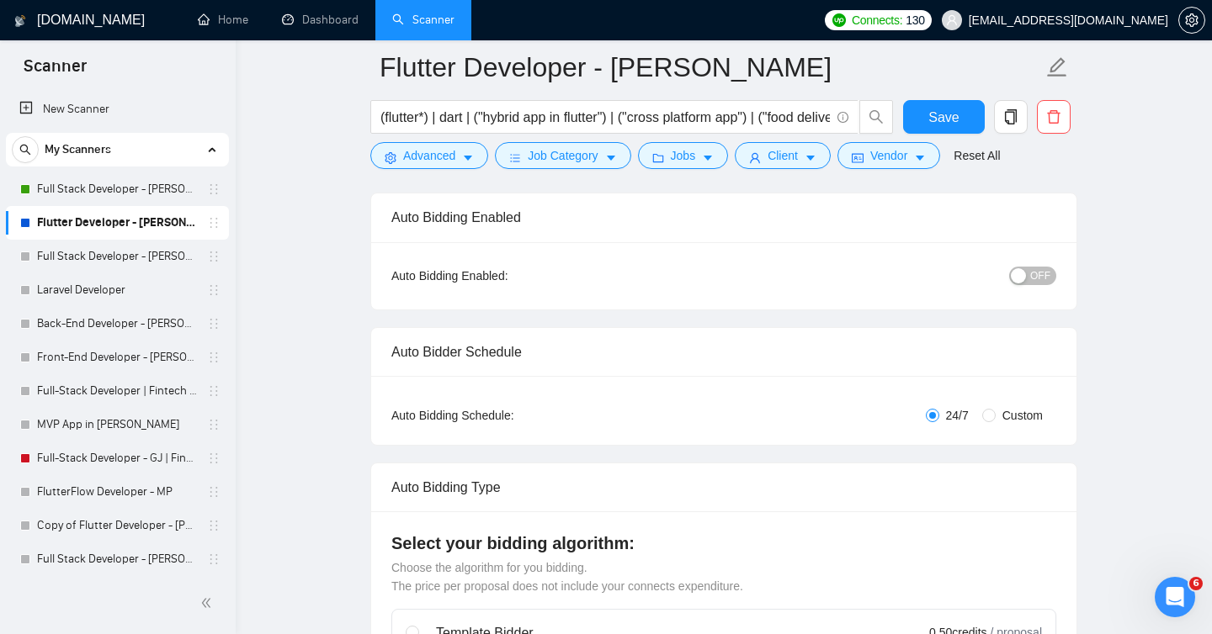
scroll to position [0, 0]
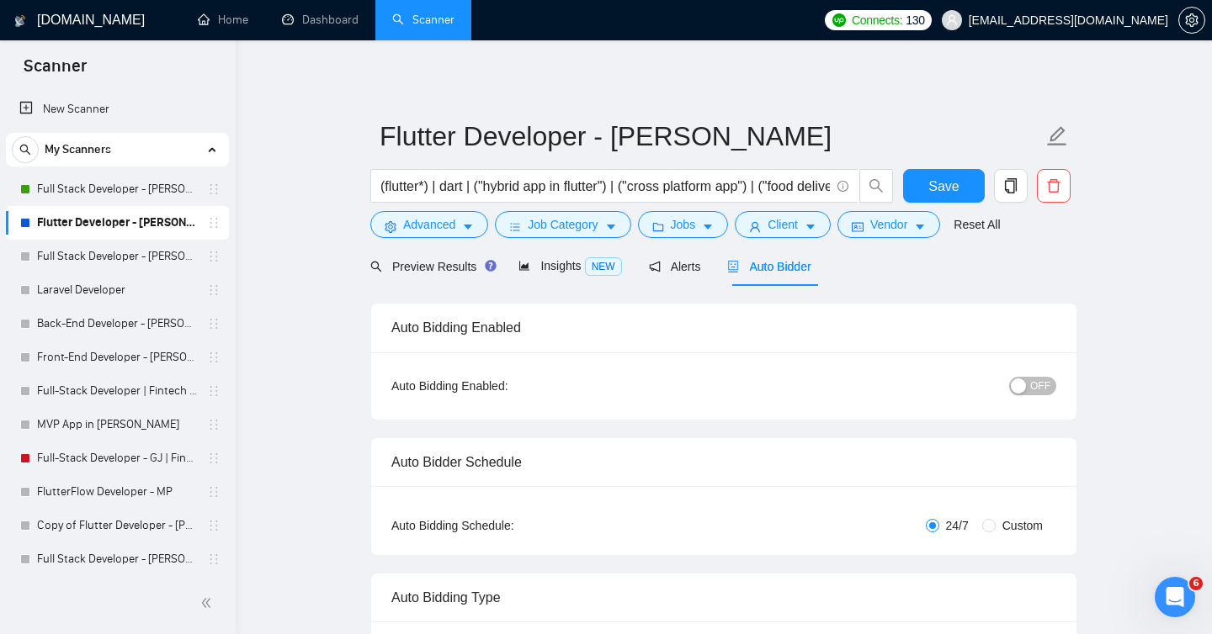
click at [1034, 379] on span "OFF" at bounding box center [1040, 386] width 20 height 19
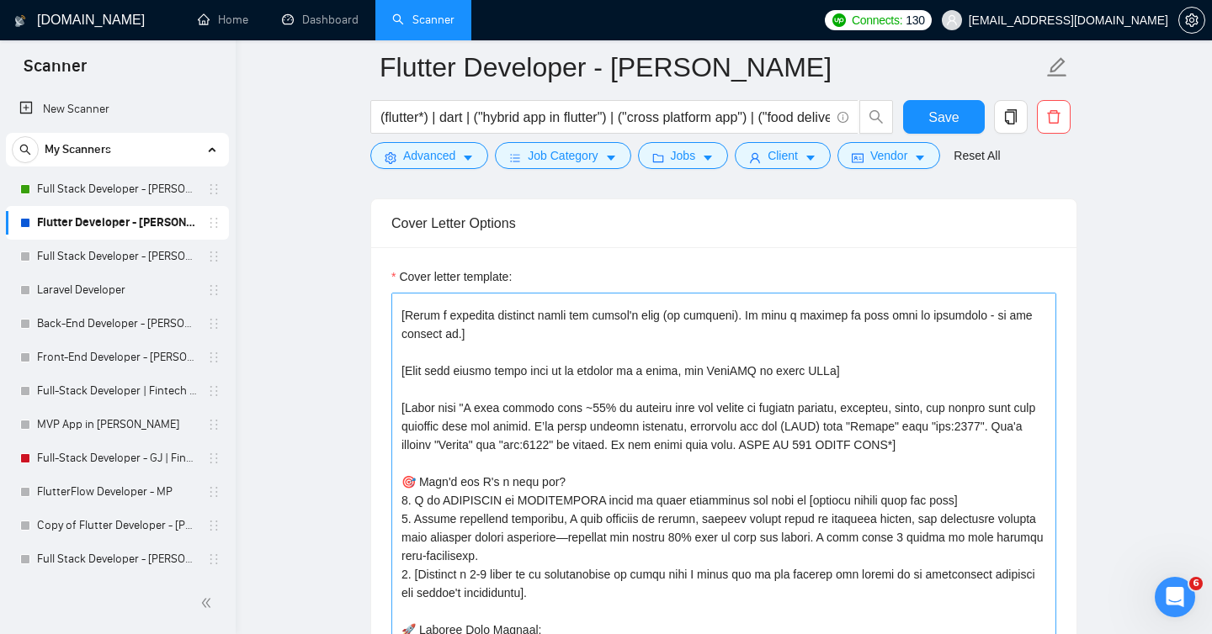
scroll to position [252, 0]
